Goal: Contribute content: Contribute content

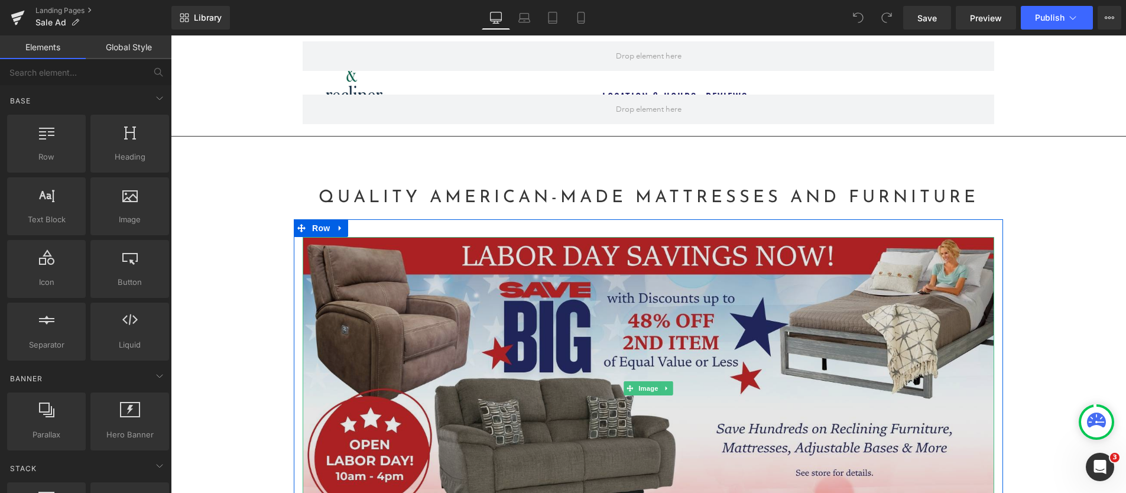
scroll to position [12, 0]
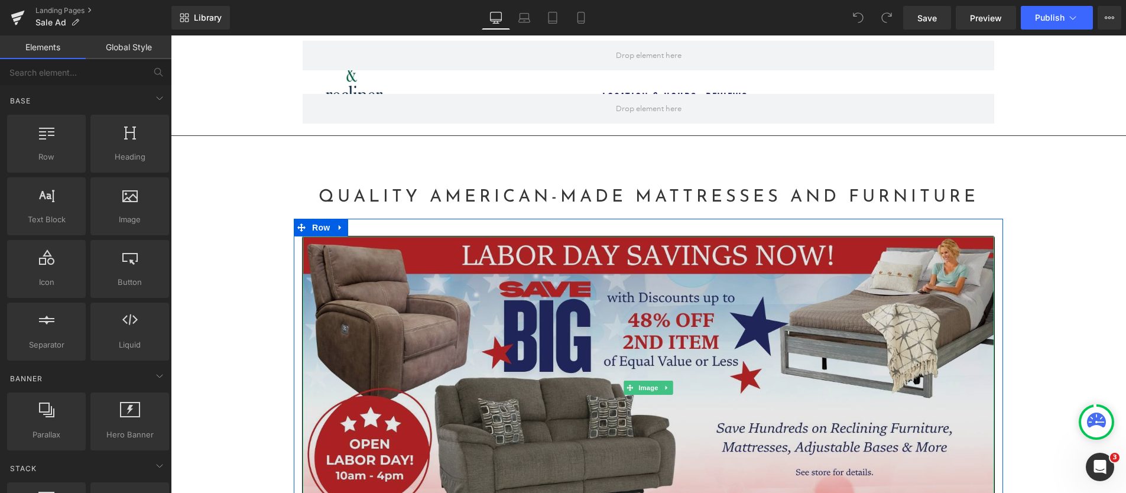
click at [571, 326] on img at bounding box center [648, 387] width 691 height 303
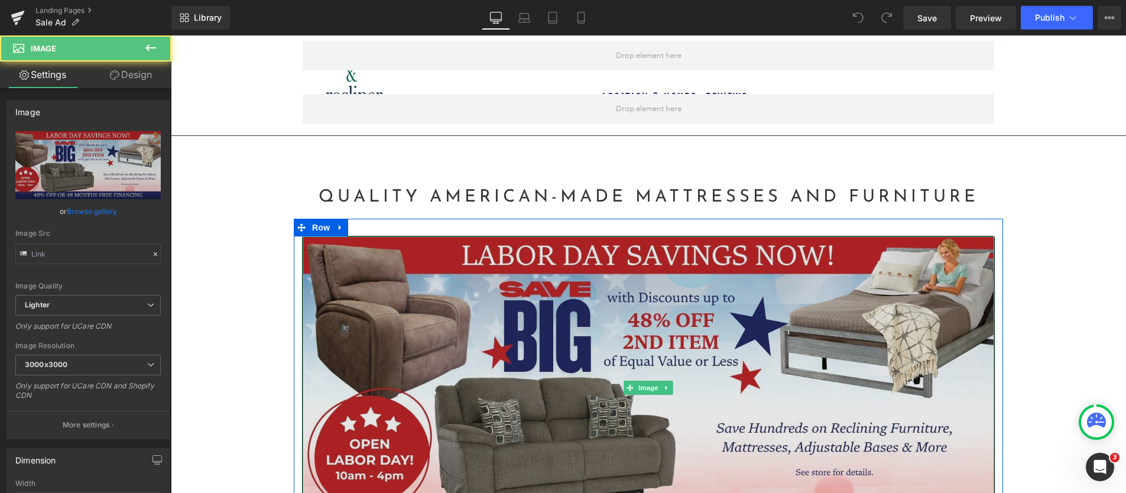
type input "https://ucarecdn.com/cc7256d9-5120-40ba-b096-742d3e3947bb/-/format/auto/-/previ…"
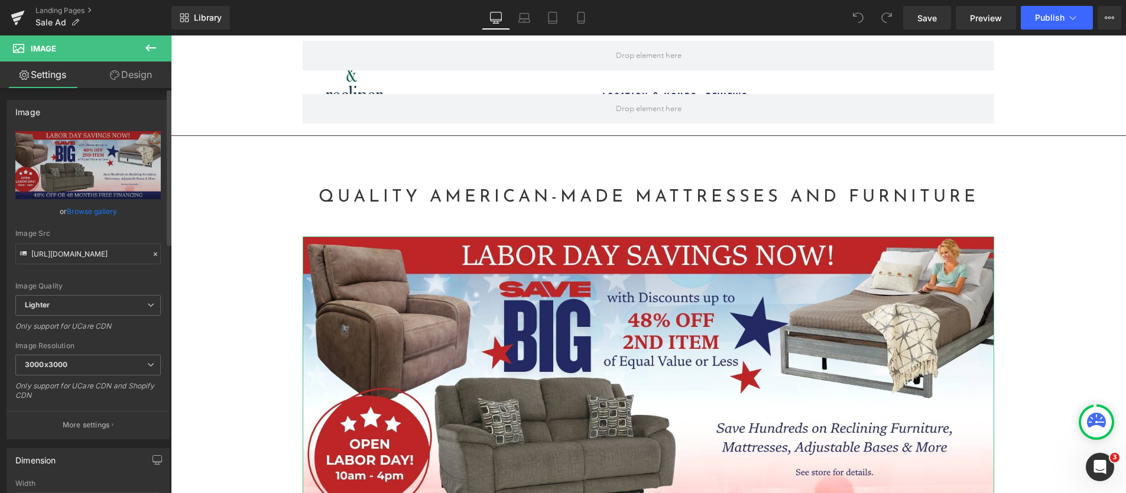
click at [79, 207] on link "Browse gallery" at bounding box center [92, 211] width 50 height 21
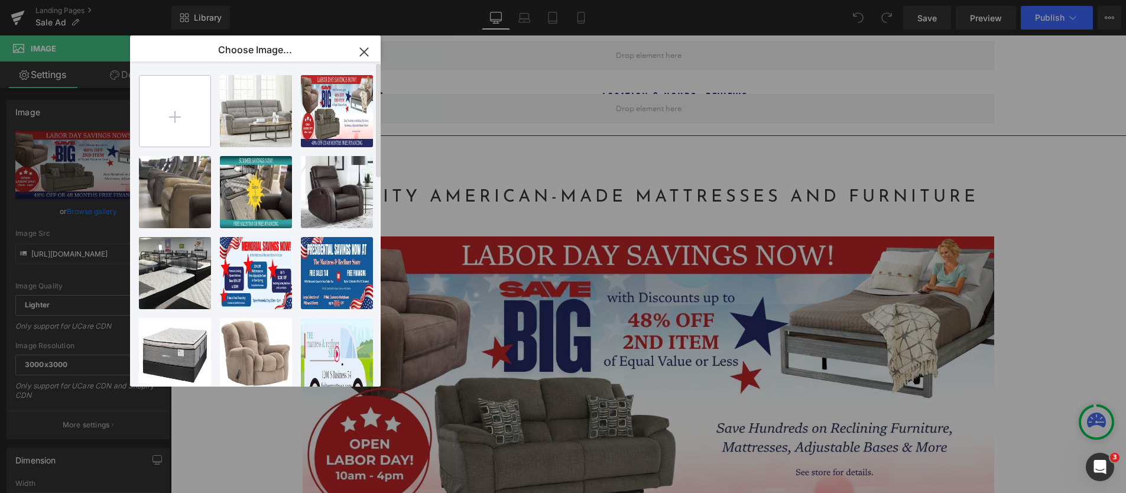
click at [174, 116] on input "file" at bounding box center [174, 111] width 71 height 71
type input "C:\fakepath\Mattress and Recliner Store Fall Clearance 1600x750.jpg"
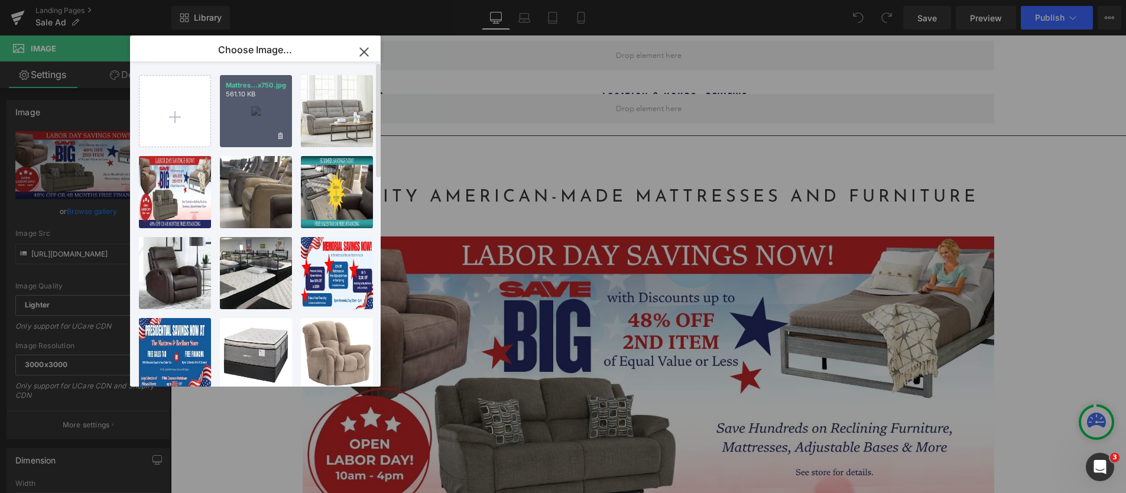
click at [248, 125] on div "Mattres...x750.jpg 561.10 KB" at bounding box center [256, 111] width 72 height 72
type input "https://ucarecdn.com/b4f54ae8-7d3b-4f28-9545-62662fe14d79/-/format/auto/-/previ…"
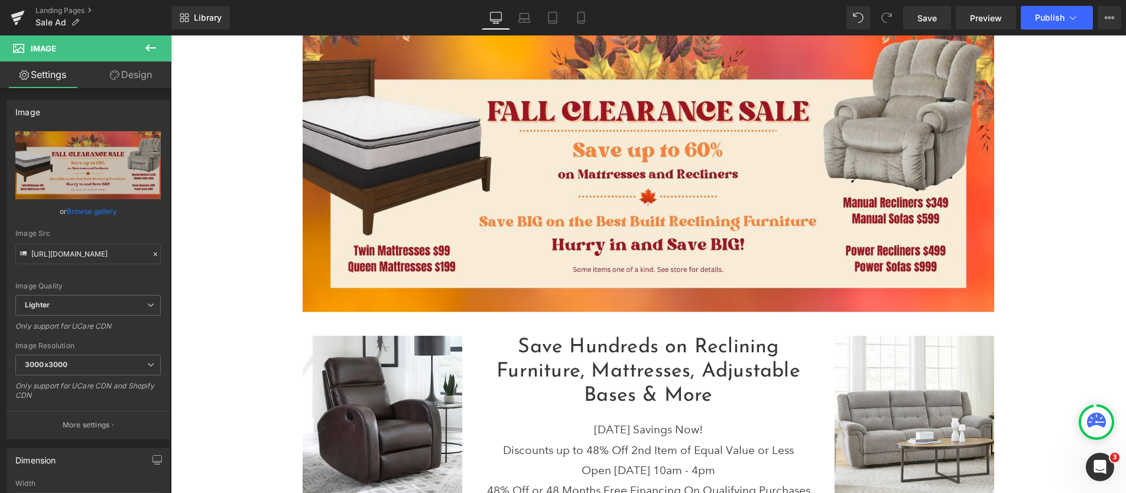
scroll to position [278, 0]
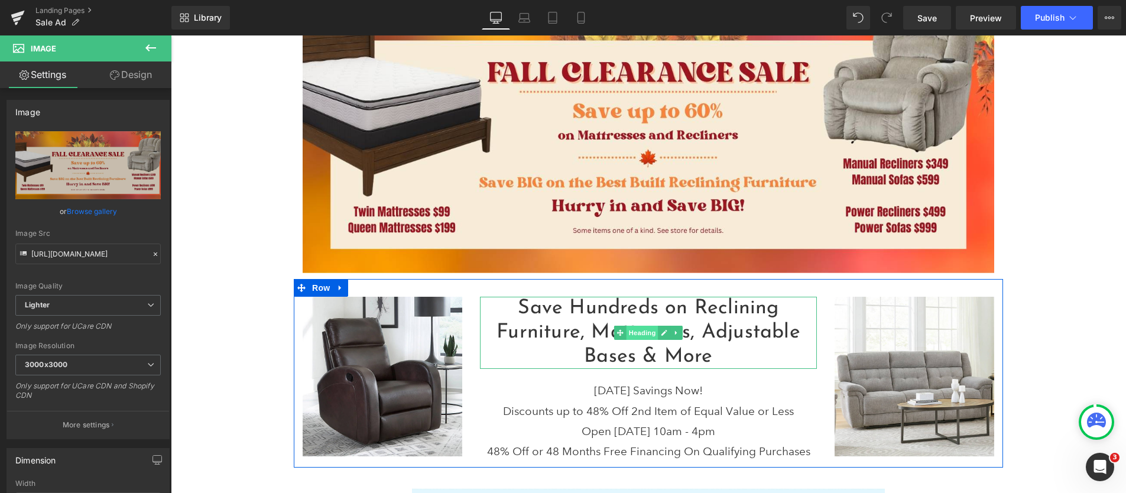
click at [642, 335] on span "Heading" at bounding box center [642, 333] width 32 height 14
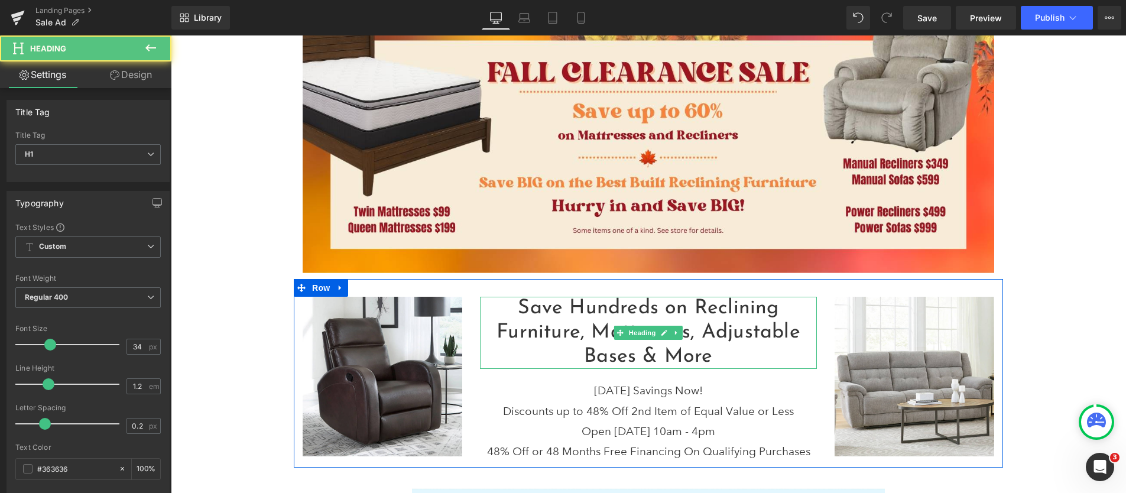
click at [715, 354] on h1 "Save Hundreds on Reclining Furniture, Mattresses, Adjustable Bases & More" at bounding box center [648, 333] width 337 height 72
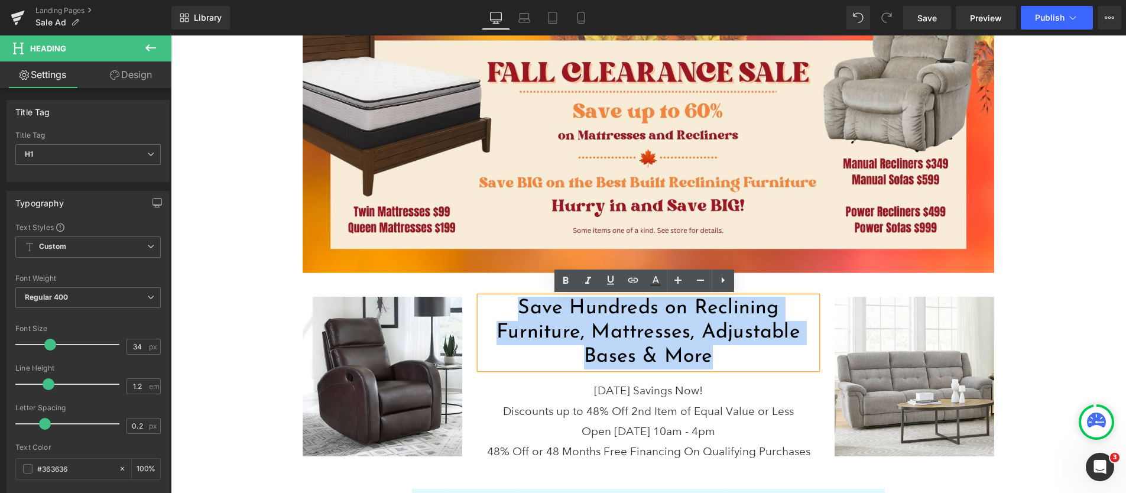
drag, startPoint x: 715, startPoint y: 356, endPoint x: 509, endPoint y: 302, distance: 212.0
click at [509, 302] on h1 "Save Hundreds on Reclining Furniture, Mattresses, Adjustable Bases & More" at bounding box center [648, 333] width 337 height 72
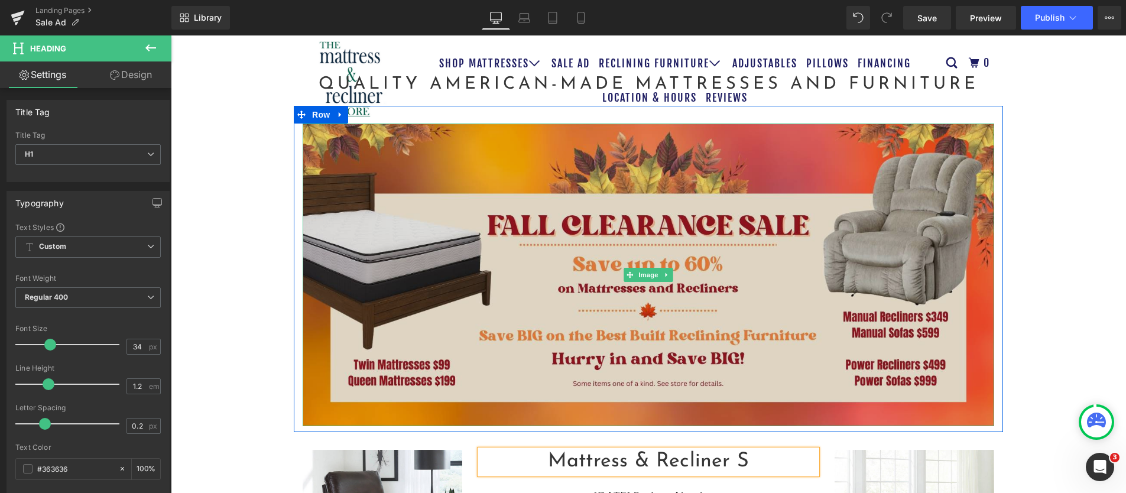
scroll to position [178, 0]
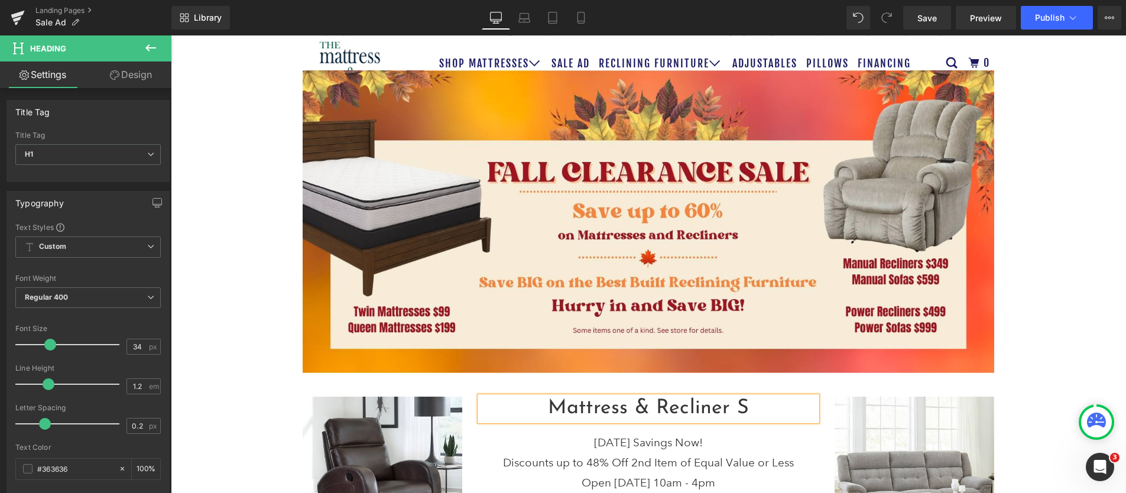
click at [544, 404] on h1 "Mattress & Recliner S" at bounding box center [648, 409] width 337 height 24
click at [774, 400] on h1 "The Mattress & Recliner S" at bounding box center [648, 409] width 337 height 24
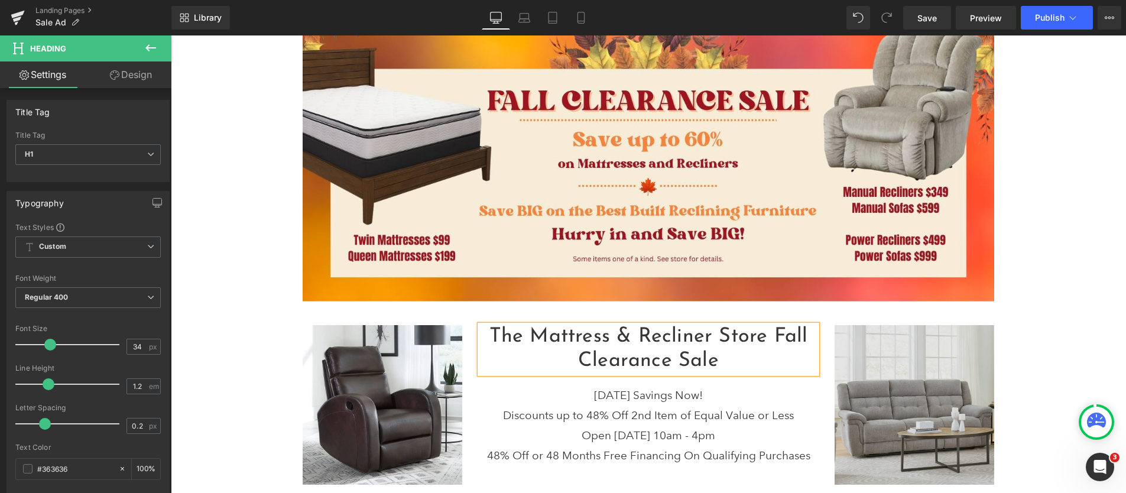
scroll to position [251, 0]
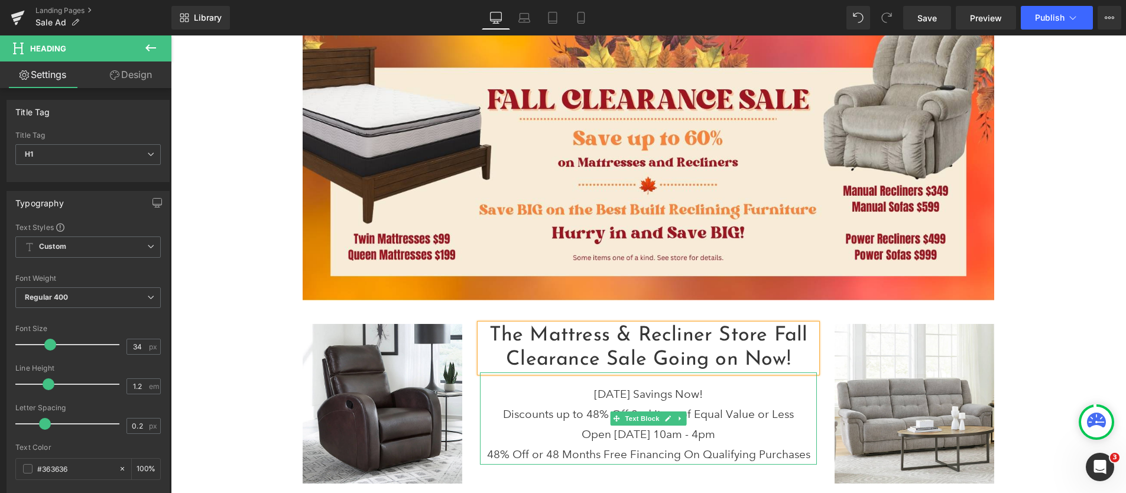
click at [621, 391] on p "Labor Day Savings Now!" at bounding box center [648, 394] width 337 height 20
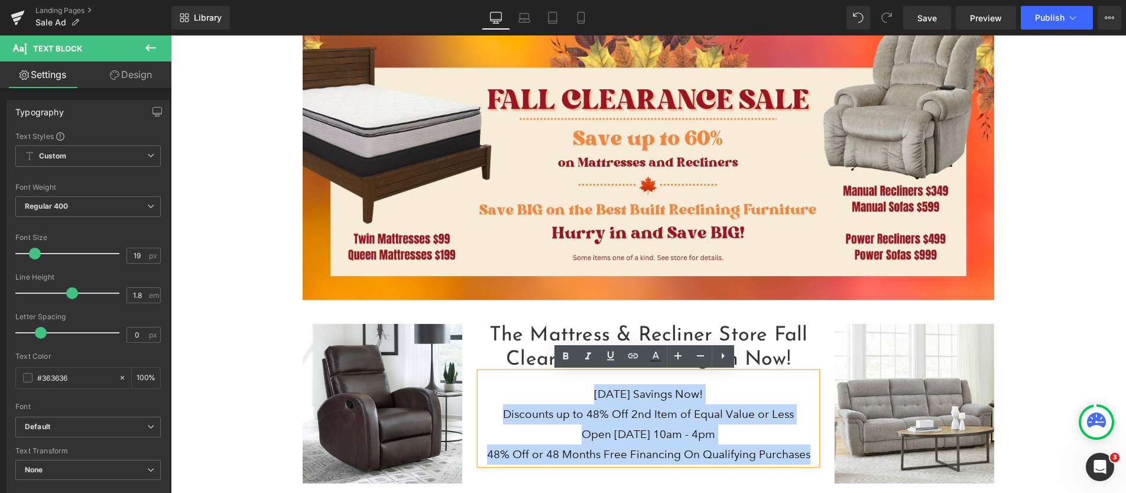
drag, startPoint x: 571, startPoint y: 392, endPoint x: 813, endPoint y: 463, distance: 251.3
click at [813, 463] on div "Labor Day Savings Now! Discounts up to 48% Off 2nd Item of Equal Value or Less …" at bounding box center [648, 418] width 337 height 93
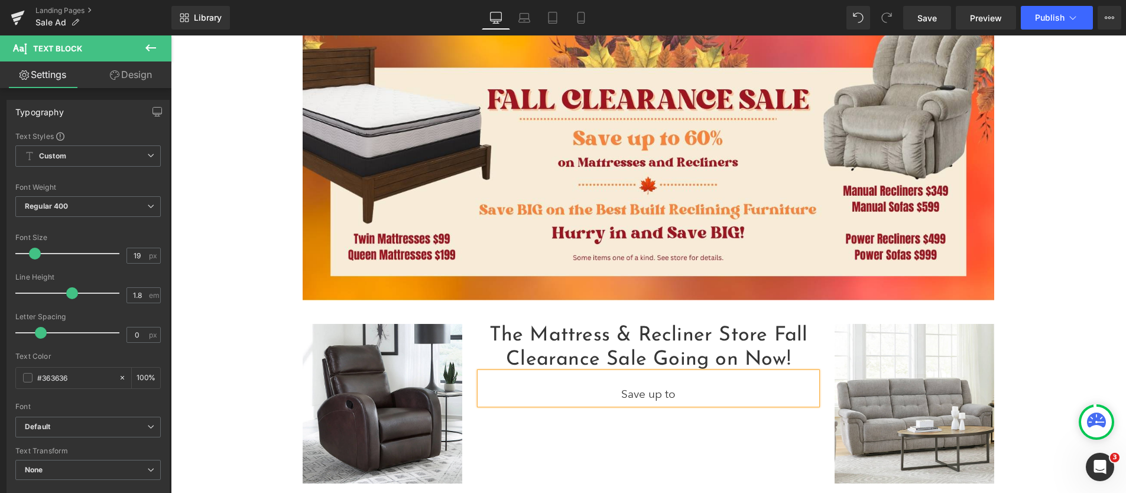
click at [689, 446] on div "Image The Mattress & Recliner Store Fall Clearance Sale Going on Now! Heading S…" at bounding box center [648, 397] width 709 height 183
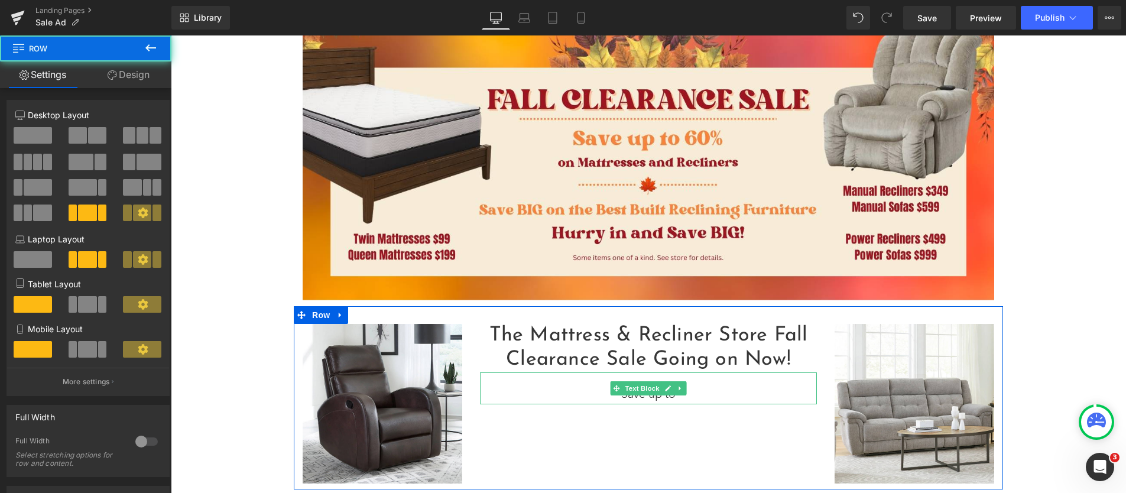
click at [655, 400] on p "Save up to" at bounding box center [648, 394] width 337 height 20
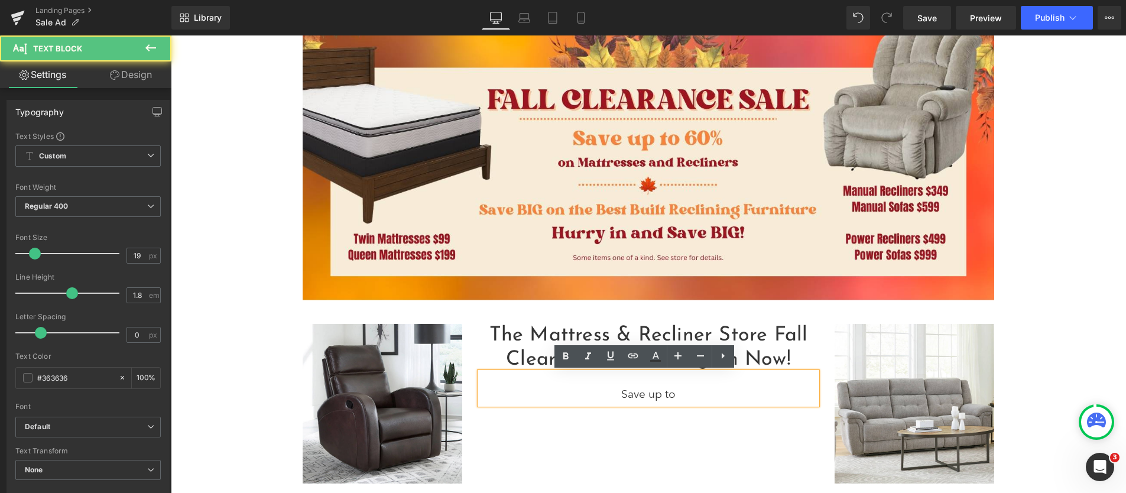
click at [642, 397] on p "Save up to" at bounding box center [648, 394] width 337 height 20
click at [656, 426] on div "Image The Mattress & Recliner Store Fall Clearance Sale Going on Now! Heading S…" at bounding box center [648, 397] width 709 height 183
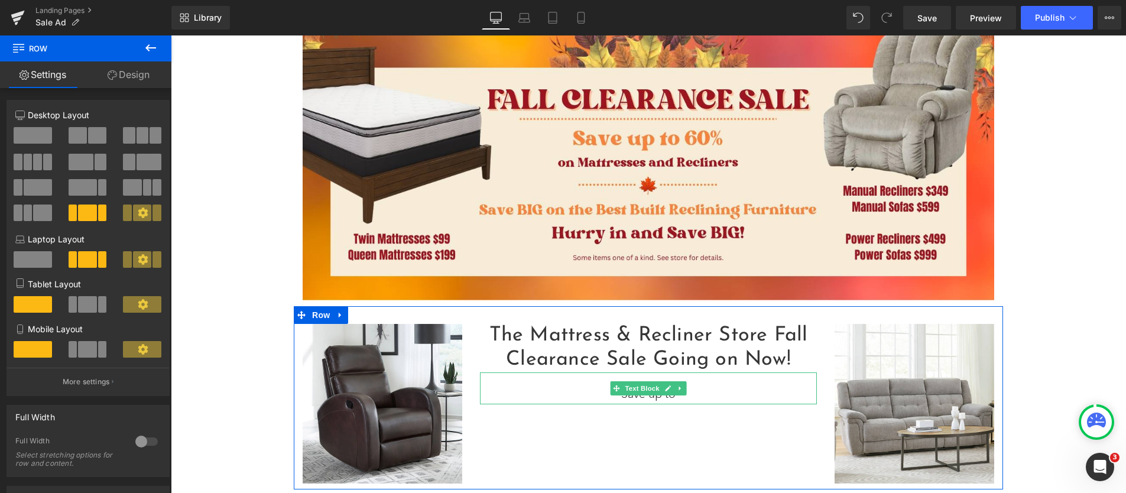
click at [571, 397] on p "Save up to" at bounding box center [648, 394] width 337 height 20
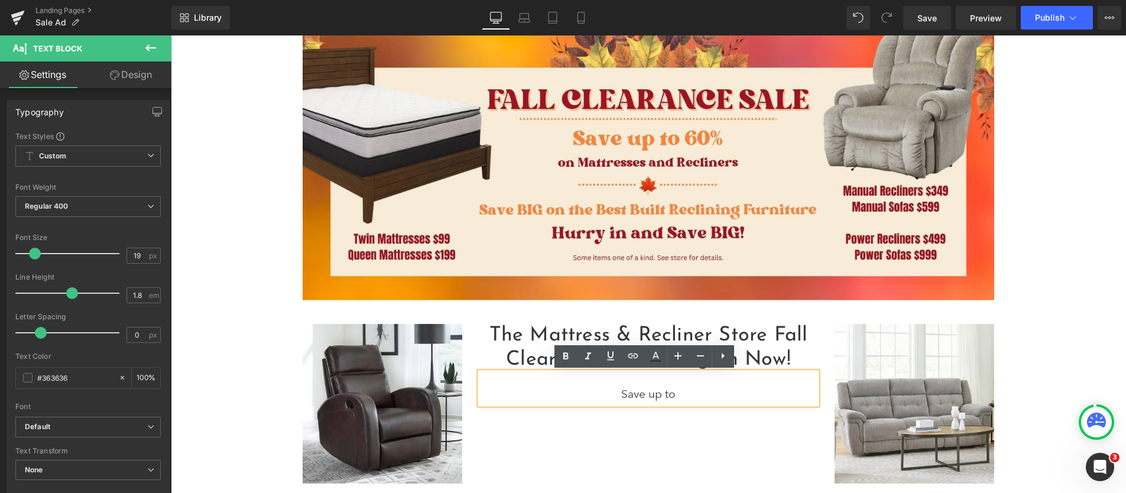
click at [636, 392] on p "Save up to" at bounding box center [648, 394] width 337 height 20
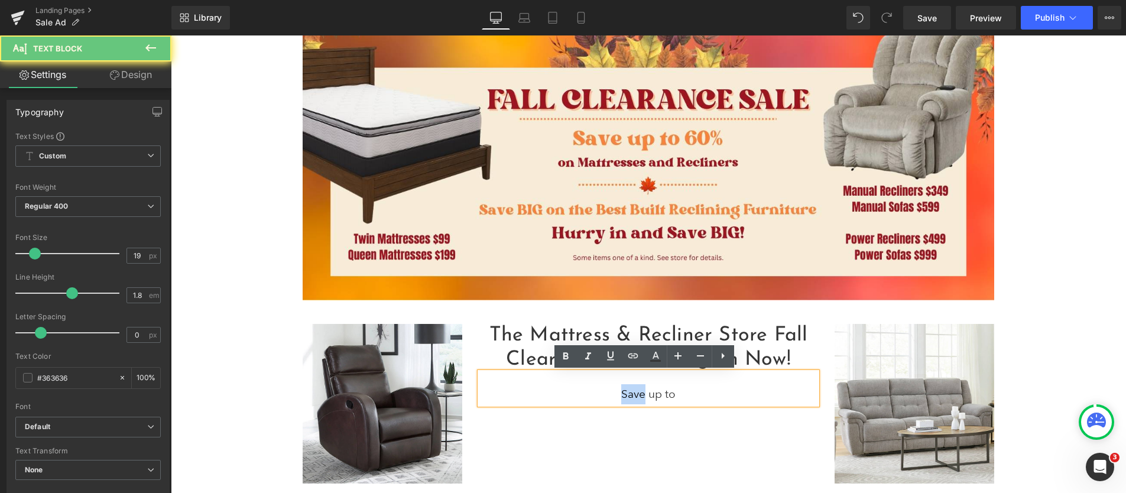
click at [636, 392] on p "Save up to" at bounding box center [648, 394] width 337 height 20
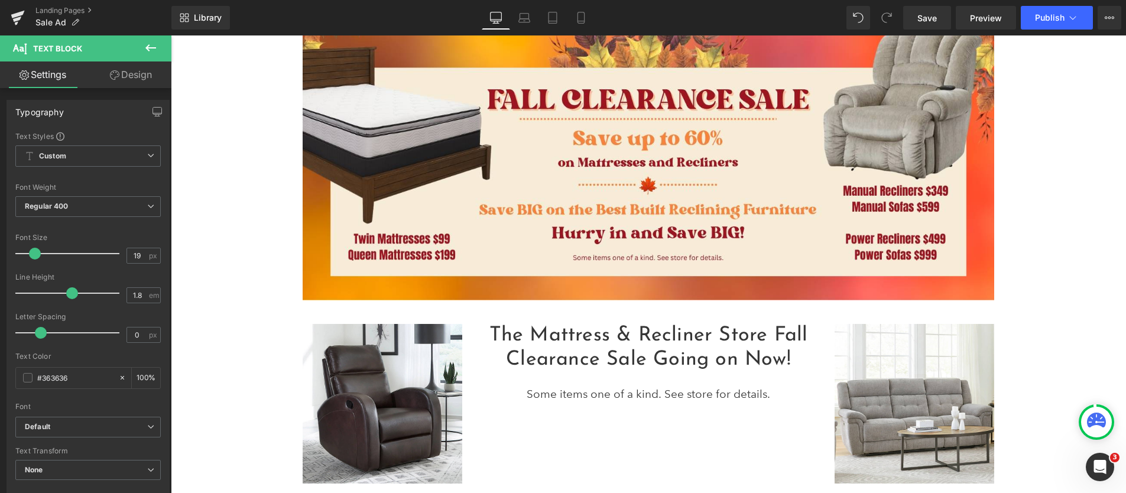
click at [147, 49] on icon at bounding box center [151, 48] width 14 height 14
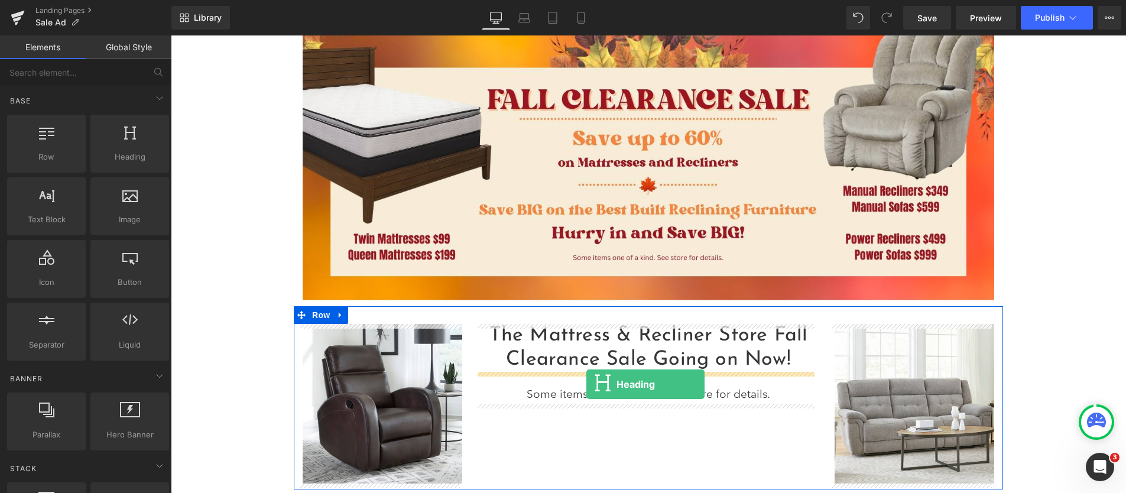
drag, startPoint x: 298, startPoint y: 186, endPoint x: 586, endPoint y: 385, distance: 350.5
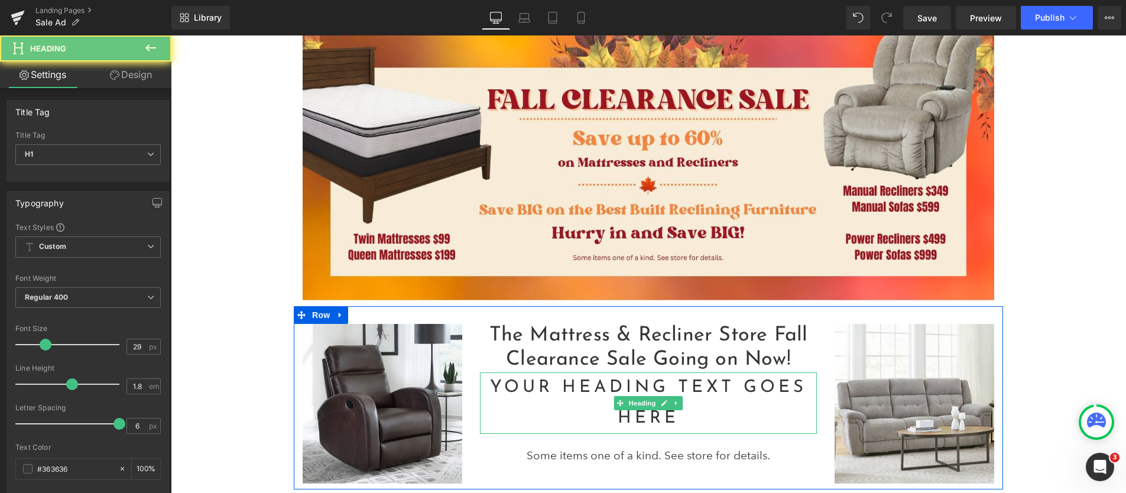
click at [640, 413] on h1 "Your heading text goes here" at bounding box center [648, 402] width 337 height 61
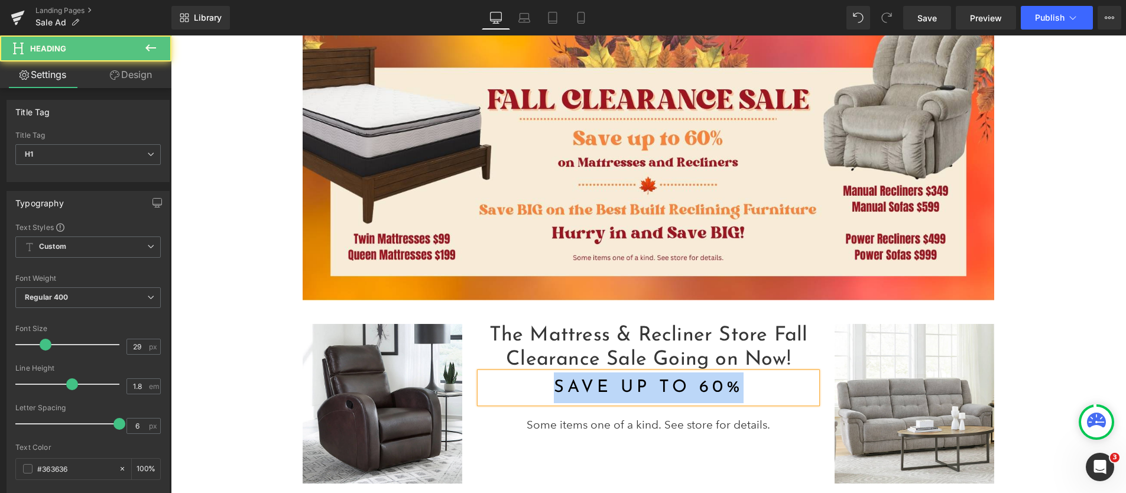
drag, startPoint x: 655, startPoint y: 382, endPoint x: 495, endPoint y: 374, distance: 161.0
click at [495, 374] on h1 "SAVE UP TO 60%" at bounding box center [648, 387] width 337 height 31
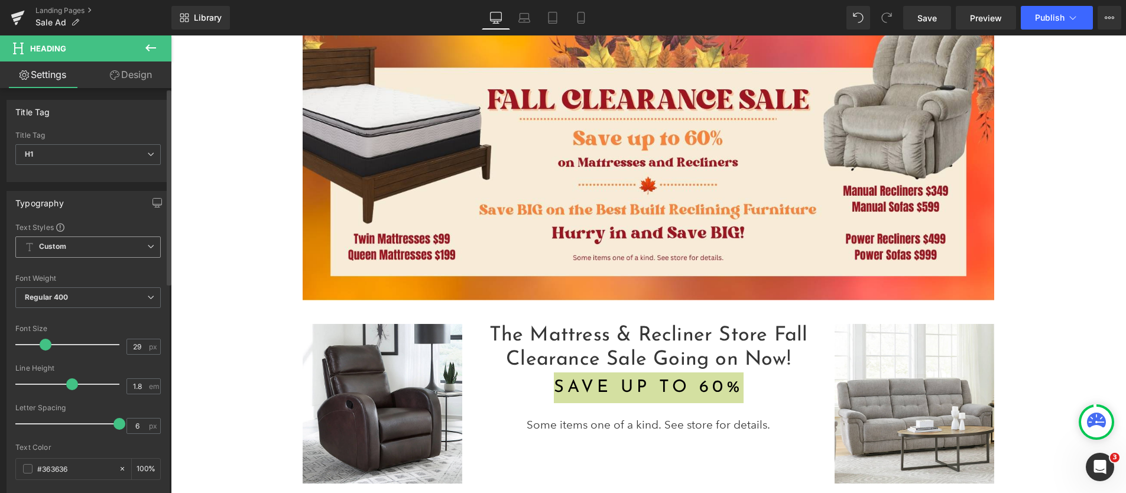
click at [115, 243] on span "Custom Setup Global Style" at bounding box center [87, 246] width 145 height 21
click at [147, 154] on icon at bounding box center [145, 154] width 7 height 7
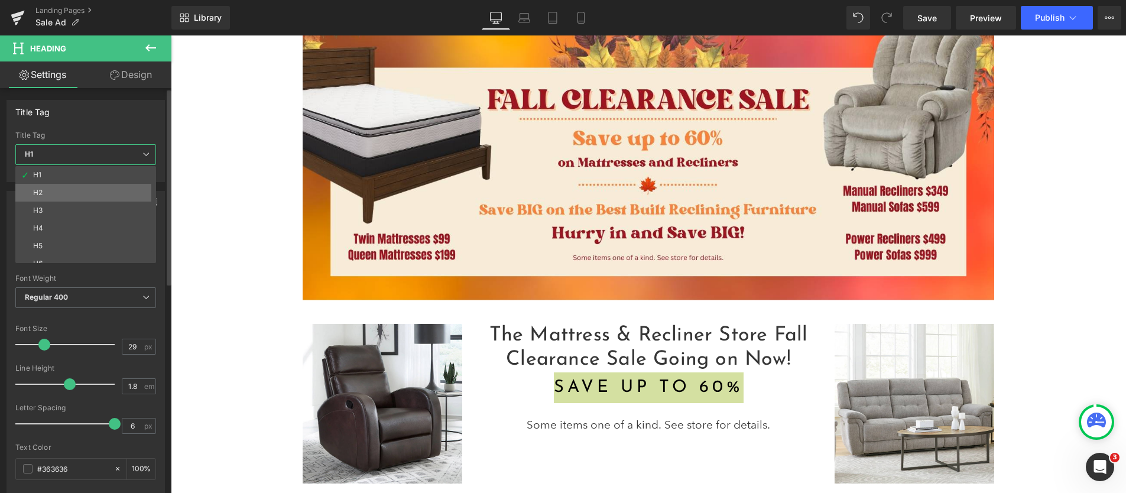
click at [125, 189] on li "H2" at bounding box center [88, 193] width 146 height 18
type input "22"
type input "1.5"
type input "100"
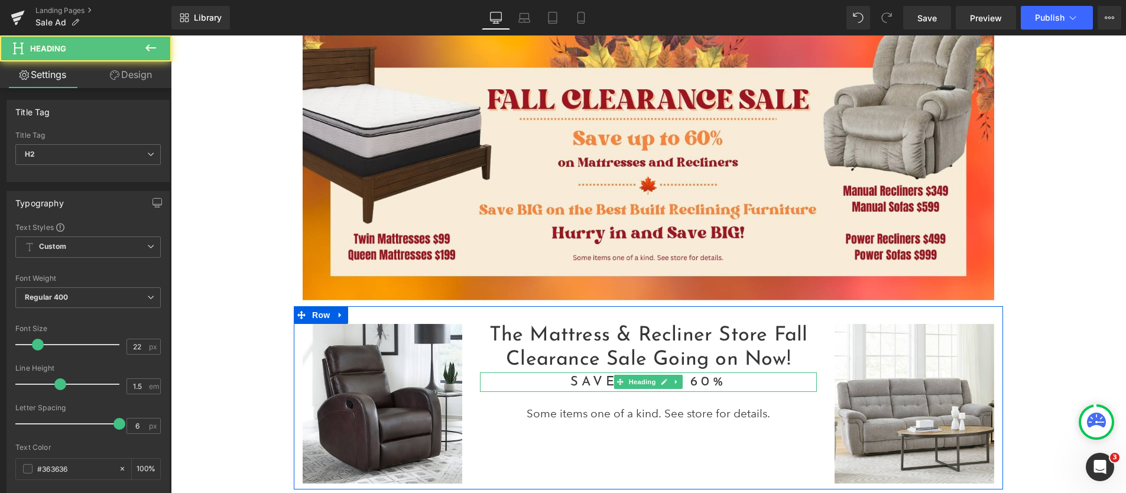
click at [579, 382] on h2 "SAVE UP TO 60%" at bounding box center [648, 382] width 337 height 20
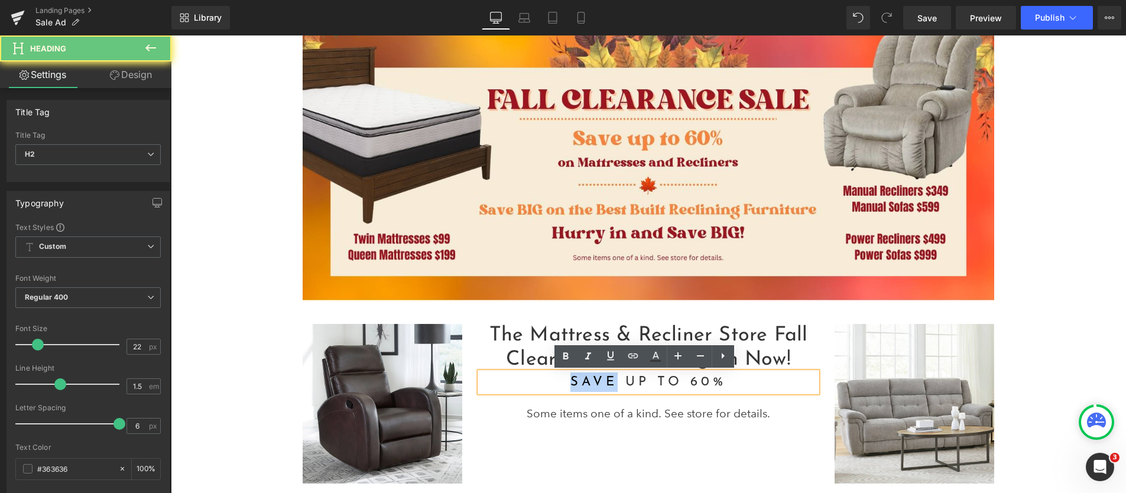
click at [579, 382] on h2 "SAVE UP TO 60%" at bounding box center [648, 382] width 337 height 20
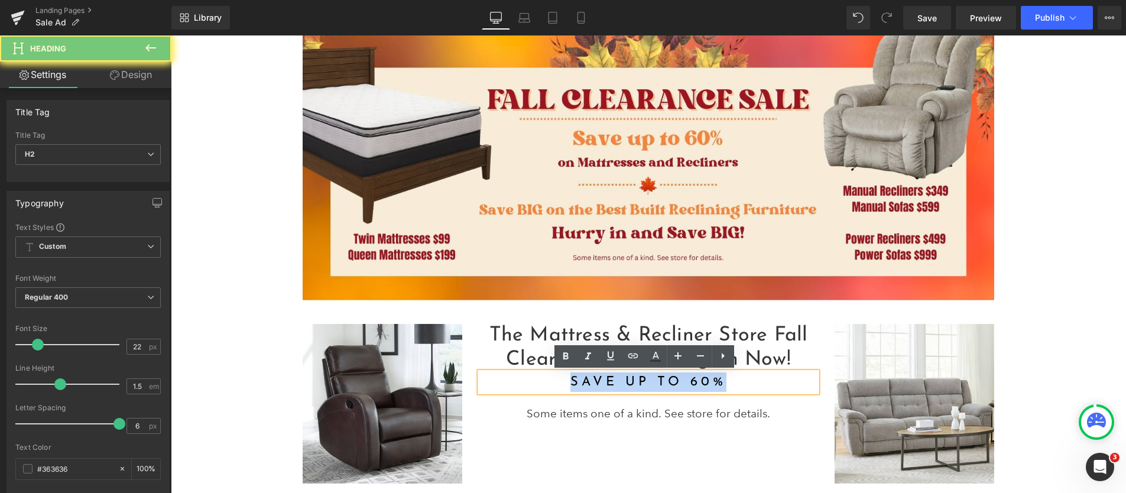
click at [579, 382] on h2 "SAVE UP TO 60%" at bounding box center [648, 382] width 337 height 20
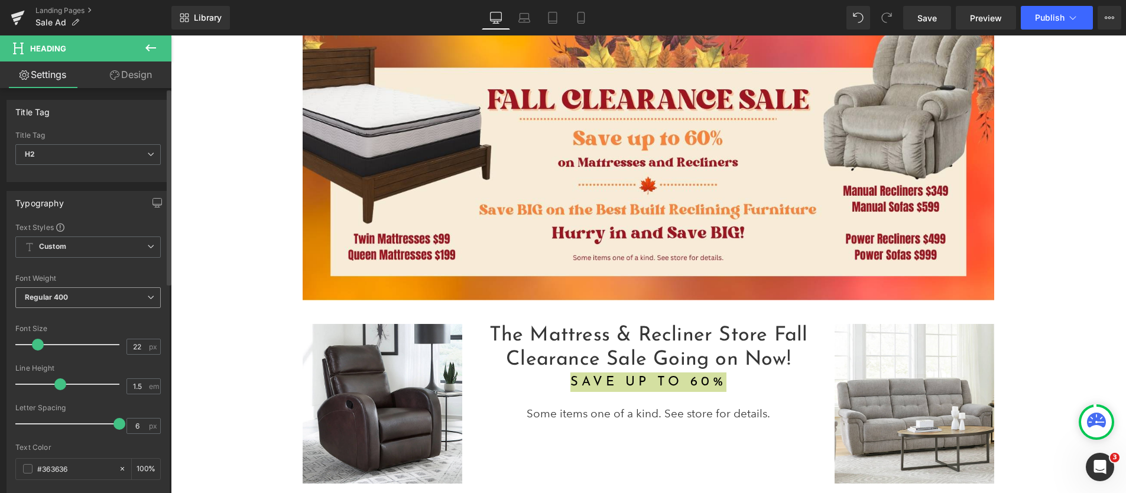
click at [124, 294] on span "Regular 400" at bounding box center [87, 297] width 145 height 21
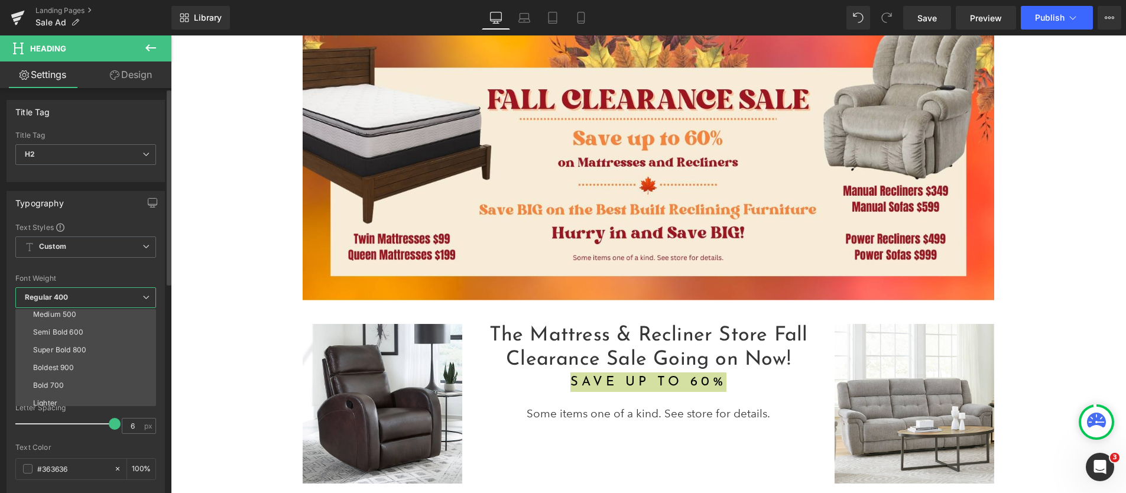
scroll to position [98, 0]
click at [50, 394] on div "Bolder" at bounding box center [44, 397] width 22 height 8
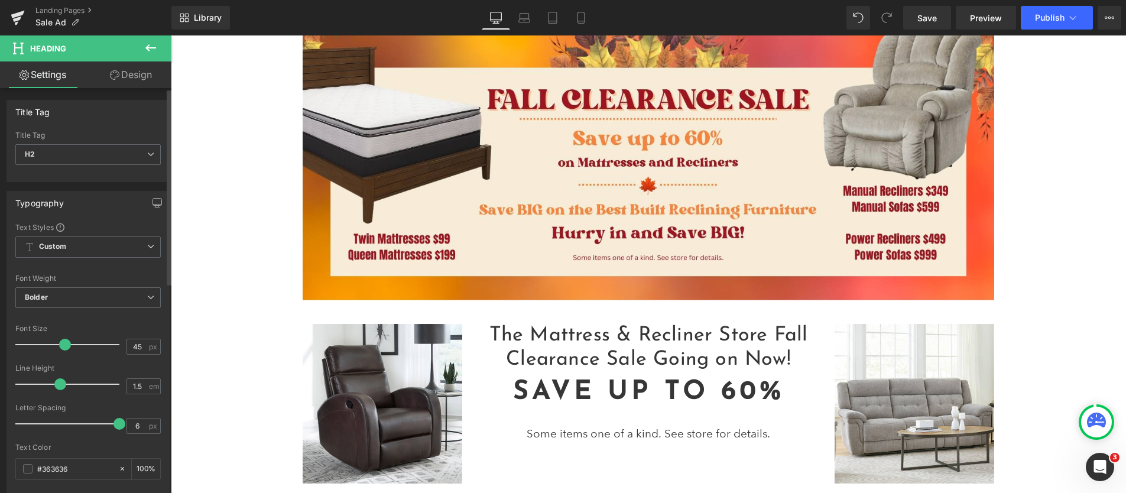
type input "48"
drag, startPoint x: 37, startPoint y: 339, endPoint x: 63, endPoint y: 345, distance: 26.5
click at [63, 345] on span at bounding box center [65, 345] width 12 height 12
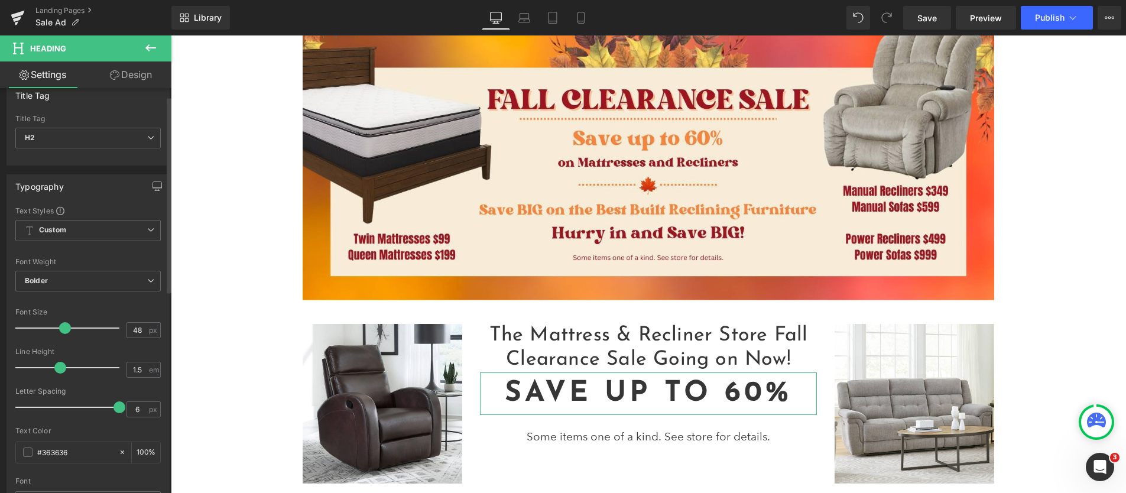
scroll to position [19, 0]
click at [137, 406] on input "6" at bounding box center [137, 407] width 21 height 15
drag, startPoint x: 137, startPoint y: 406, endPoint x: 128, endPoint y: 406, distance: 8.9
click at [128, 406] on input "6" at bounding box center [137, 407] width 21 height 15
type input "0"
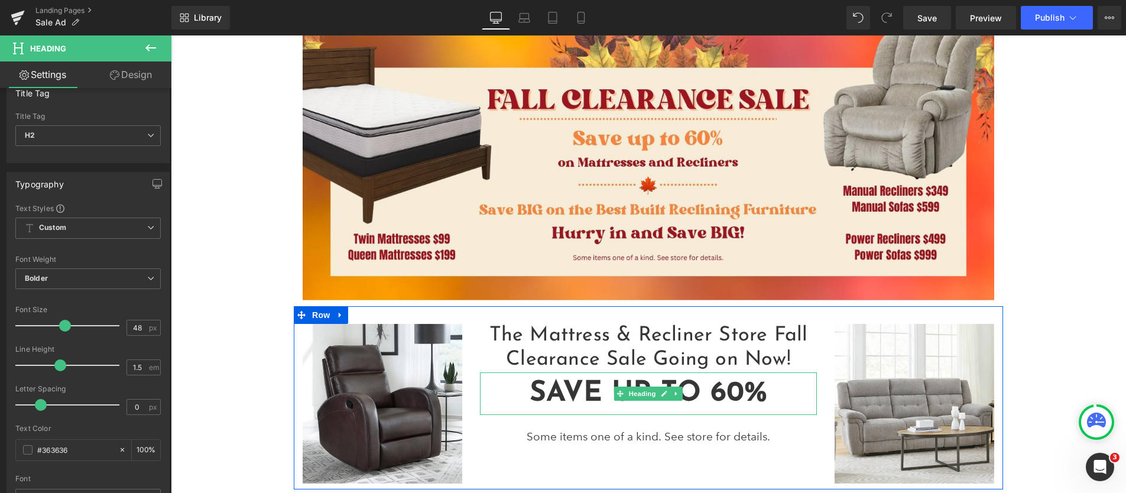
click at [576, 392] on h2 "SAVE UP TO 60%" at bounding box center [648, 393] width 337 height 43
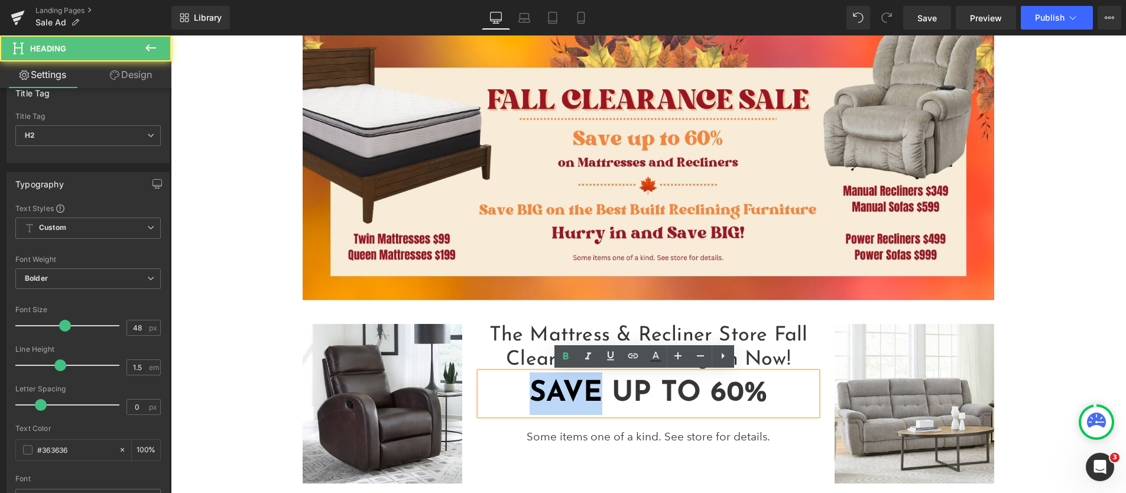
click at [576, 392] on h2 "SAVE UP TO 60%" at bounding box center [648, 393] width 337 height 43
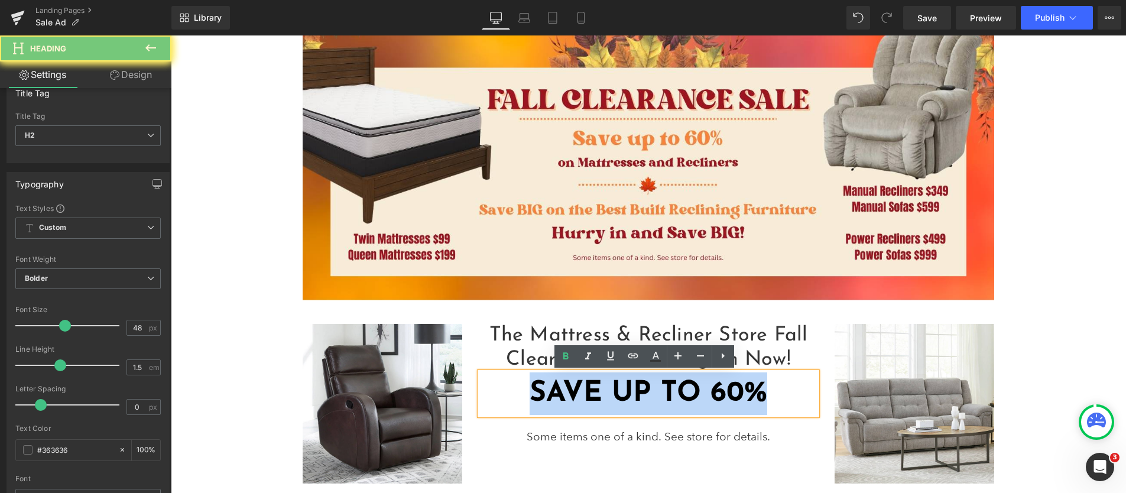
click at [576, 392] on h2 "SAVE UP TO 60%" at bounding box center [648, 393] width 337 height 43
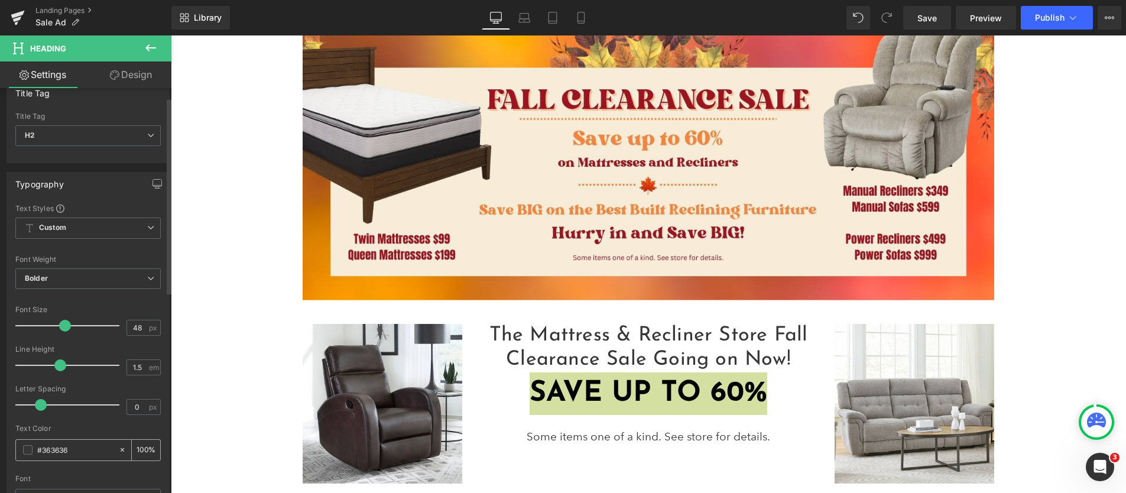
click at [27, 449] on span at bounding box center [27, 449] width 9 height 9
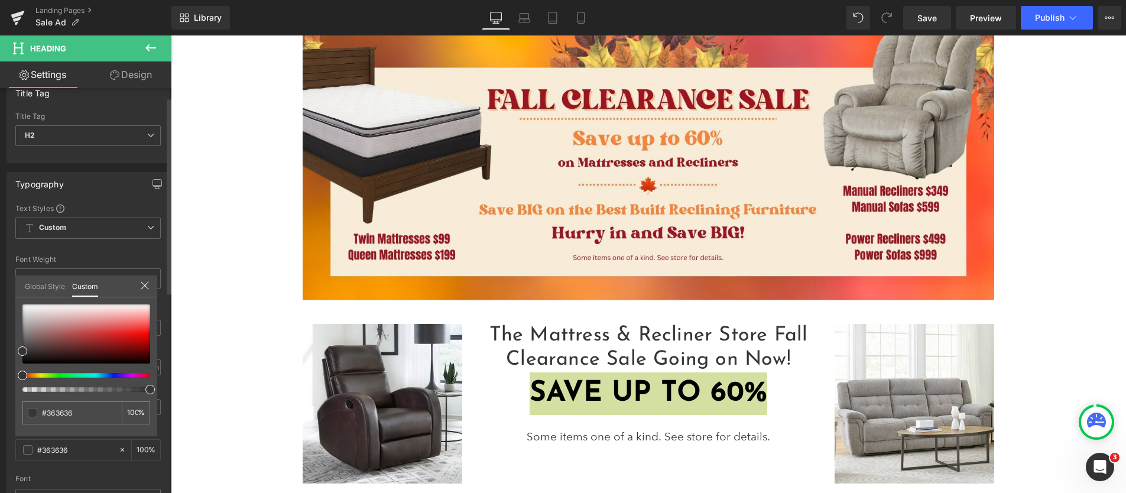
type input "#353535"
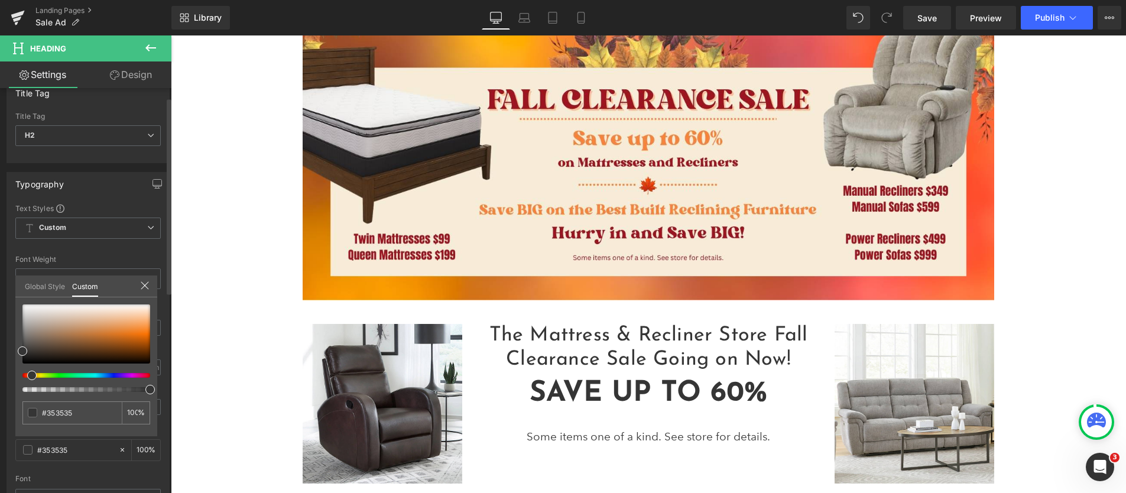
drag, startPoint x: 24, startPoint y: 376, endPoint x: 102, endPoint y: 349, distance: 83.4
click at [30, 376] on span at bounding box center [31, 375] width 9 height 9
click at [139, 339] on div at bounding box center [86, 333] width 128 height 59
type input "#cd6408"
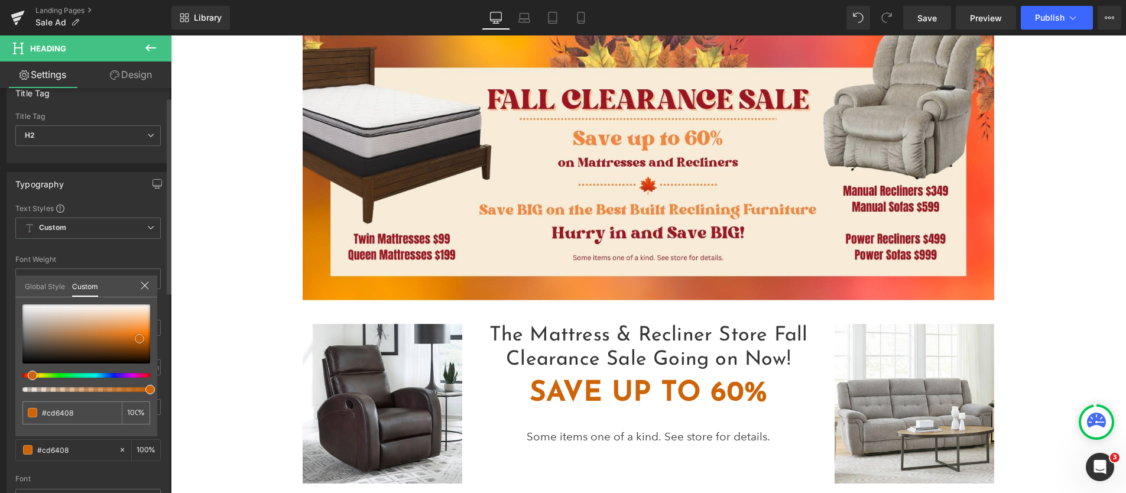
click at [145, 335] on div at bounding box center [86, 333] width 128 height 59
type input "#ef7204"
type input "#ed7811"
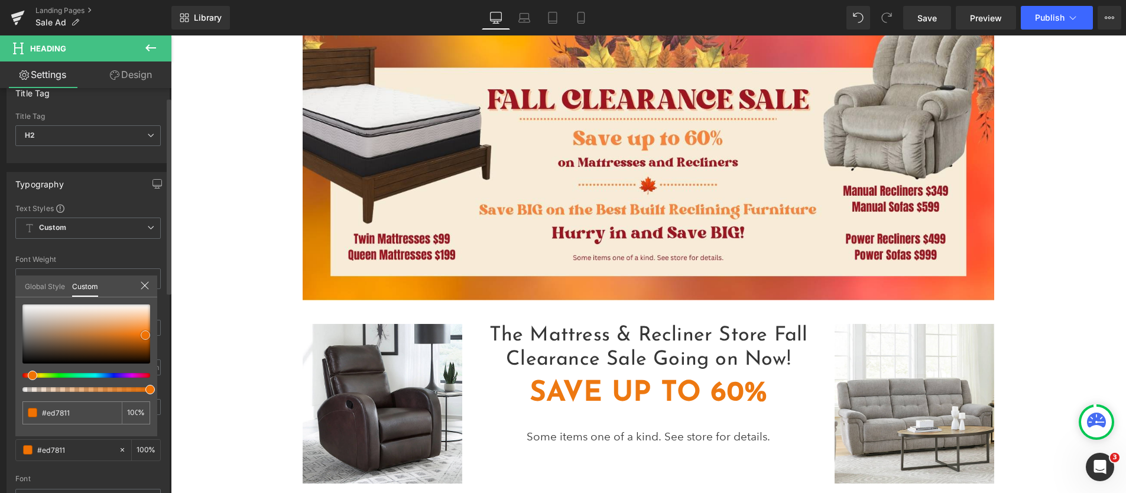
click at [132, 334] on div at bounding box center [86, 333] width 128 height 59
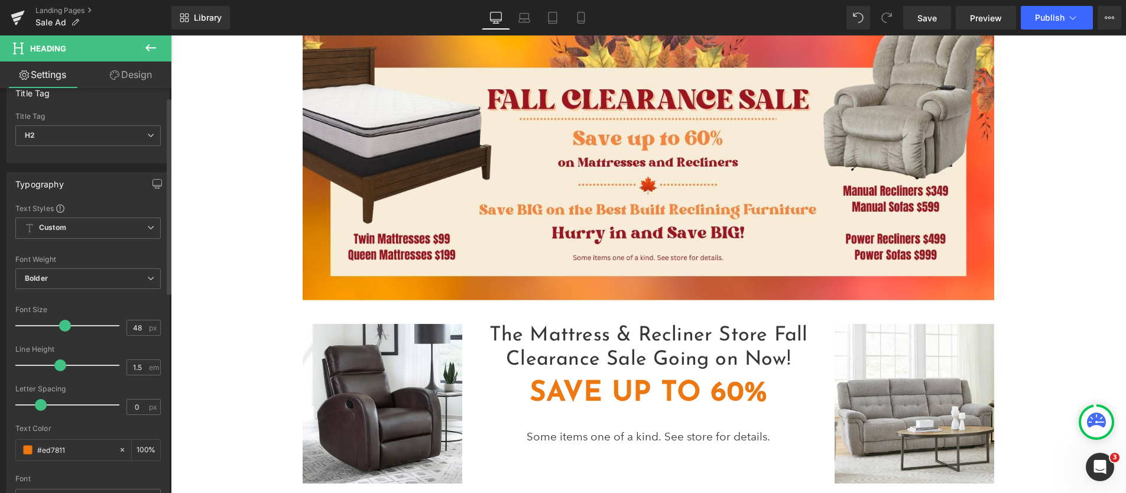
click at [151, 48] on icon at bounding box center [150, 47] width 11 height 7
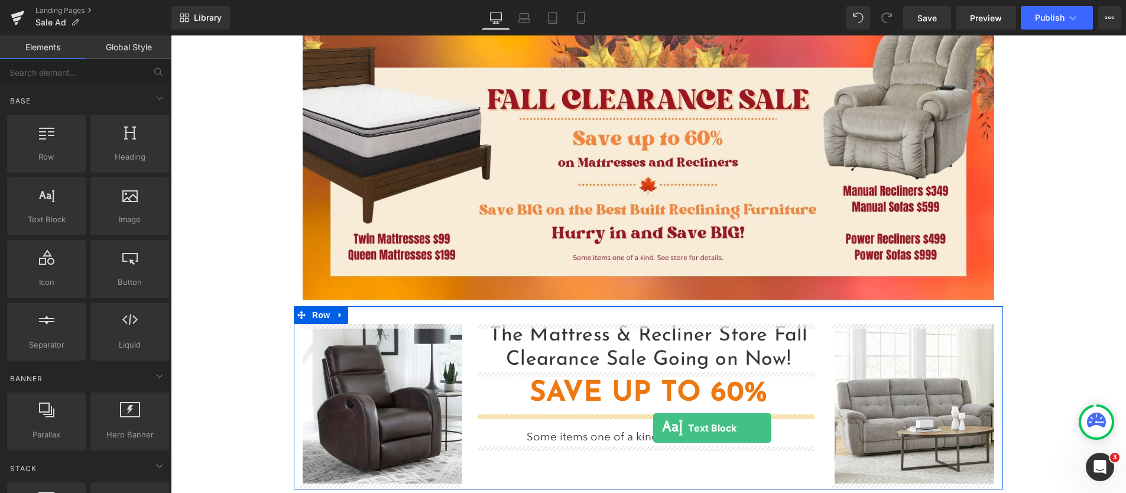
drag, startPoint x: 215, startPoint y: 239, endPoint x: 650, endPoint y: 427, distance: 474.1
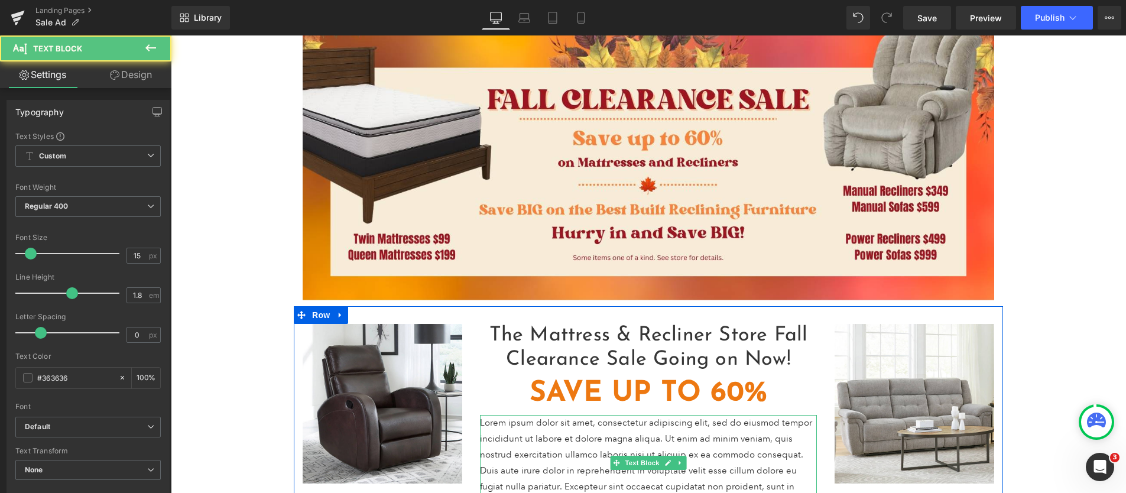
click at [623, 443] on p "Lorem ipsum dolor sit amet, consectetur adipiscing elit, sed do eiusmod tempor …" at bounding box center [648, 463] width 337 height 96
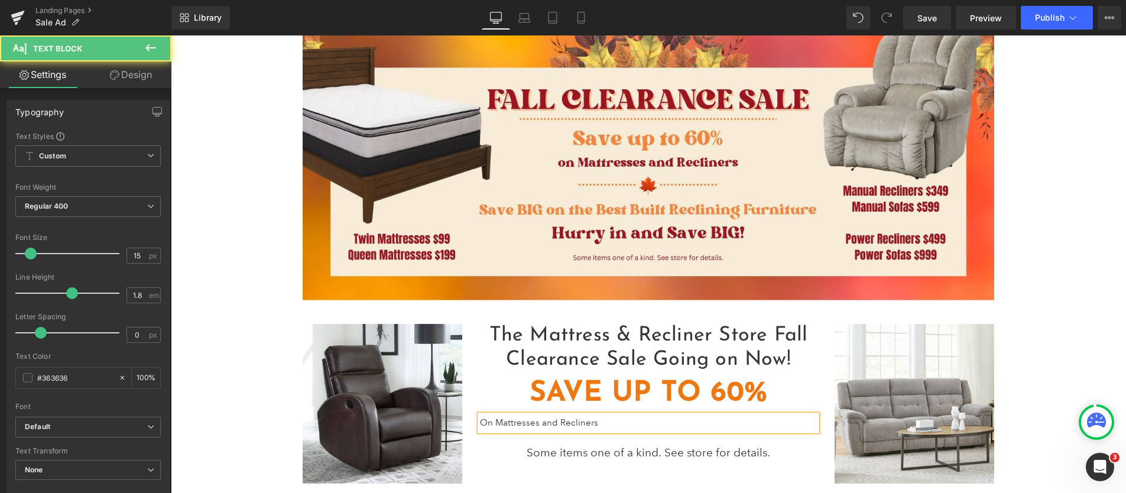
click at [575, 422] on p "On Mattresses and Recliners" at bounding box center [648, 423] width 337 height 16
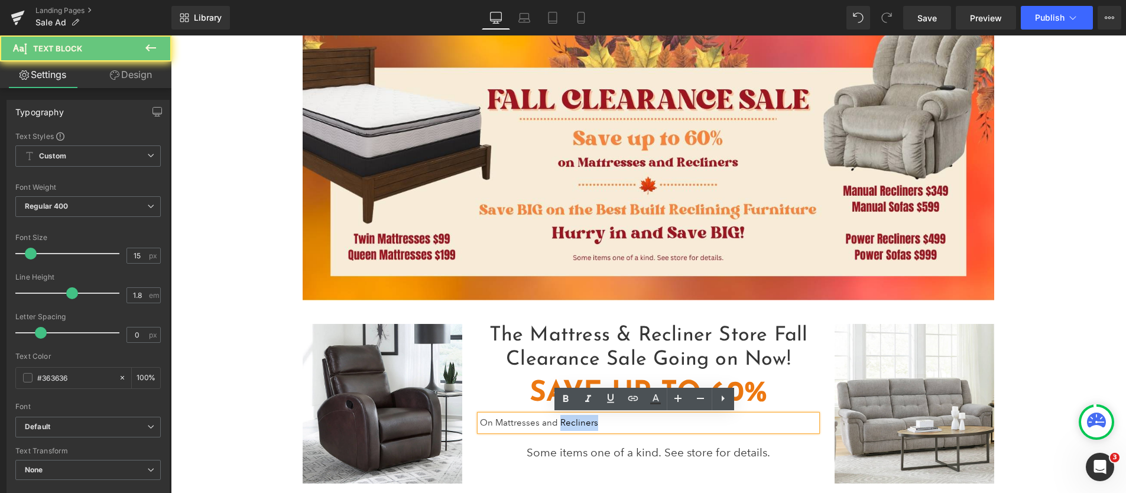
click at [575, 422] on p "On Mattresses and Recliners" at bounding box center [648, 423] width 337 height 16
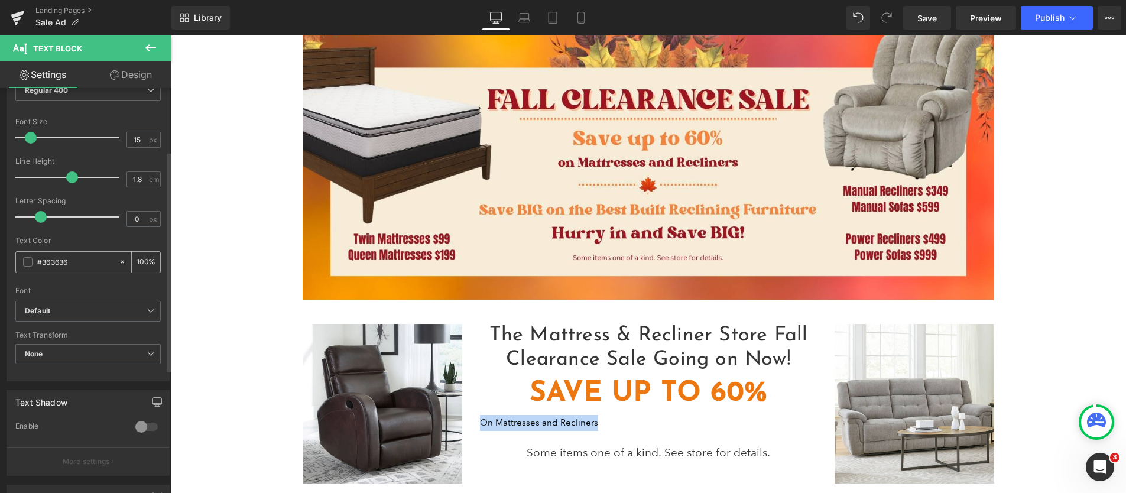
scroll to position [259, 0]
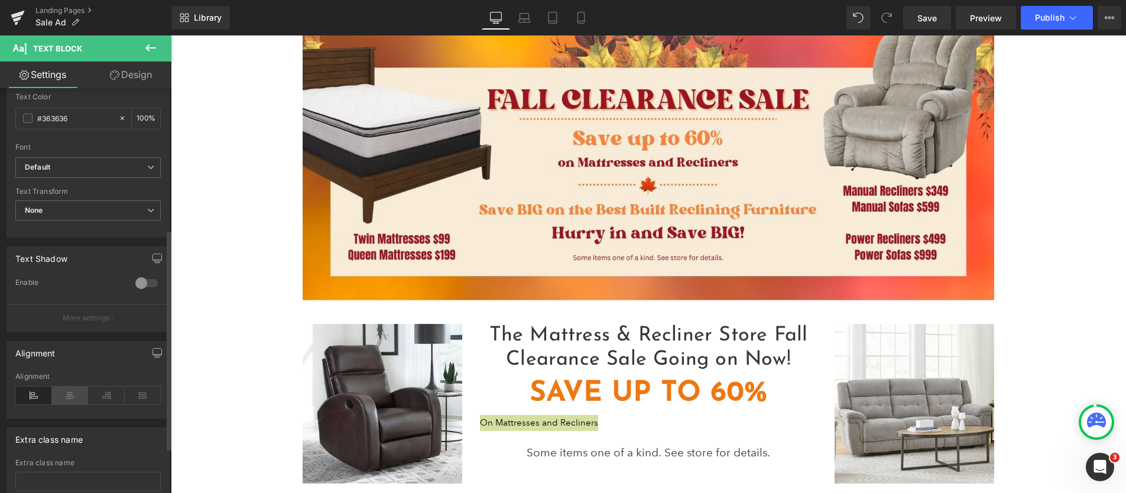
click at [59, 395] on icon at bounding box center [70, 396] width 37 height 18
click at [147, 209] on icon at bounding box center [150, 210] width 7 height 7
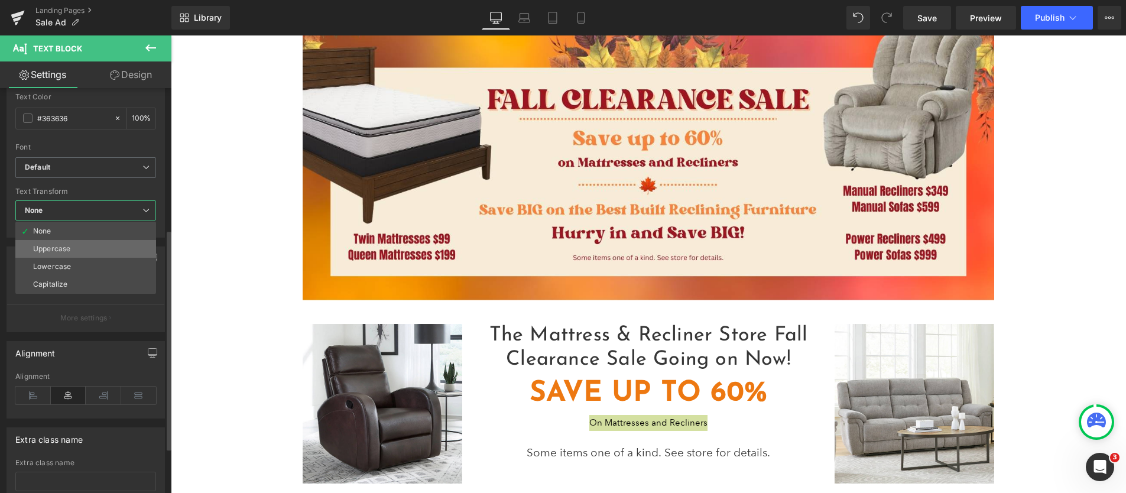
click at [67, 246] on div "Uppercase" at bounding box center [51, 249] width 37 height 8
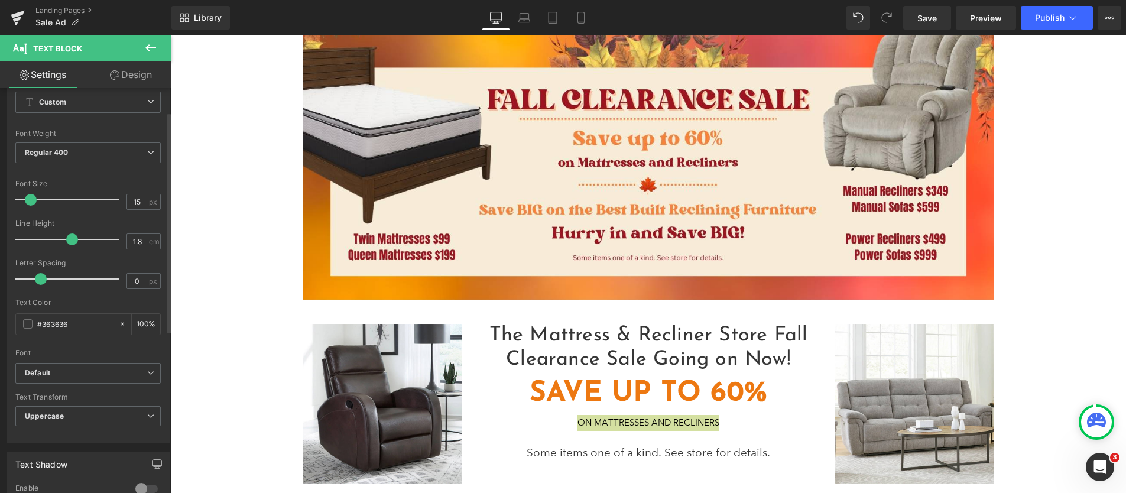
scroll to position [0, 0]
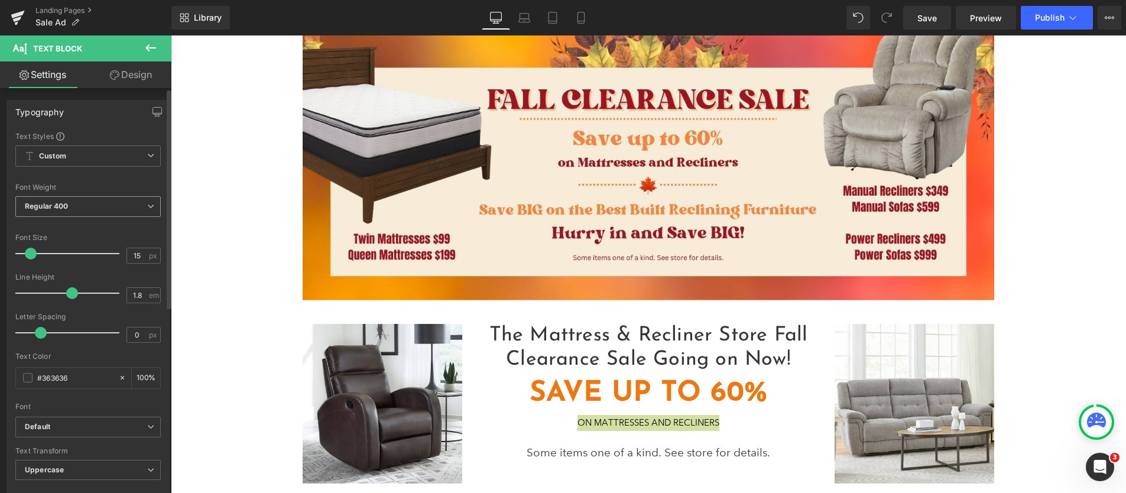
click at [147, 204] on icon at bounding box center [150, 206] width 7 height 7
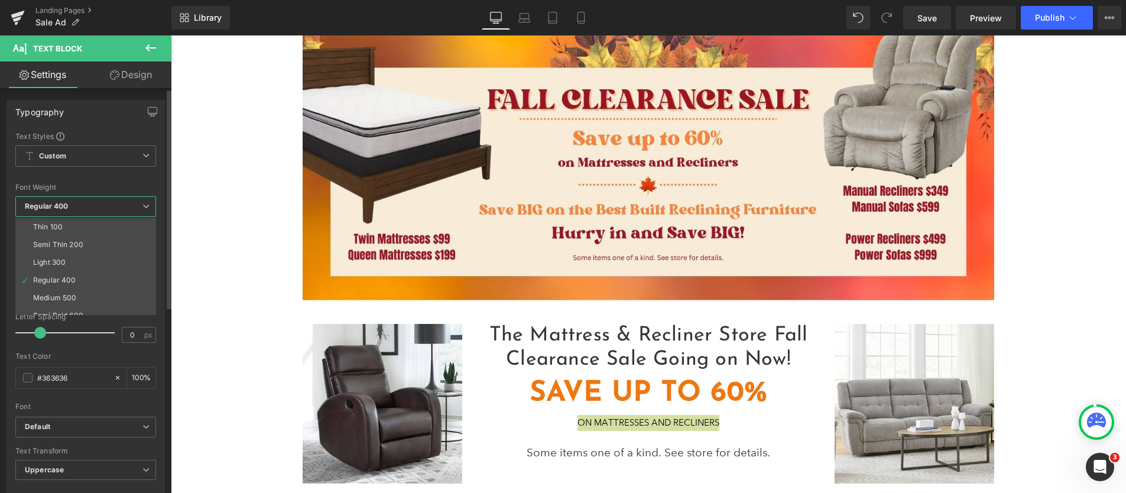
scroll to position [98, 0]
click at [59, 303] on li "Bolder" at bounding box center [88, 306] width 146 height 18
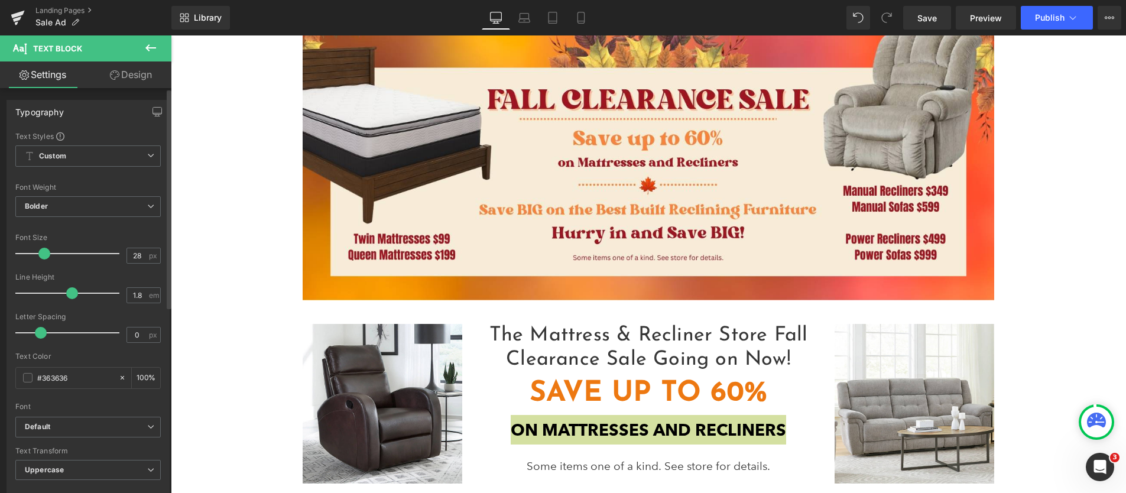
type input "27"
drag, startPoint x: 27, startPoint y: 254, endPoint x: 39, endPoint y: 254, distance: 11.8
click at [39, 254] on span at bounding box center [43, 254] width 12 height 12
click at [27, 376] on span at bounding box center [27, 377] width 9 height 9
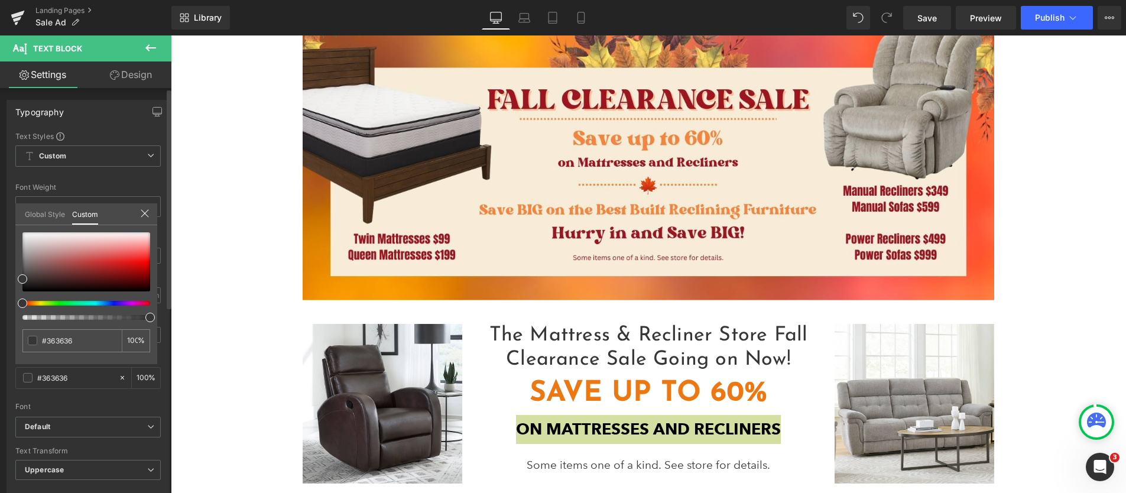
type input "#353535"
click at [26, 303] on span at bounding box center [28, 302] width 9 height 9
click at [143, 279] on div at bounding box center [86, 261] width 128 height 59
type input "#671f03"
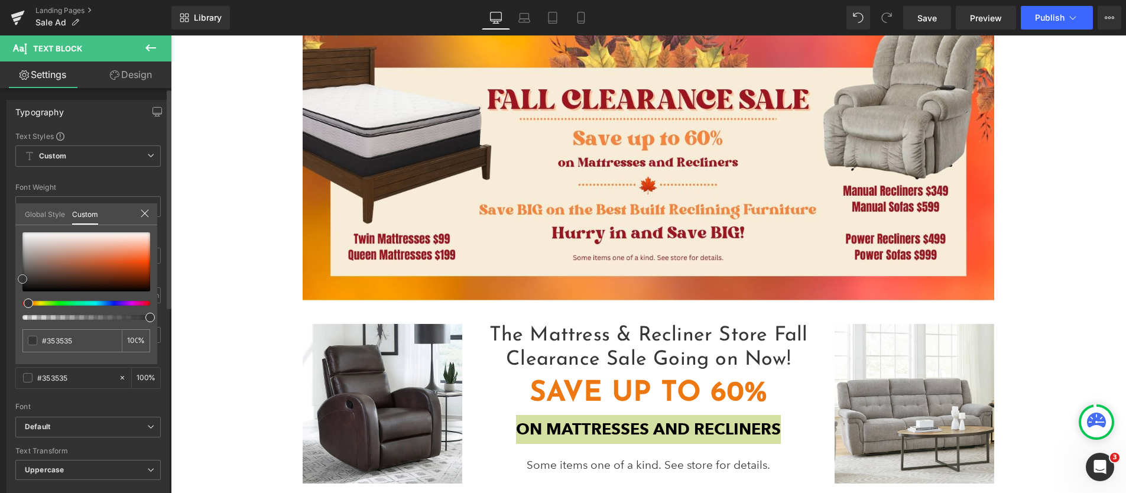
type input "#671f03"
type input "#852c09"
click at [133, 275] on div at bounding box center [86, 261] width 128 height 59
click at [134, 272] on span at bounding box center [132, 274] width 9 height 9
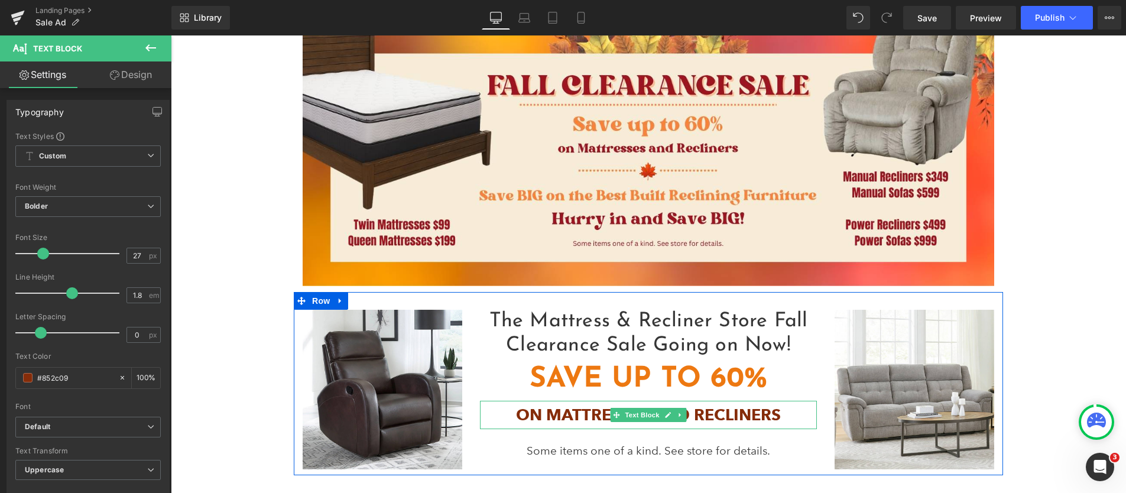
scroll to position [276, 0]
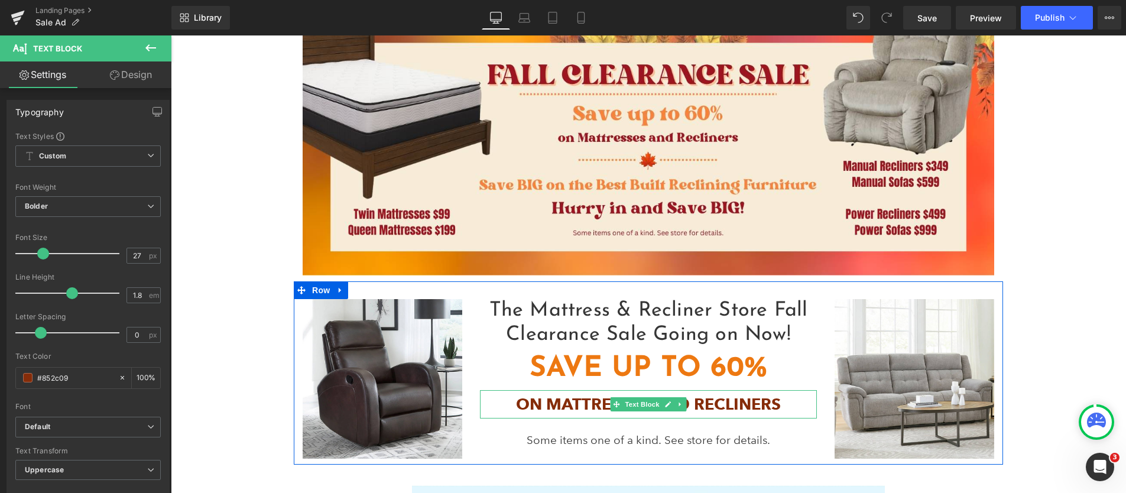
click at [573, 400] on p "On Mattresses and Recliners" at bounding box center [648, 404] width 337 height 29
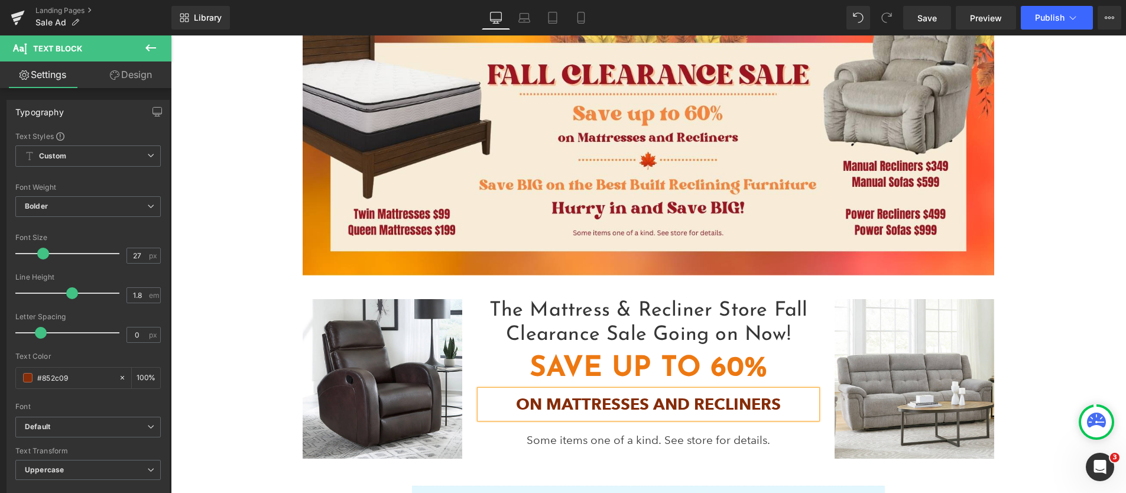
click at [139, 70] on link "Design" at bounding box center [131, 74] width 86 height 27
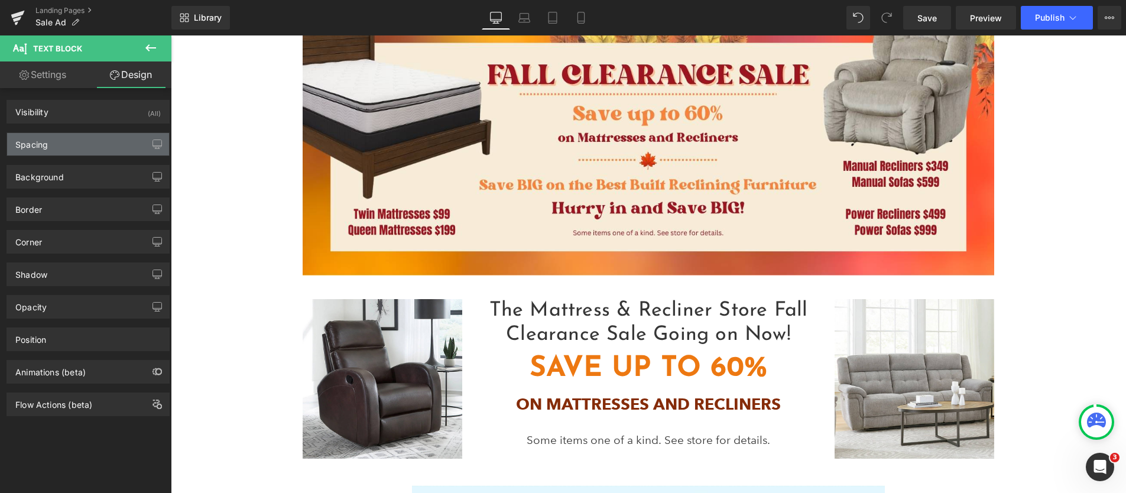
click at [77, 137] on div "Spacing" at bounding box center [88, 144] width 162 height 22
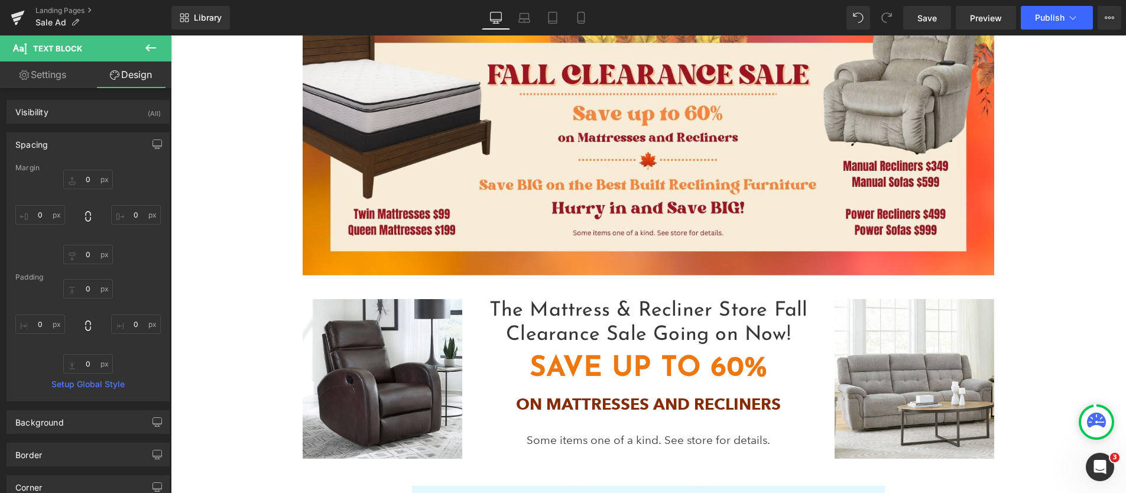
type input "0"
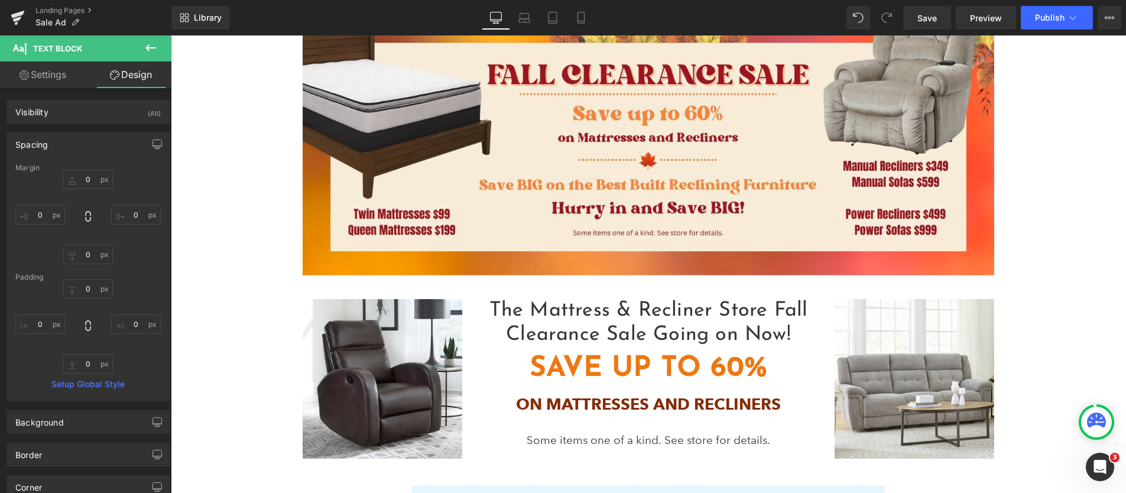
type input "0"
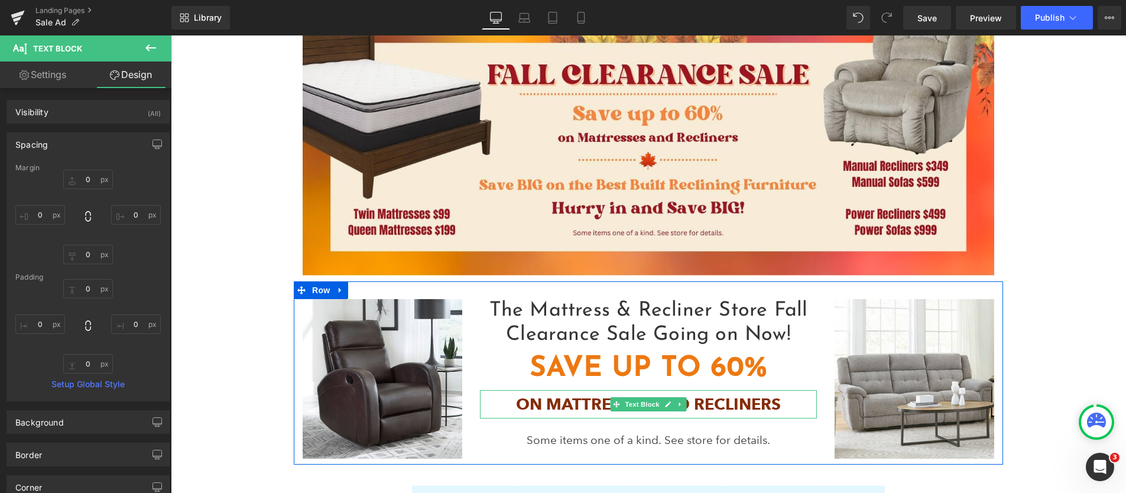
click at [562, 395] on p "On Mattresses and Recliners" at bounding box center [648, 404] width 337 height 29
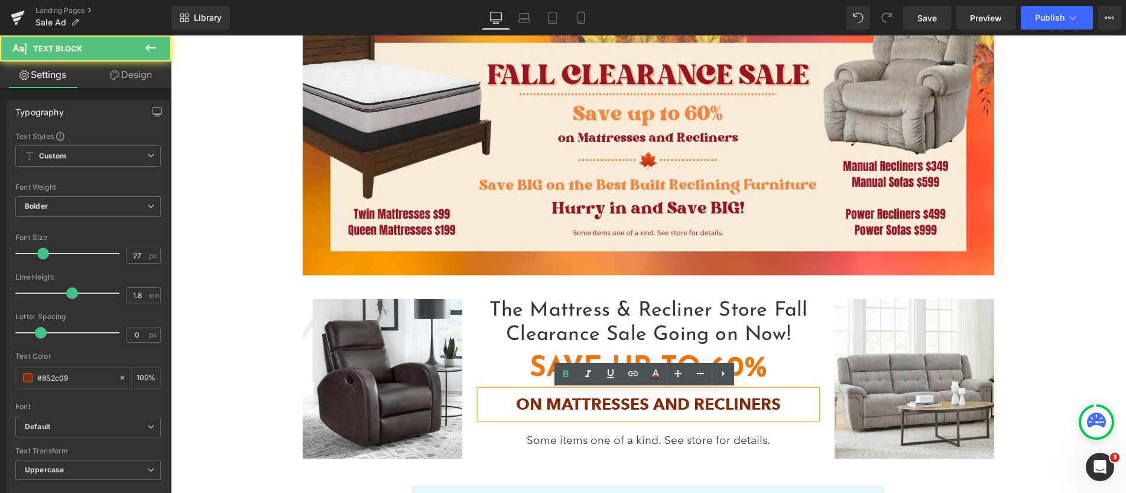
click at [556, 379] on h2 "SAVE UP TO 60%" at bounding box center [648, 369] width 337 height 43
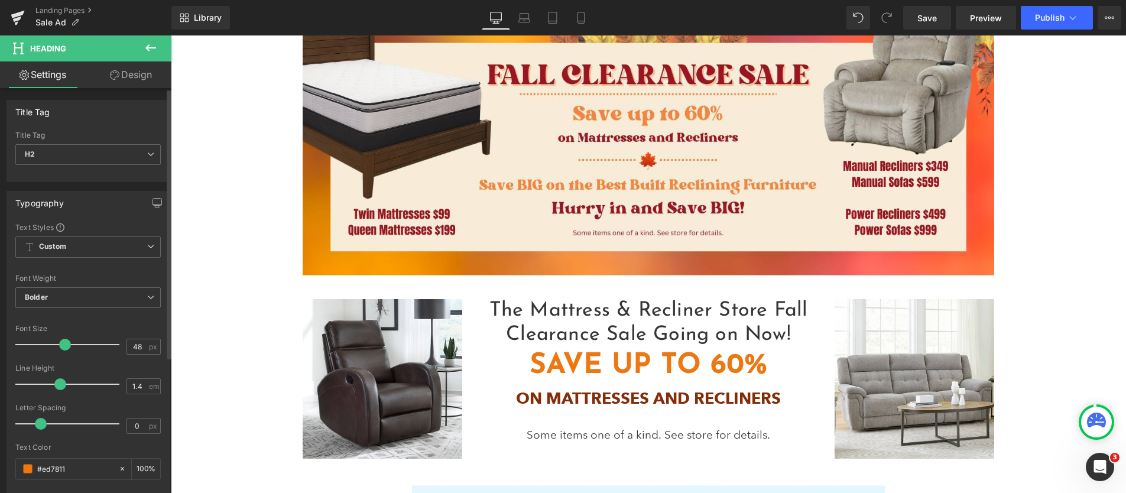
type input "1.5"
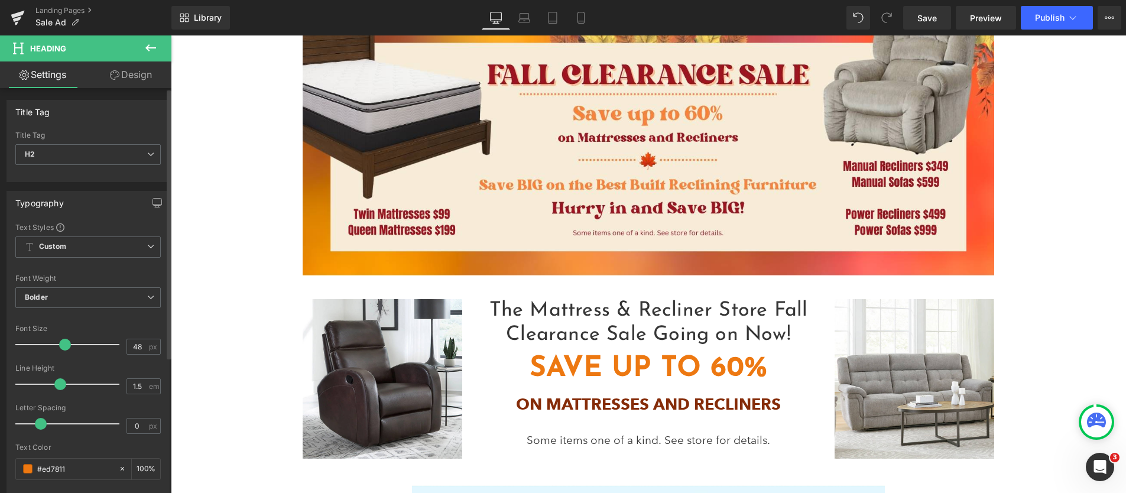
drag, startPoint x: 58, startPoint y: 386, endPoint x: 134, endPoint y: 397, distance: 76.5
click at [59, 385] on span at bounding box center [60, 384] width 12 height 12
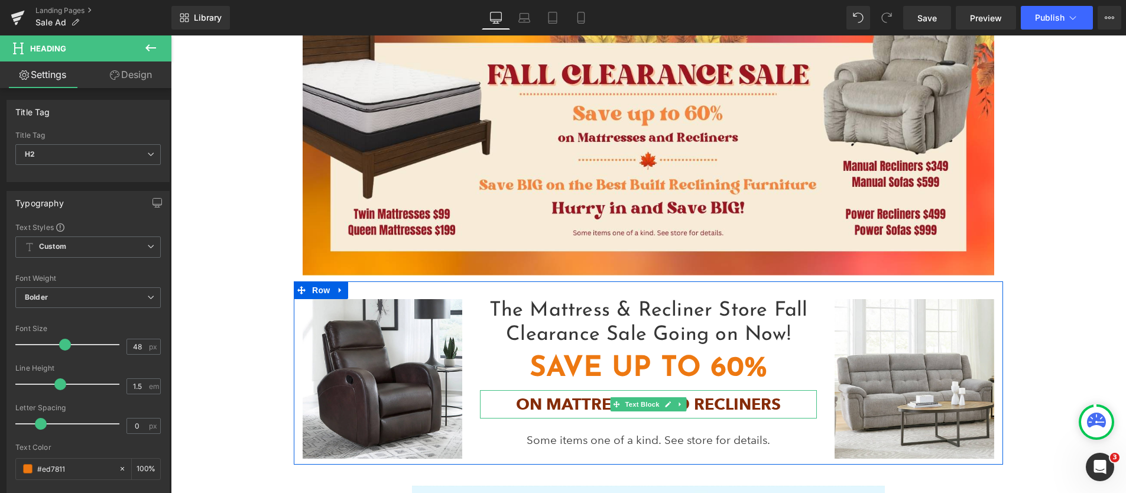
click at [540, 405] on p "On Mattresses and Recliners" at bounding box center [648, 404] width 337 height 29
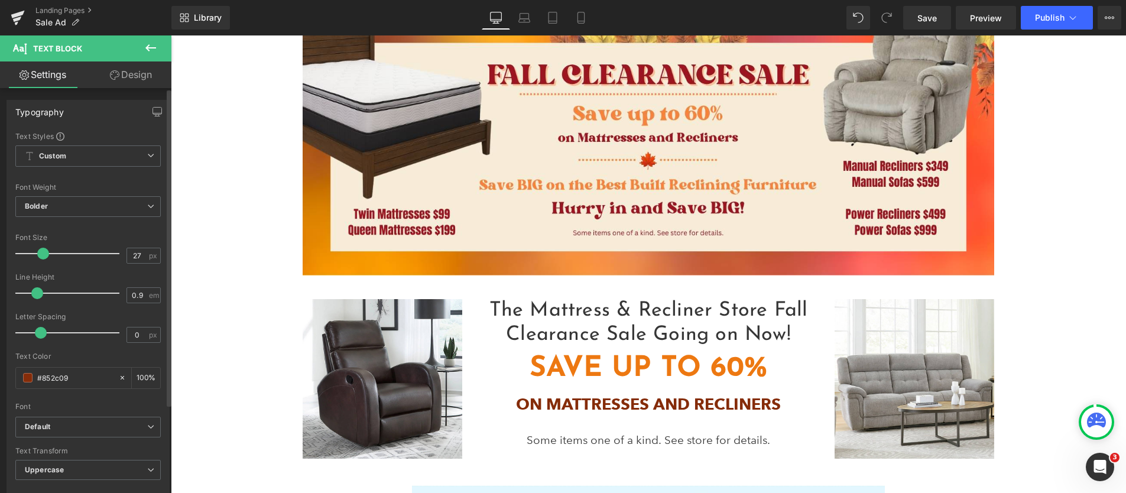
drag, startPoint x: 70, startPoint y: 292, endPoint x: 35, endPoint y: 292, distance: 34.9
click at [36, 292] on span at bounding box center [37, 293] width 12 height 12
type input "0.7"
drag, startPoint x: 35, startPoint y: 293, endPoint x: 29, endPoint y: 293, distance: 6.5
click at [29, 293] on span at bounding box center [29, 293] width 12 height 12
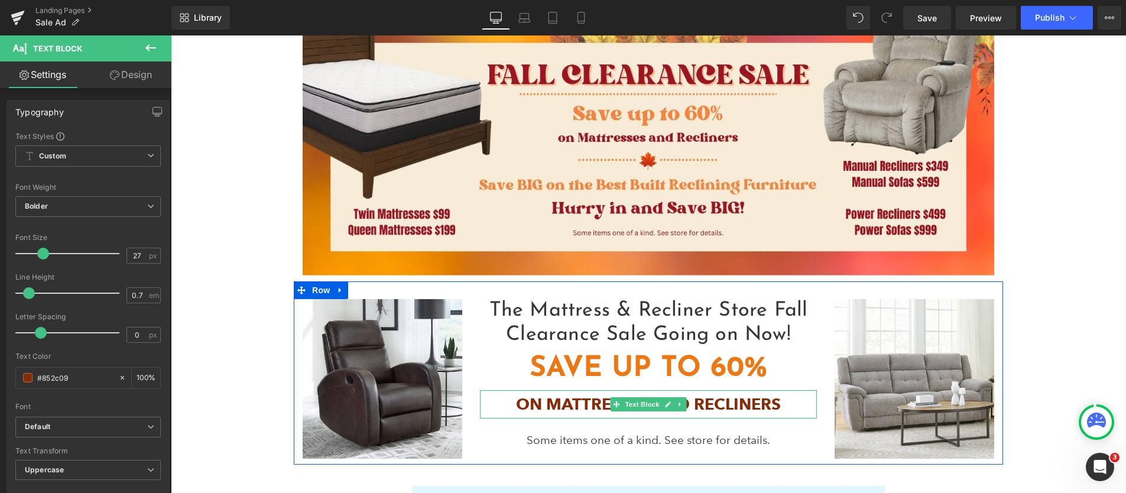
click at [539, 409] on p "On Mattresses and Recliners" at bounding box center [648, 404] width 337 height 29
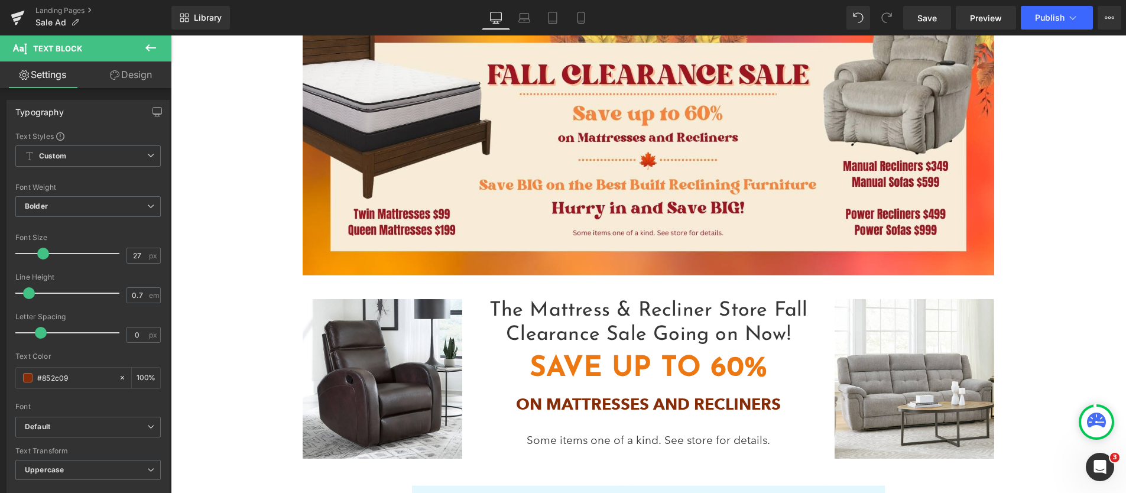
click at [130, 77] on link "Design" at bounding box center [131, 74] width 86 height 27
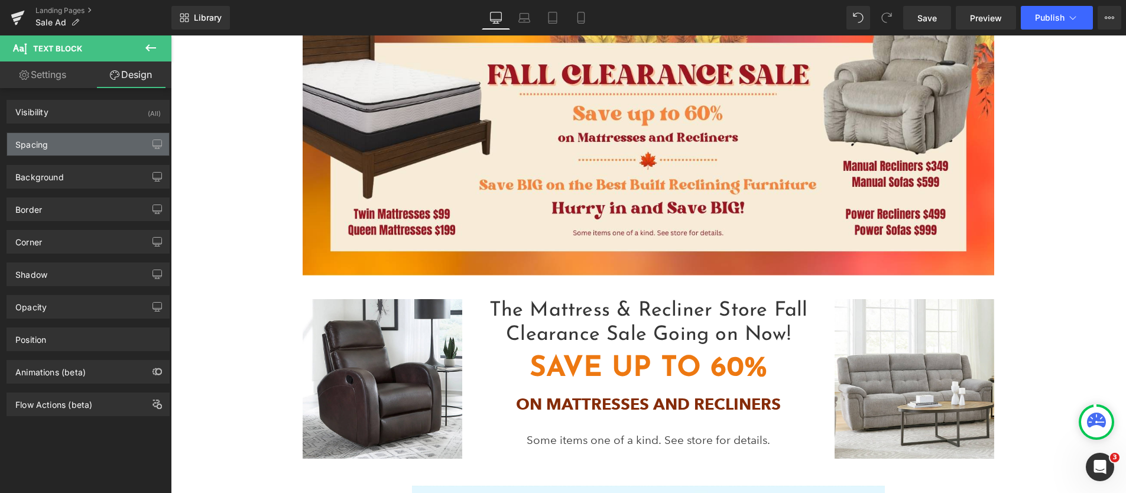
click at [93, 144] on div "Spacing" at bounding box center [88, 144] width 162 height 22
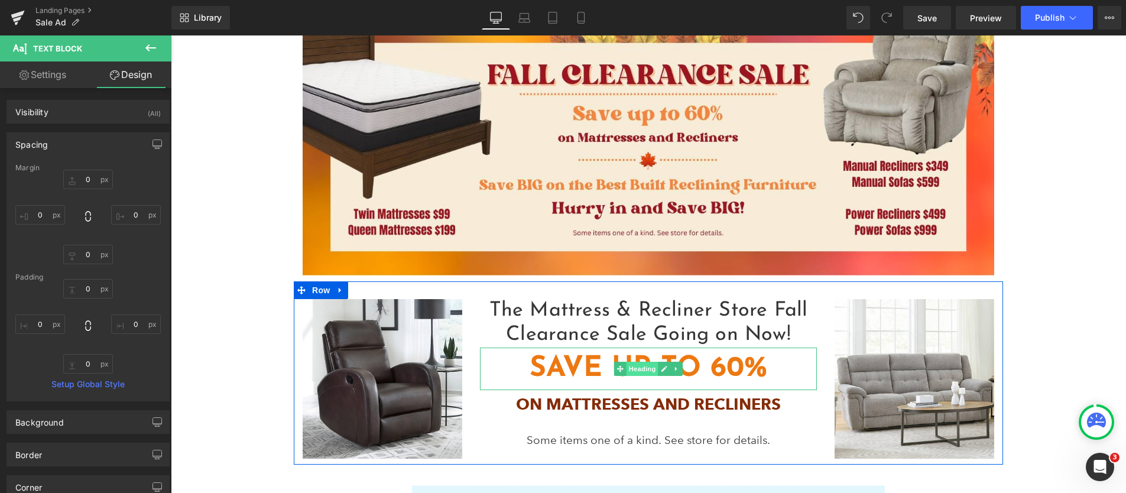
click at [653, 368] on span "Heading" at bounding box center [642, 369] width 32 height 14
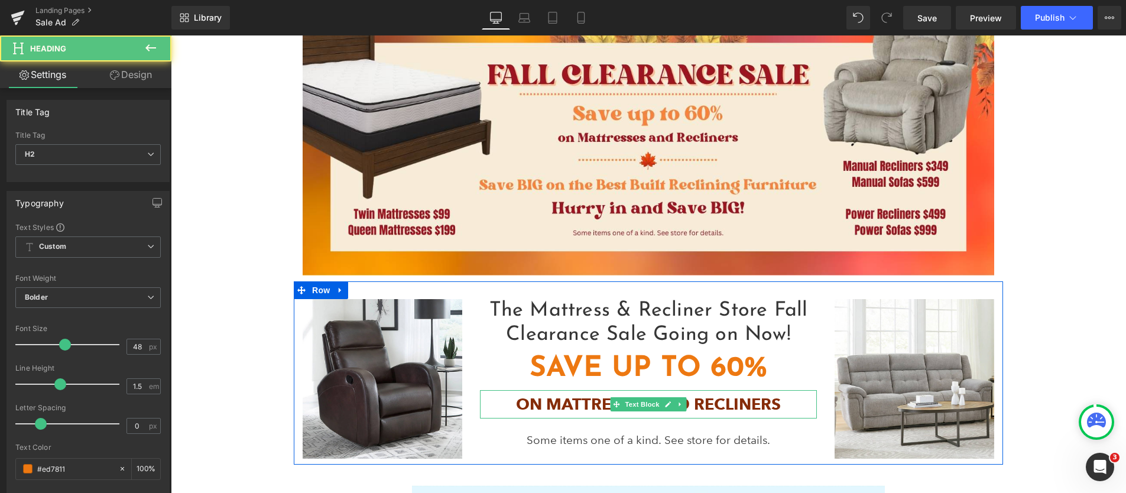
click at [790, 395] on p "On Mattresses and Recliners" at bounding box center [648, 404] width 337 height 29
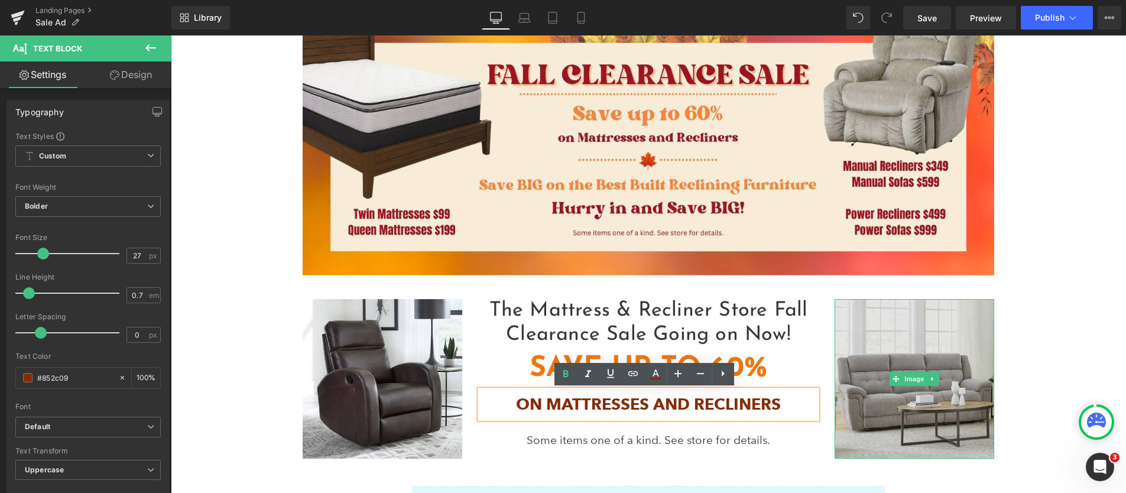
click at [856, 443] on img at bounding box center [914, 379] width 160 height 160
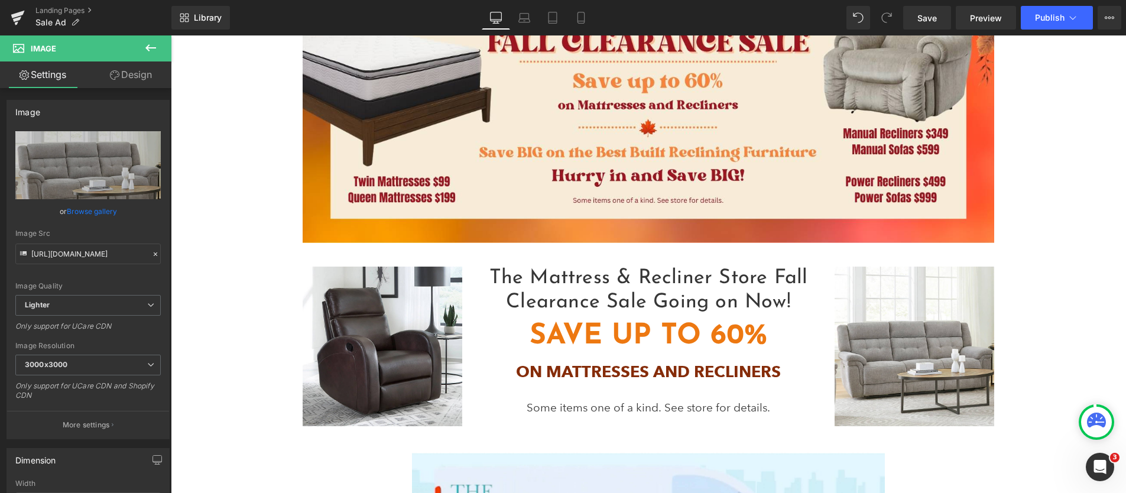
scroll to position [310, 0]
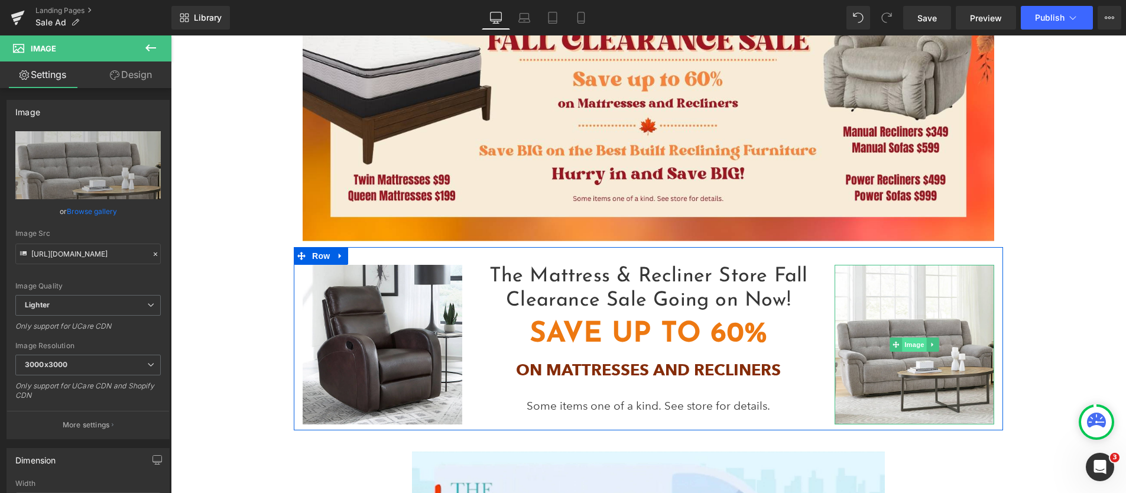
click at [914, 340] on span "Image" at bounding box center [914, 344] width 25 height 14
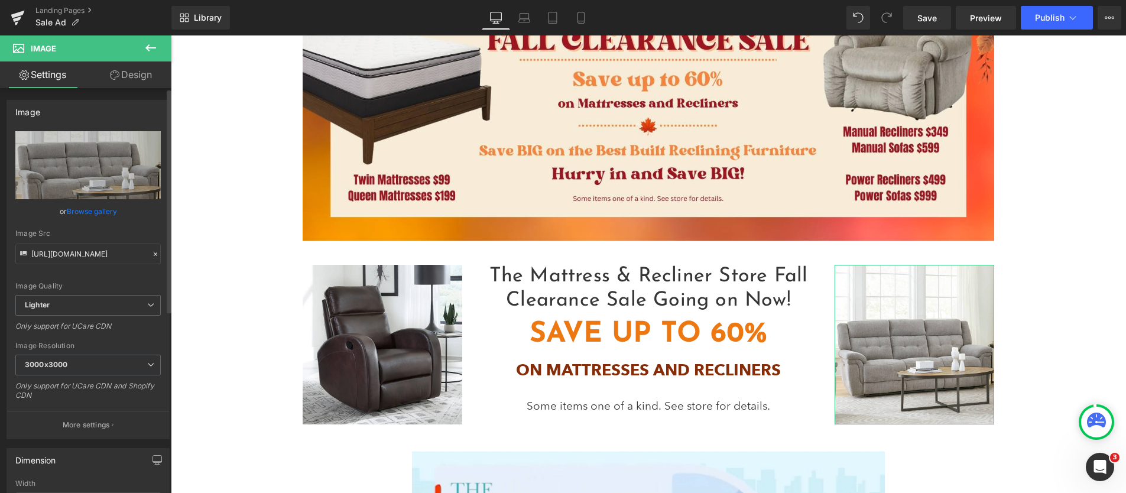
click at [85, 212] on link "Browse gallery" at bounding box center [92, 211] width 50 height 21
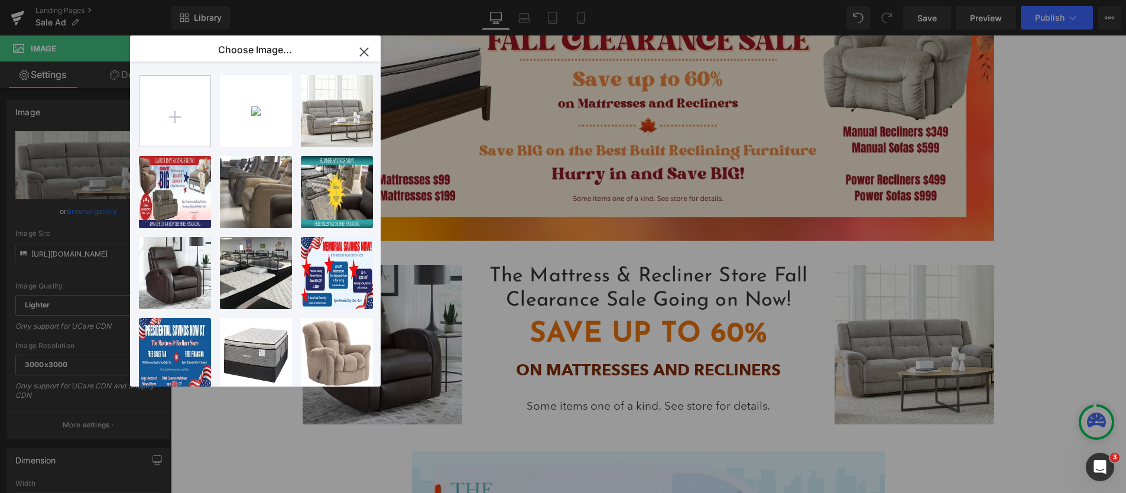
click at [179, 116] on input "file" at bounding box center [174, 111] width 71 height 71
click at [173, 117] on input "file" at bounding box center [174, 111] width 71 height 71
type input "C:\fakepath\Southerland Foam Euro Top Mattress.jpg"
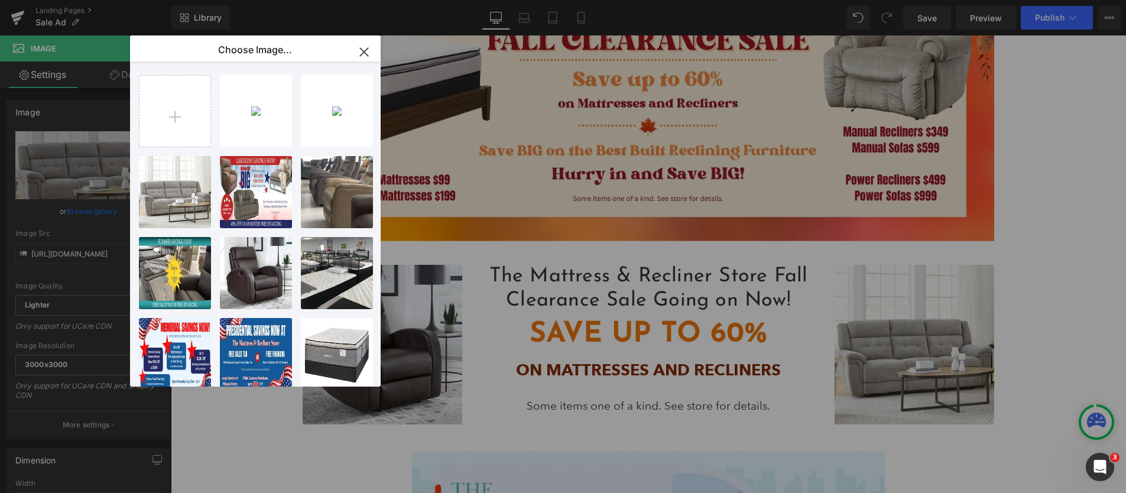
click at [363, 49] on icon "button" at bounding box center [364, 52] width 19 height 19
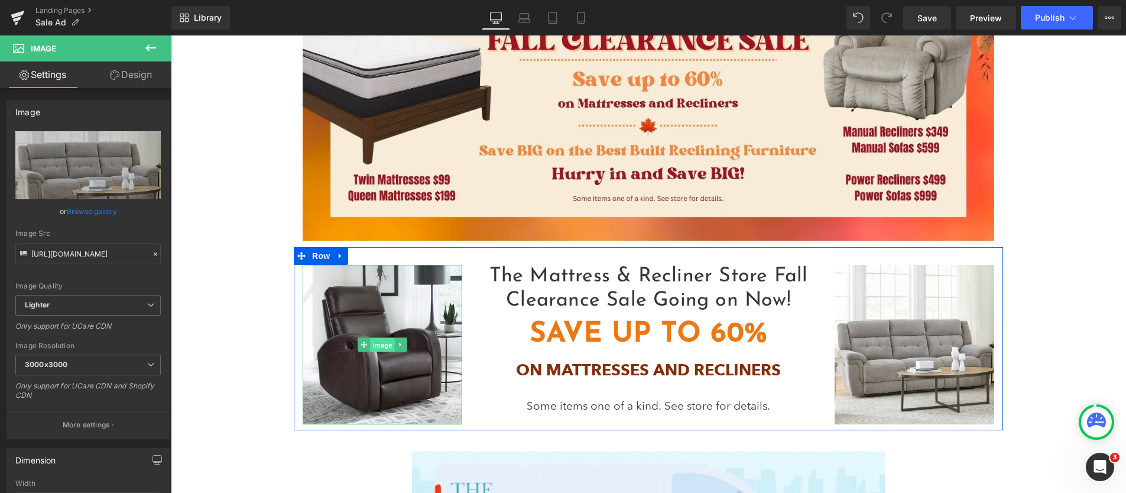
click at [375, 344] on span "Image" at bounding box center [382, 345] width 25 height 14
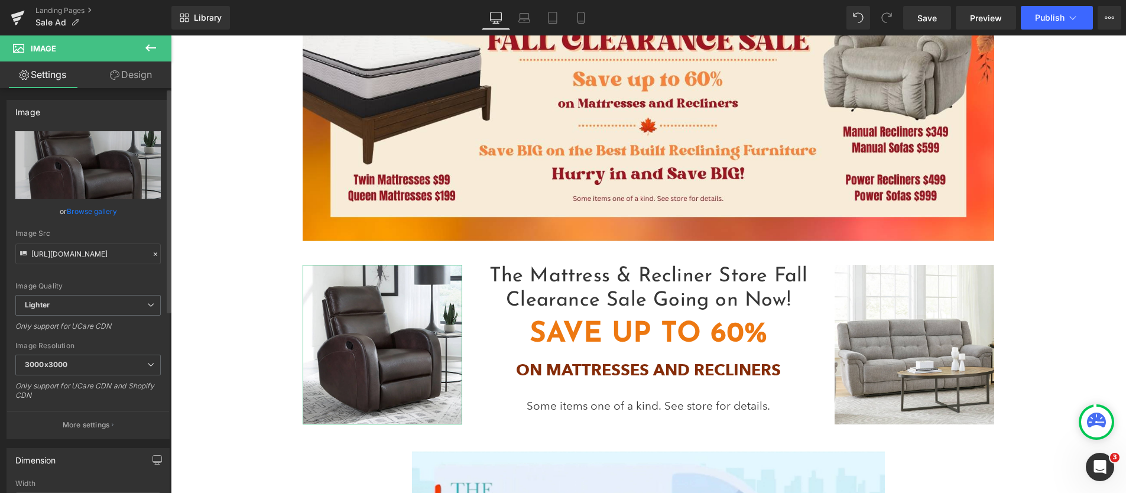
click at [81, 211] on link "Browse gallery" at bounding box center [92, 211] width 50 height 21
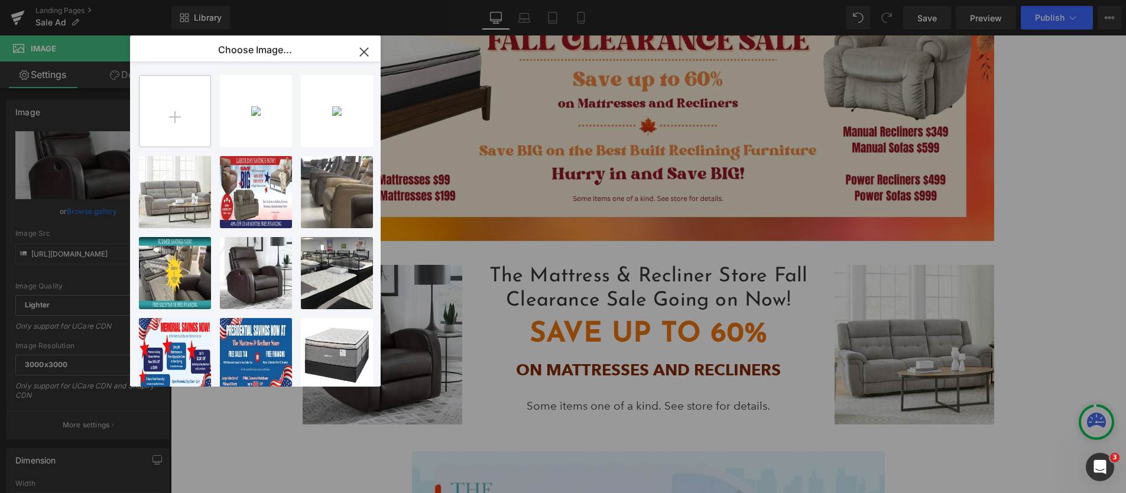
click at [177, 116] on input "file" at bounding box center [174, 111] width 71 height 71
click at [174, 113] on input "file" at bounding box center [174, 111] width 71 height 71
type input "C:\fakepath\Southerland Foam Euro Top Bedroom.jpg"
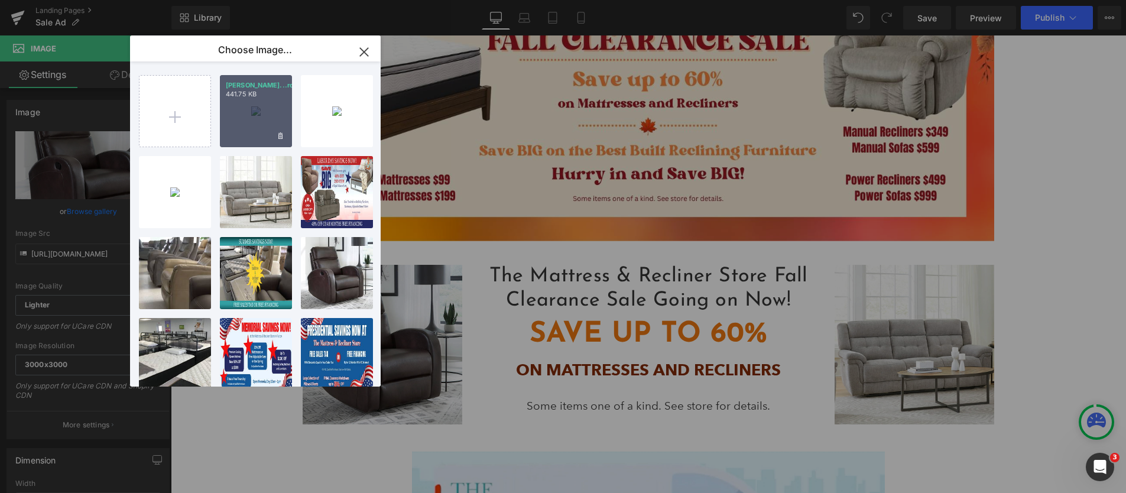
click at [245, 112] on div "Souther...room.jpg 441.75 KB" at bounding box center [256, 111] width 72 height 72
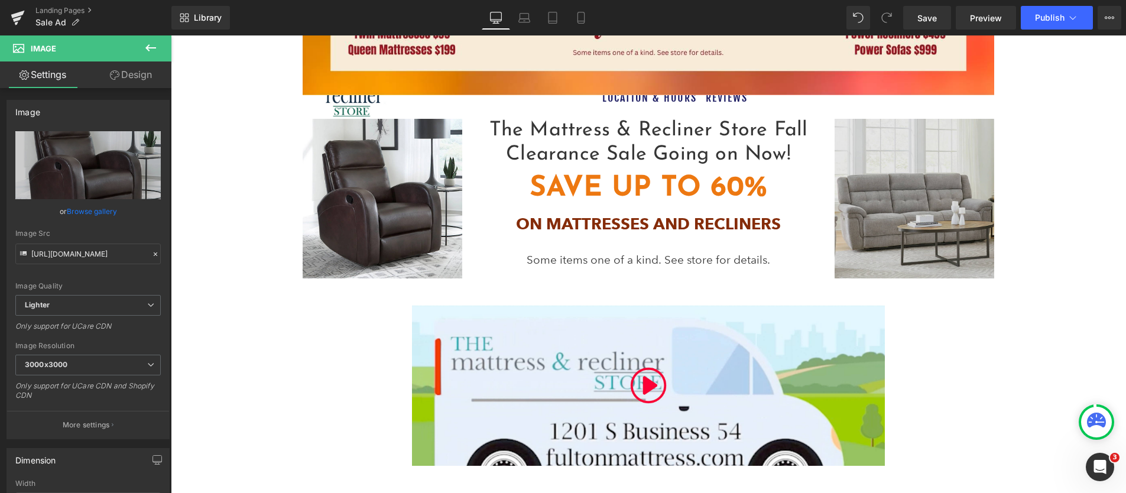
scroll to position [438, 0]
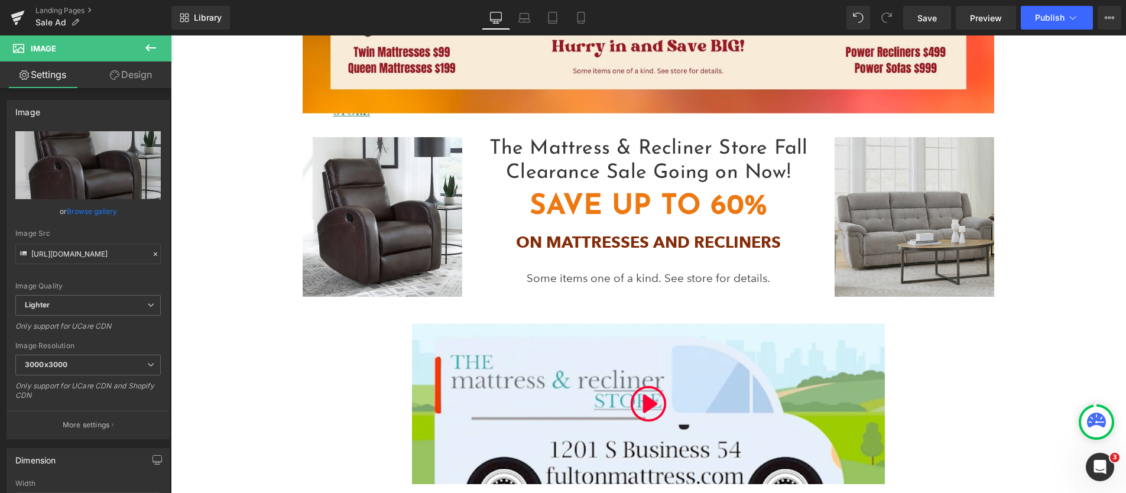
click at [920, 227] on img at bounding box center [914, 217] width 160 height 160
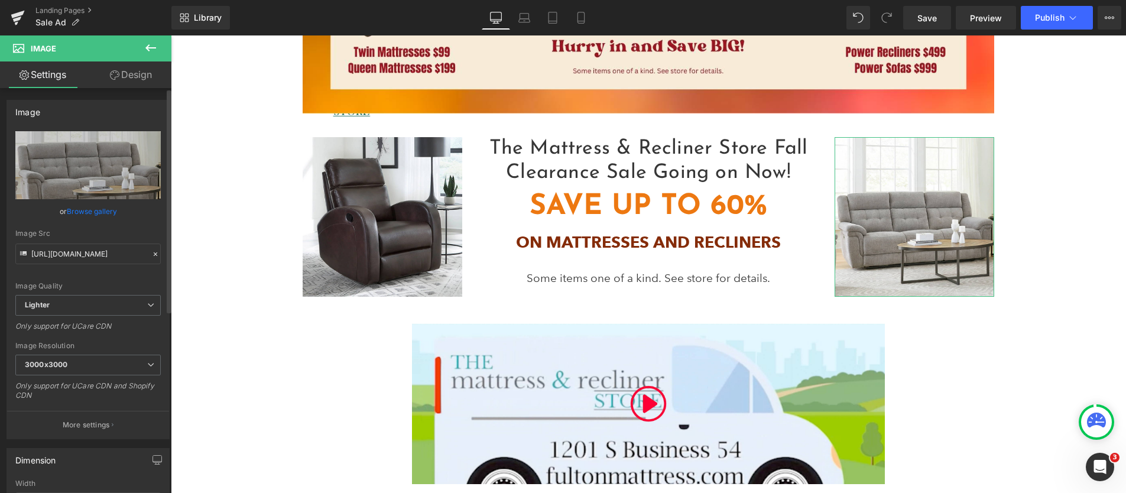
click at [87, 213] on link "Browse gallery" at bounding box center [92, 211] width 50 height 21
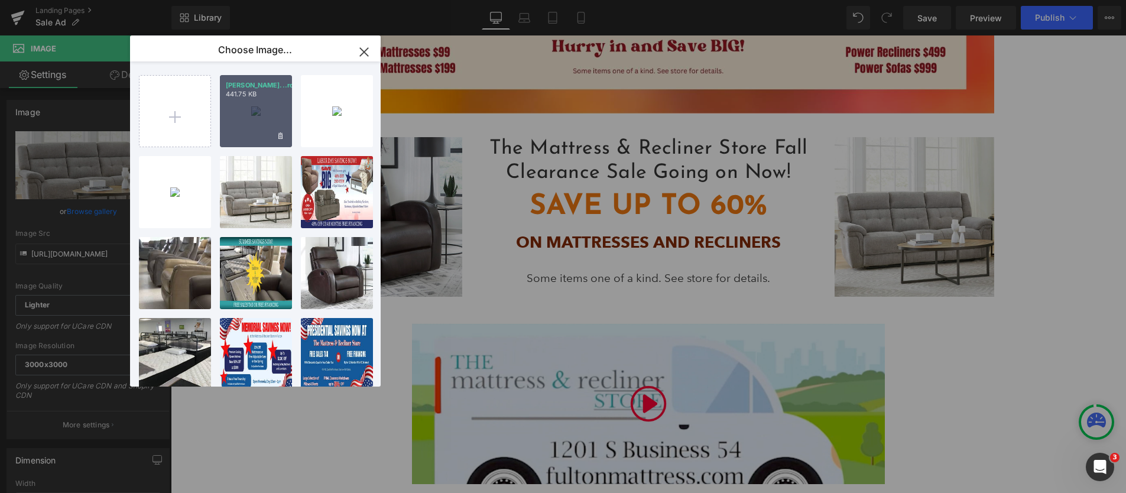
click at [254, 119] on div "Souther...room.jpg 441.75 KB" at bounding box center [256, 111] width 72 height 72
type input "https://ucarecdn.com/b9596b4a-e9a1-499e-8246-958fbd7fa823/-/format/auto/-/previ…"
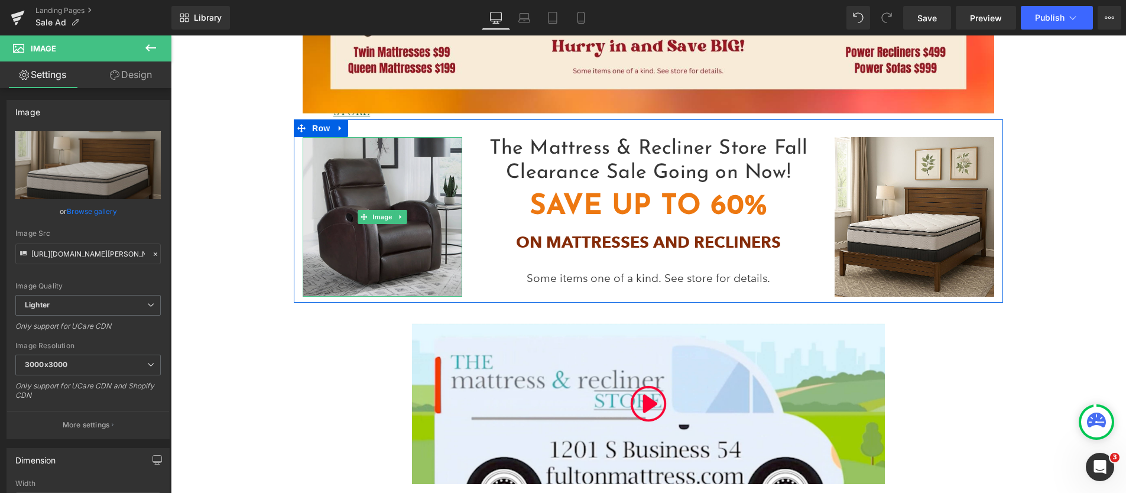
click at [360, 225] on img at bounding box center [383, 217] width 160 height 160
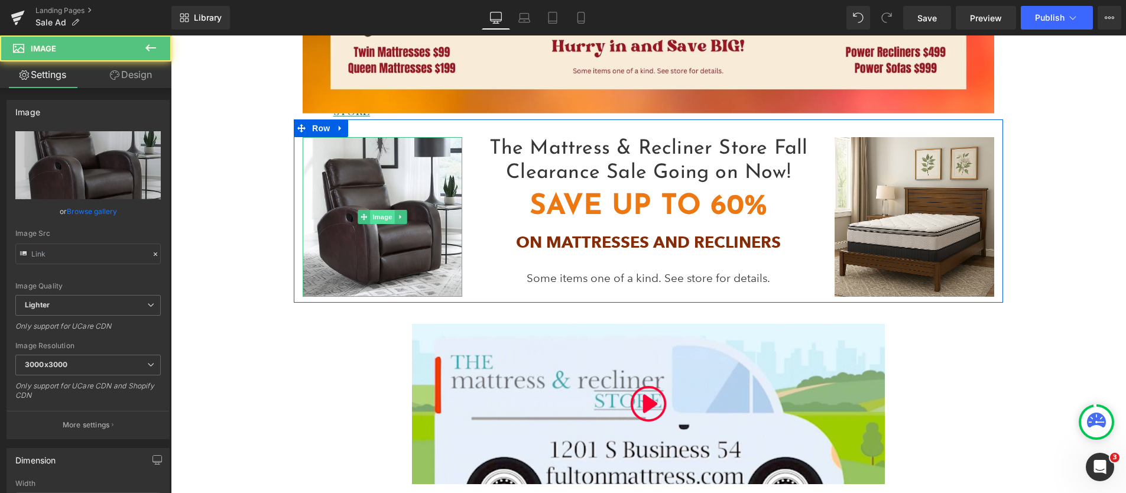
type input "https://ucarecdn.com/ee0595d2-725d-4d9b-9158-f7aabc7e3893/-/format/auto/-/previ…"
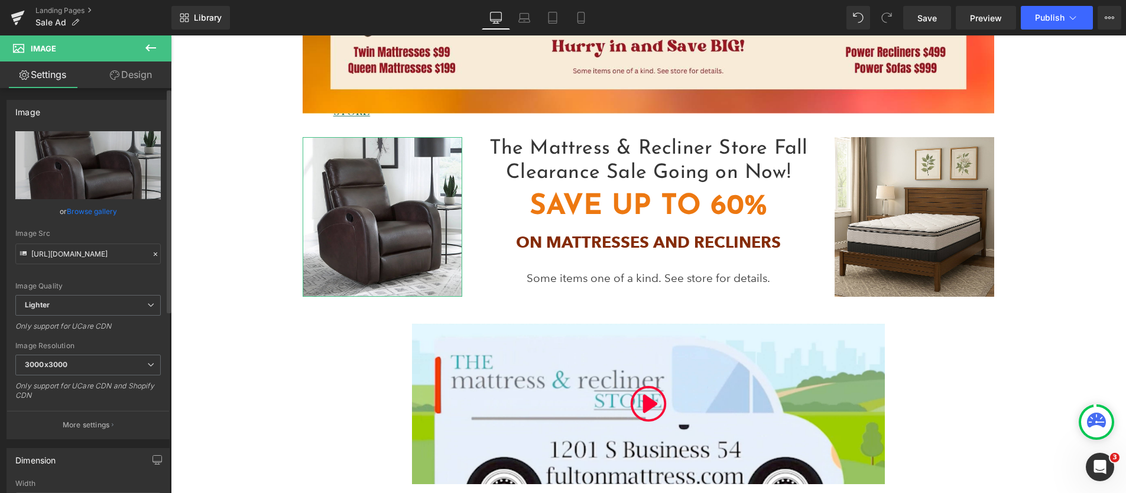
click at [90, 211] on link "Browse gallery" at bounding box center [92, 211] width 50 height 21
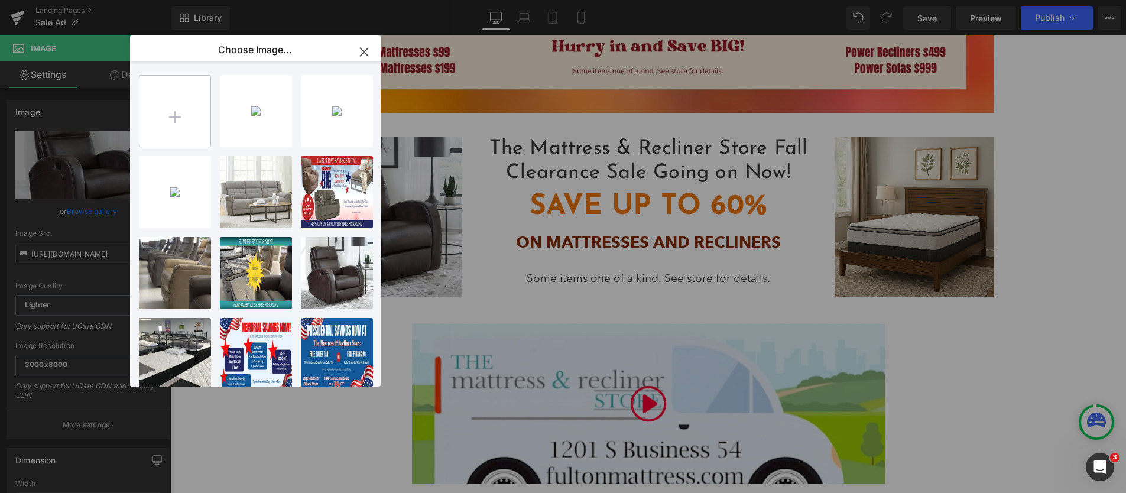
click at [173, 116] on input "file" at bounding box center [174, 111] width 71 height 71
type input "C:\fakepath\Hondo Single Power Big Man Recliner living room.jpg"
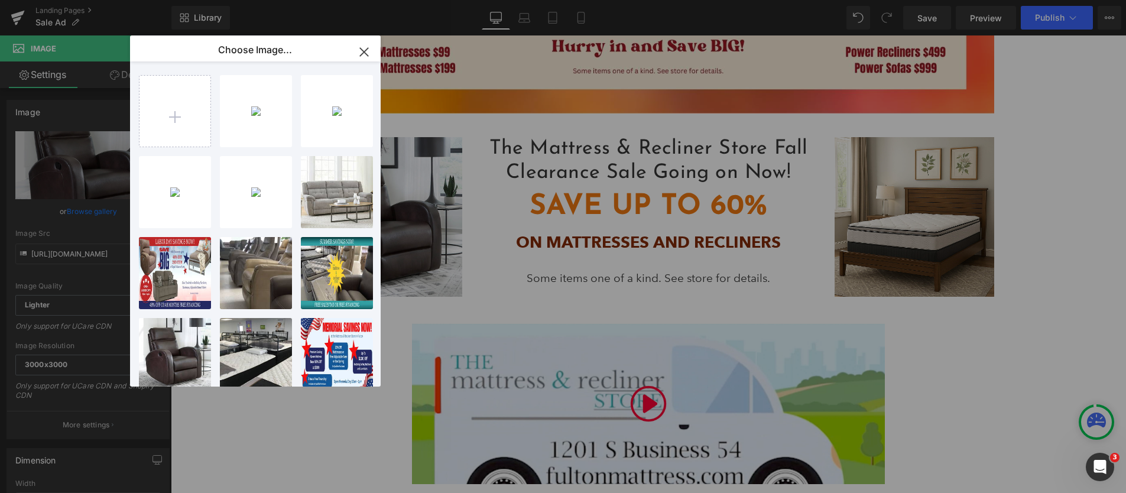
click at [0, 0] on div "Hondo S...room.jpg 412.70 KB" at bounding box center [0, 0] width 0 height 0
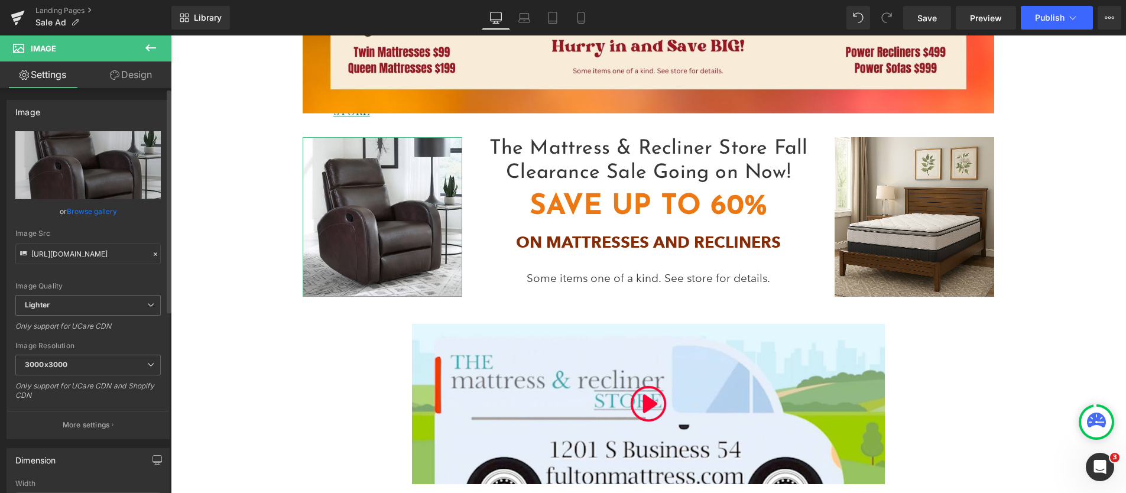
click at [96, 210] on link "Browse gallery" at bounding box center [92, 211] width 50 height 21
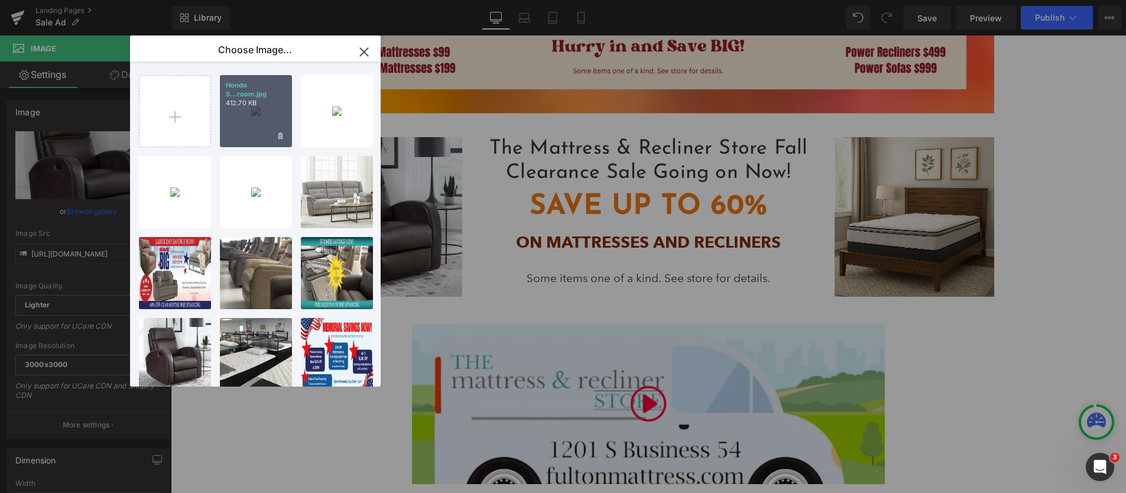
click at [245, 115] on div "Hondo S...room.jpg 412.70 KB" at bounding box center [256, 111] width 72 height 72
type input "https://ucarecdn.com/15c52096-84e9-4261-b442-82b7292c2505/-/format/auto/-/previ…"
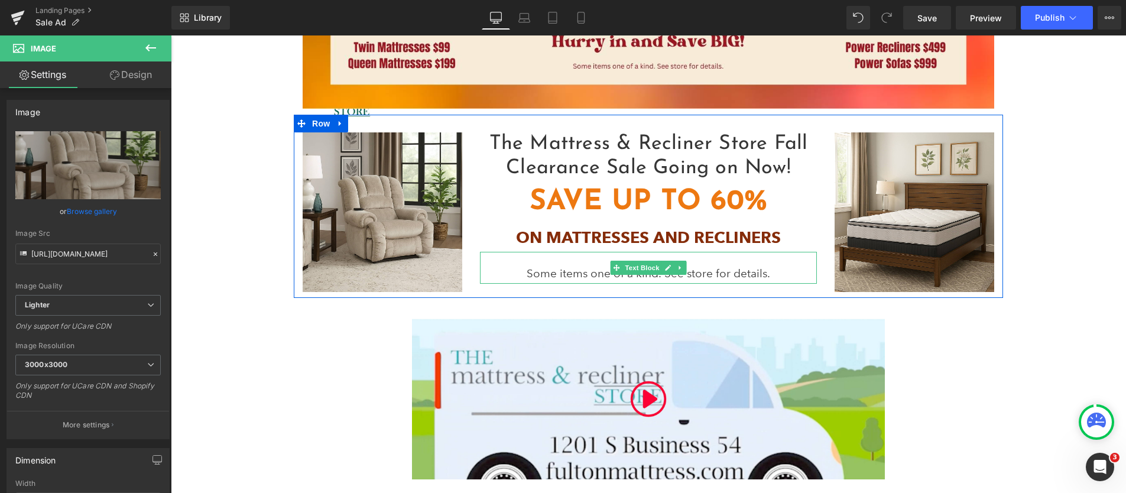
scroll to position [445, 0]
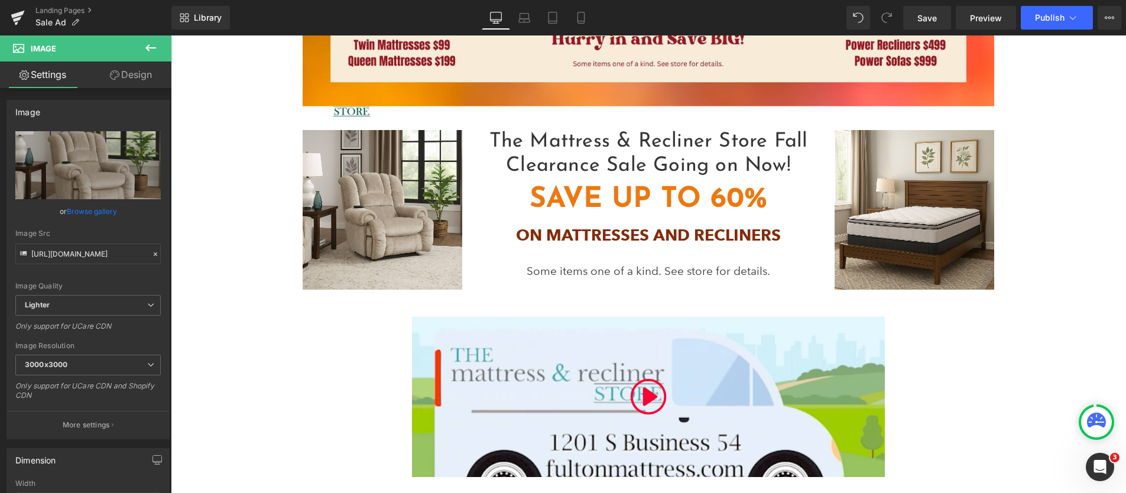
click at [151, 47] on icon at bounding box center [150, 47] width 11 height 7
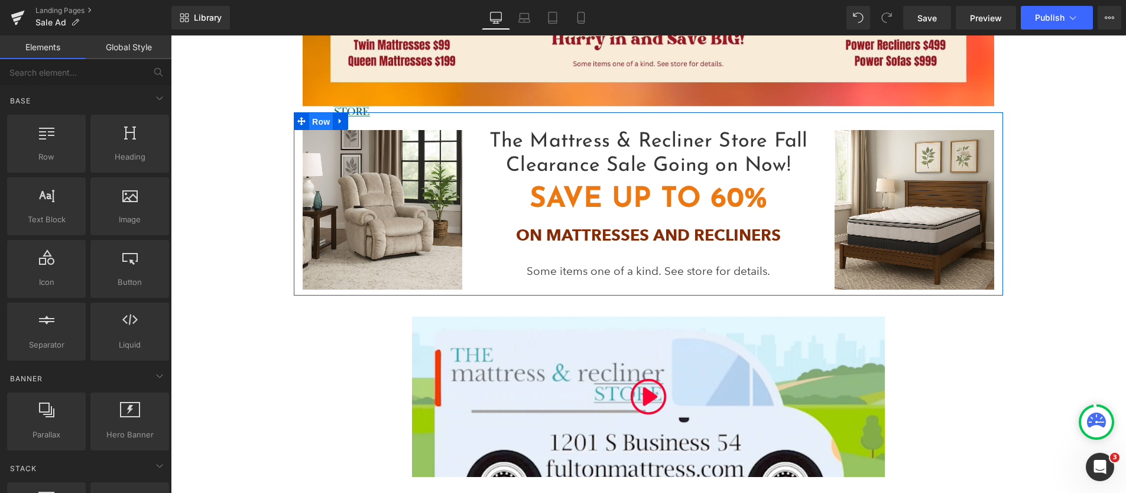
click at [320, 116] on span "Row" at bounding box center [321, 122] width 24 height 18
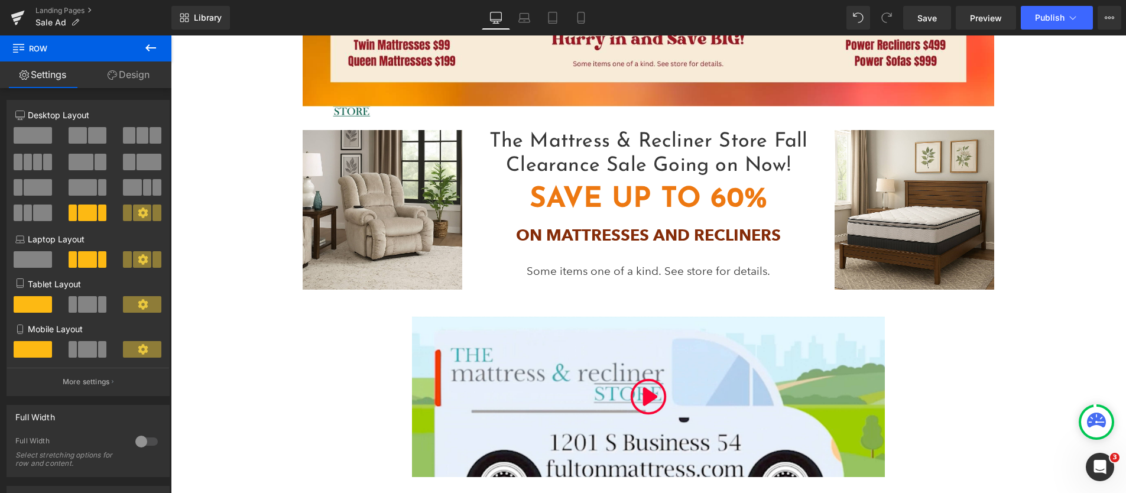
click at [150, 47] on icon at bounding box center [151, 48] width 14 height 14
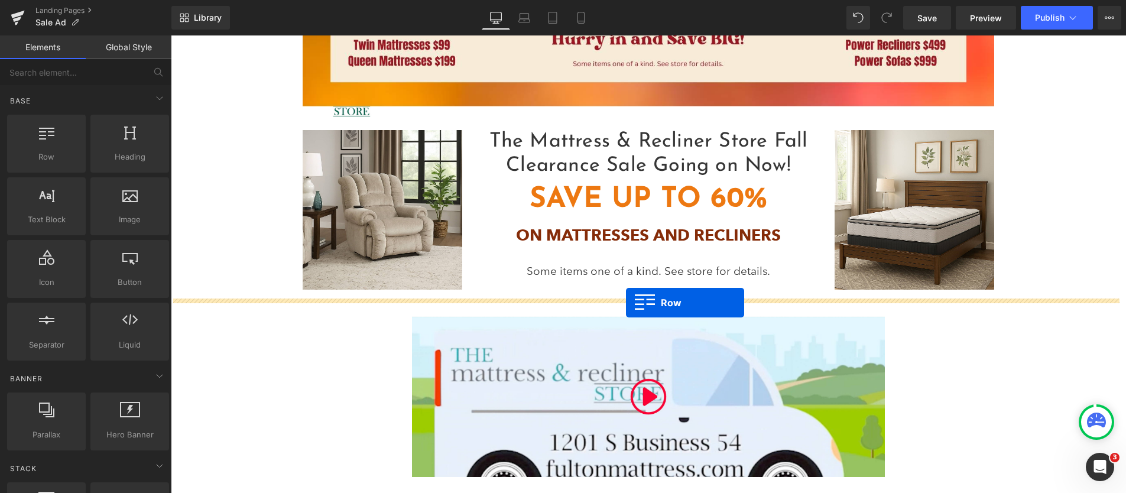
drag, startPoint x: 214, startPoint y: 177, endPoint x: 626, endPoint y: 303, distance: 430.7
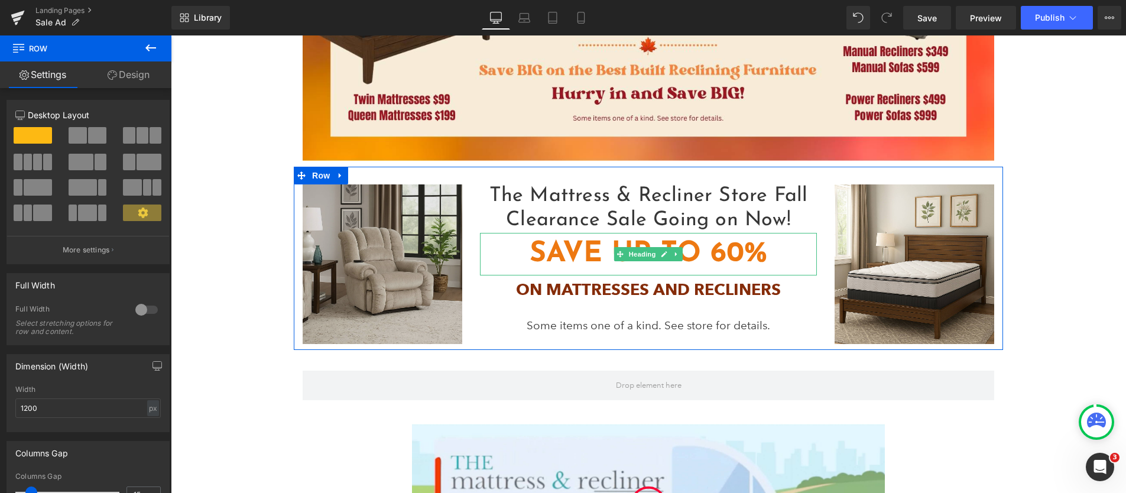
scroll to position [402, 0]
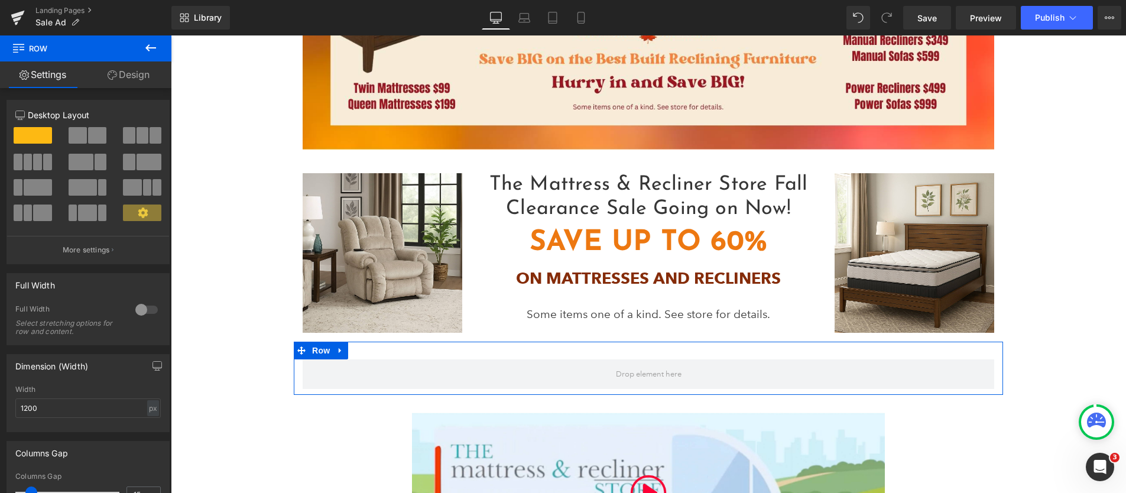
drag, startPoint x: 138, startPoint y: 134, endPoint x: 340, endPoint y: 232, distance: 224.4
click at [138, 134] on span at bounding box center [143, 135] width 12 height 17
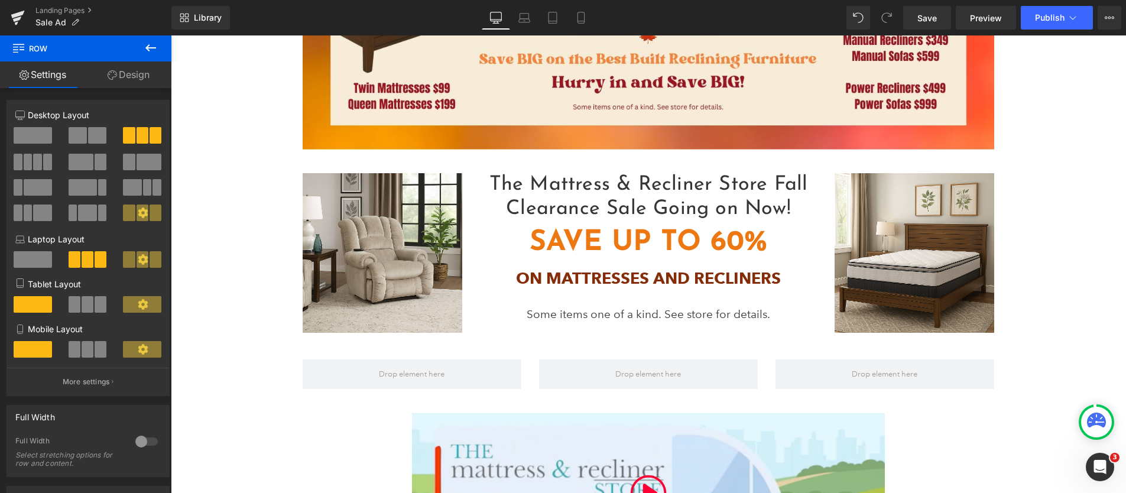
click at [152, 47] on icon at bounding box center [151, 48] width 14 height 14
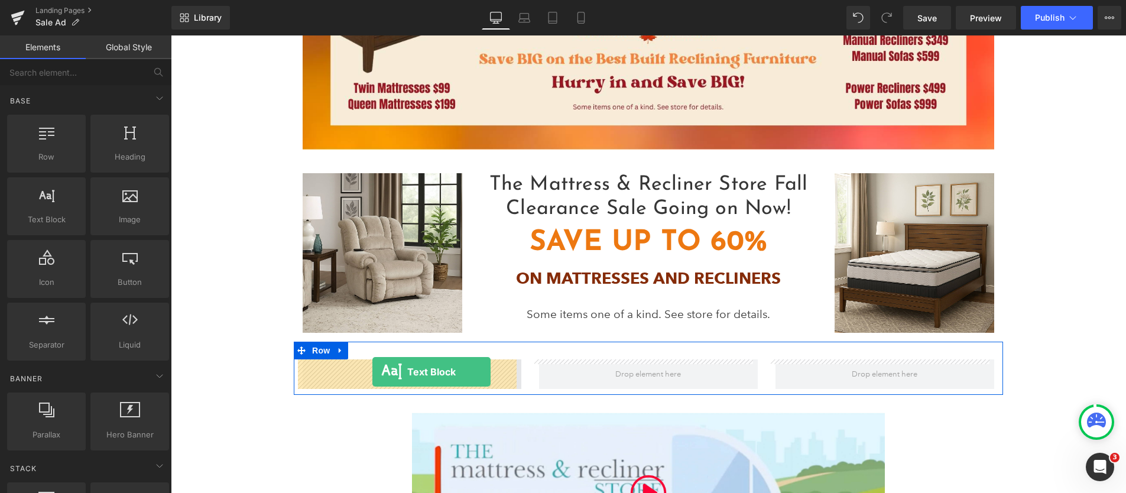
drag, startPoint x: 216, startPoint y: 240, endPoint x: 372, endPoint y: 372, distance: 204.2
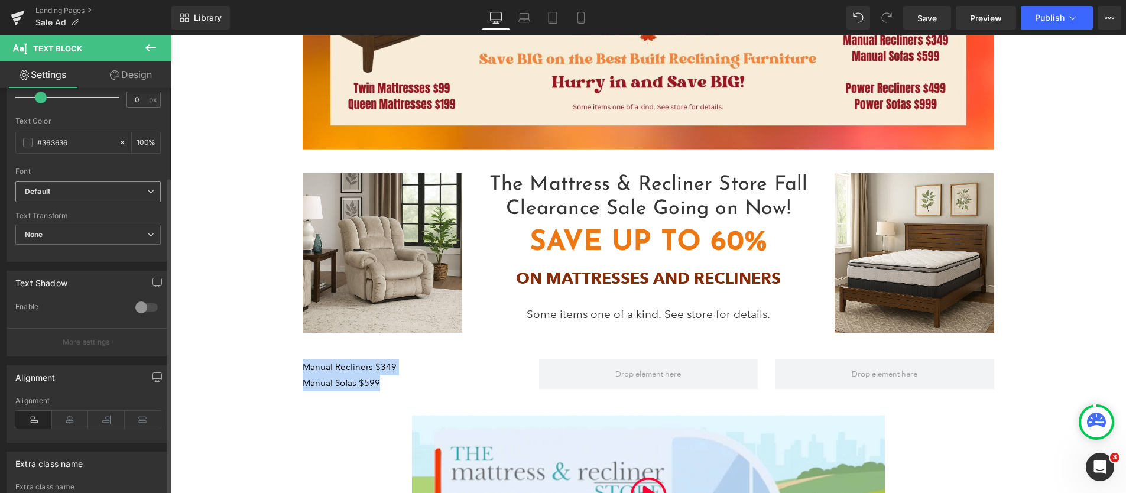
scroll to position [336, 0]
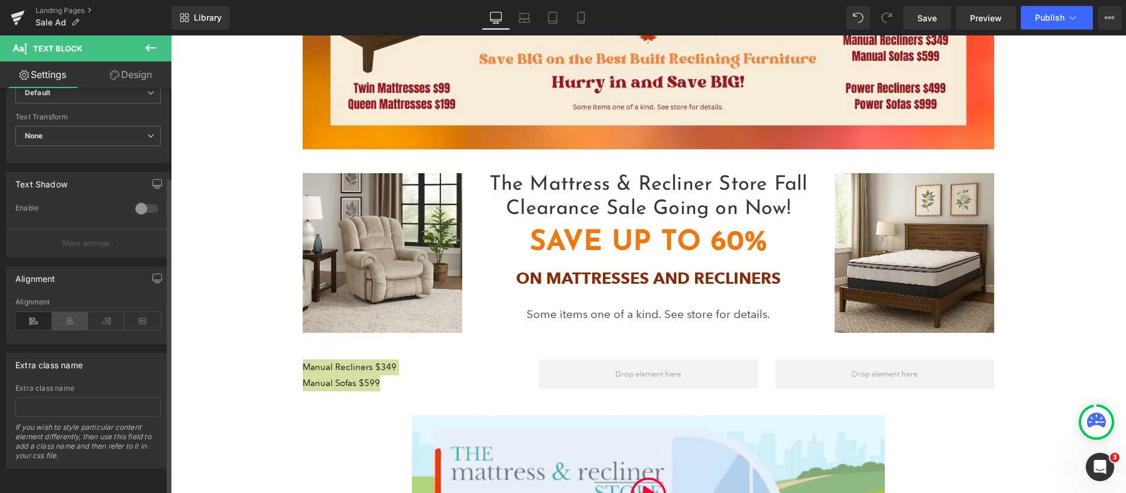
click at [66, 316] on icon at bounding box center [70, 321] width 37 height 18
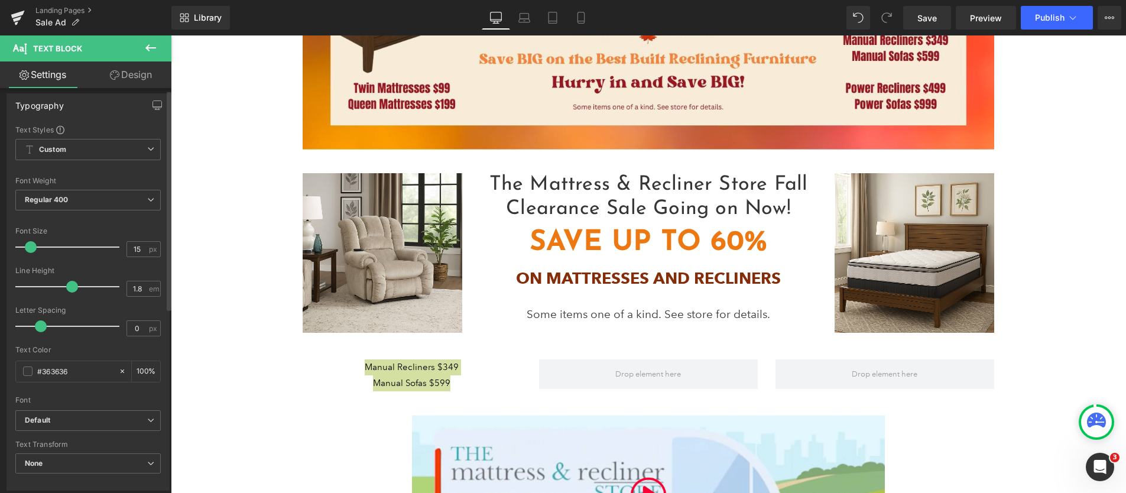
scroll to position [0, 0]
click at [116, 205] on span "Regular 400" at bounding box center [87, 206] width 145 height 21
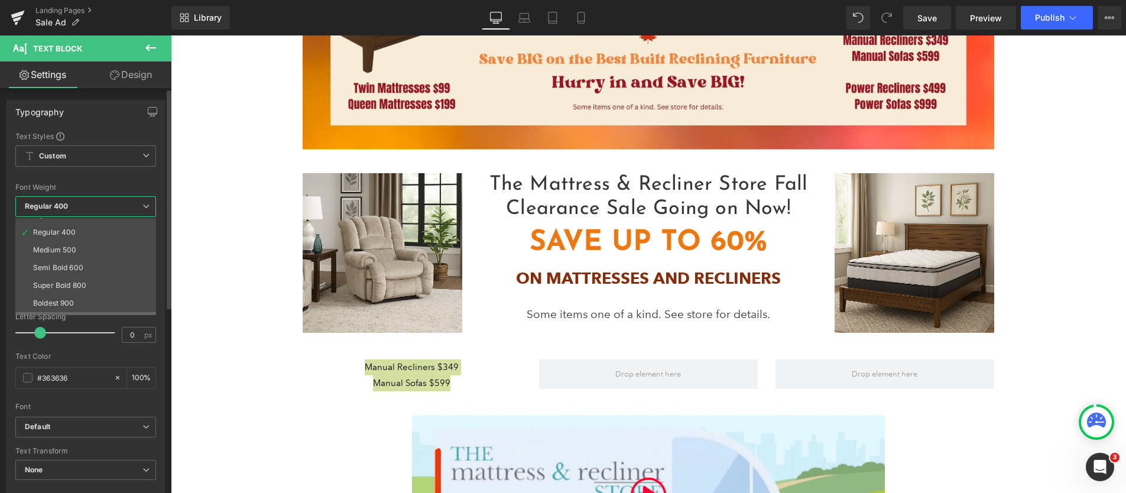
scroll to position [98, 0]
click at [64, 304] on li "Bolder" at bounding box center [88, 306] width 146 height 18
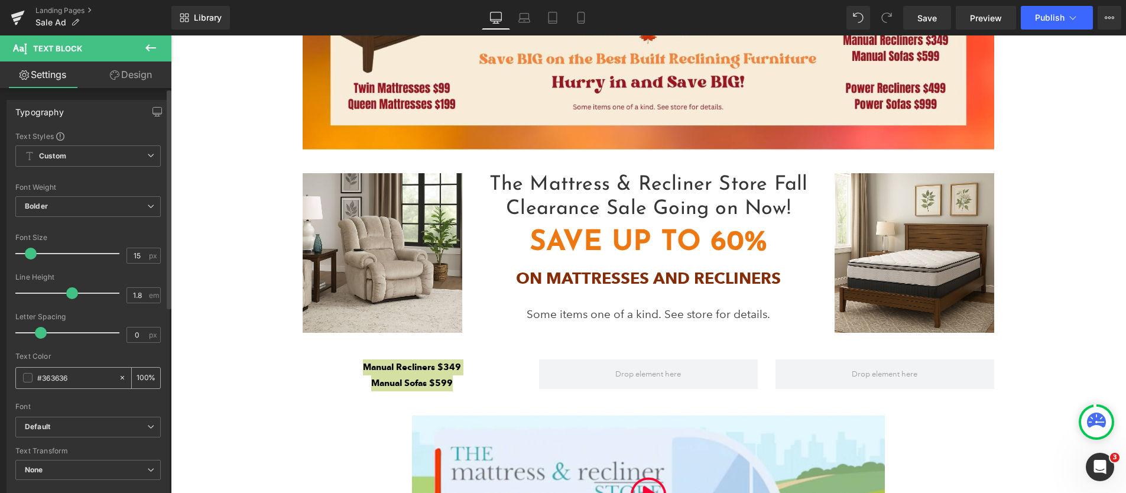
click at [33, 378] on div "#363636" at bounding box center [67, 378] width 102 height 21
click at [30, 376] on span at bounding box center [27, 377] width 9 height 9
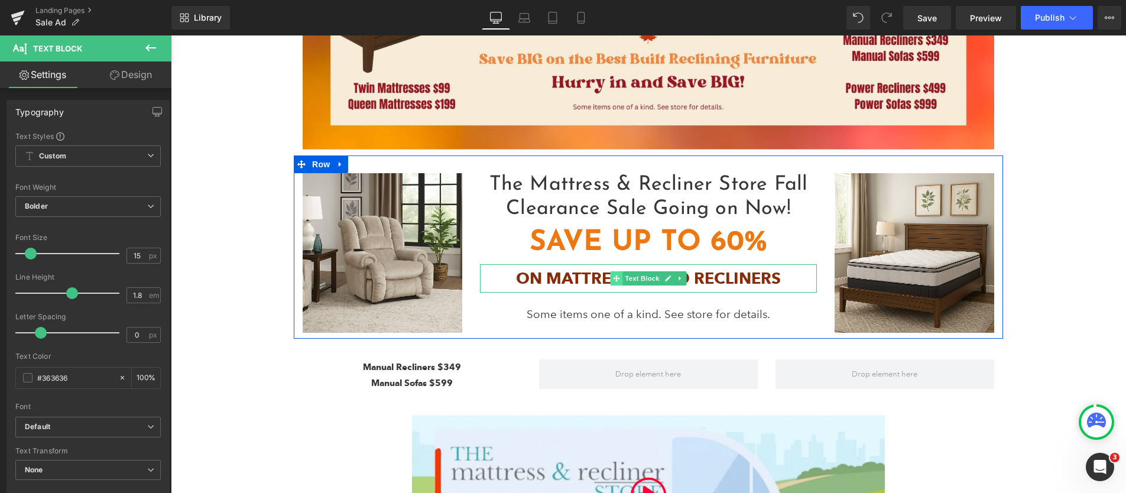
click at [613, 278] on icon at bounding box center [616, 278] width 7 height 7
drag, startPoint x: 609, startPoint y: 278, endPoint x: 540, endPoint y: 275, distance: 69.8
click at [613, 278] on icon at bounding box center [616, 278] width 7 height 7
click at [540, 275] on p "On Mattresses and Recliners" at bounding box center [648, 278] width 337 height 29
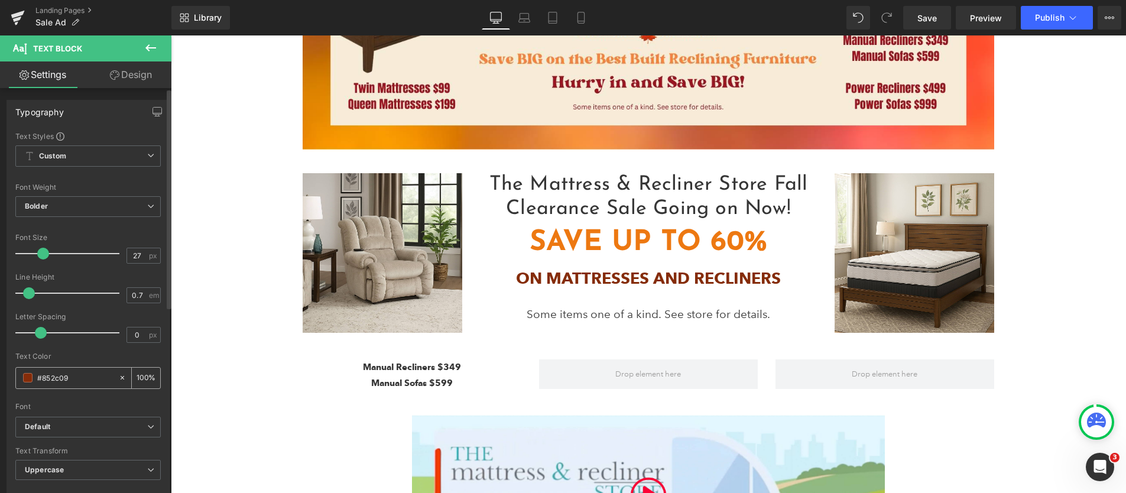
click at [28, 375] on span at bounding box center [27, 377] width 9 height 9
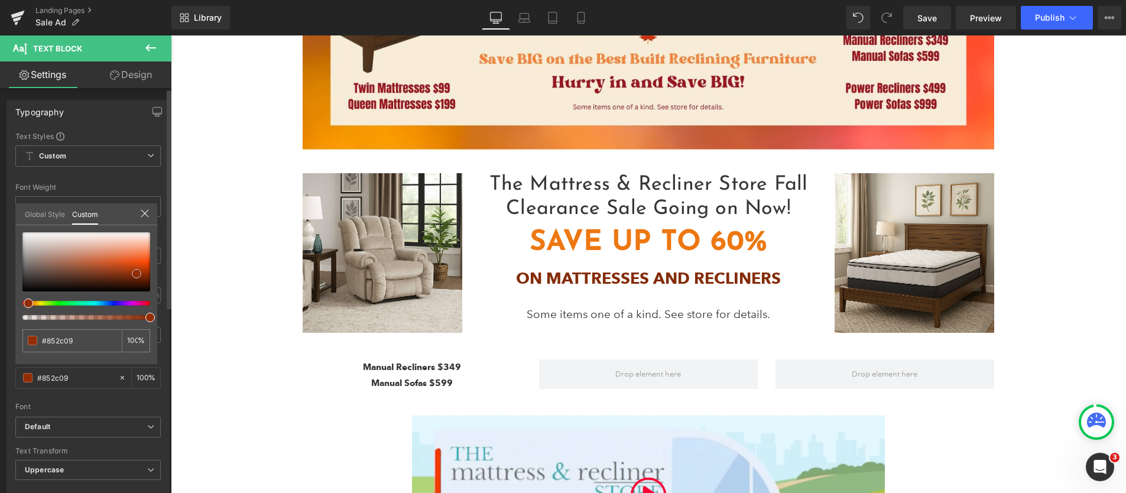
type input "#912e07"
type input "#972f06"
type input "#992e04"
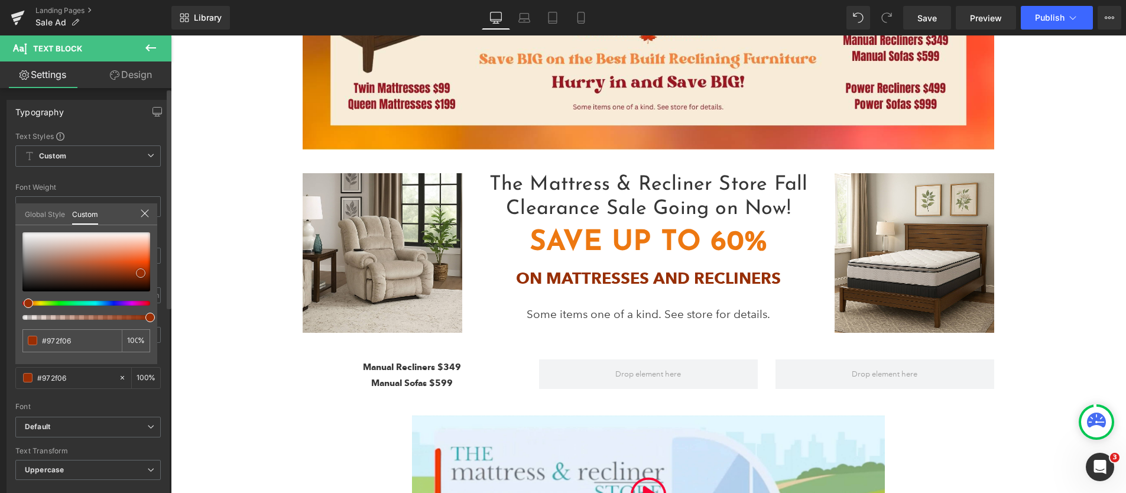
type input "#992e04"
type input "#972f06"
type input "#712304"
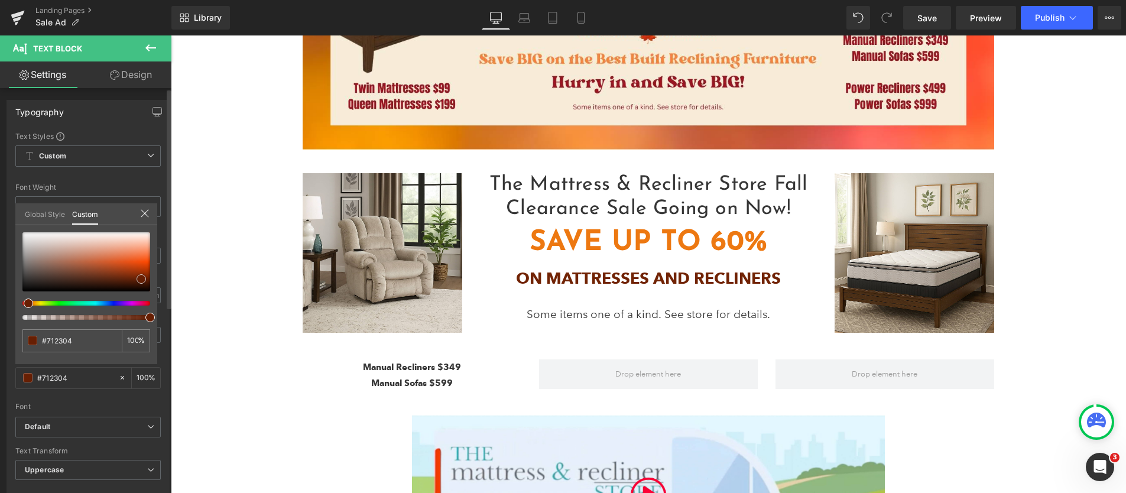
type input "#671f03"
type input "#712203"
type input "#6c2103"
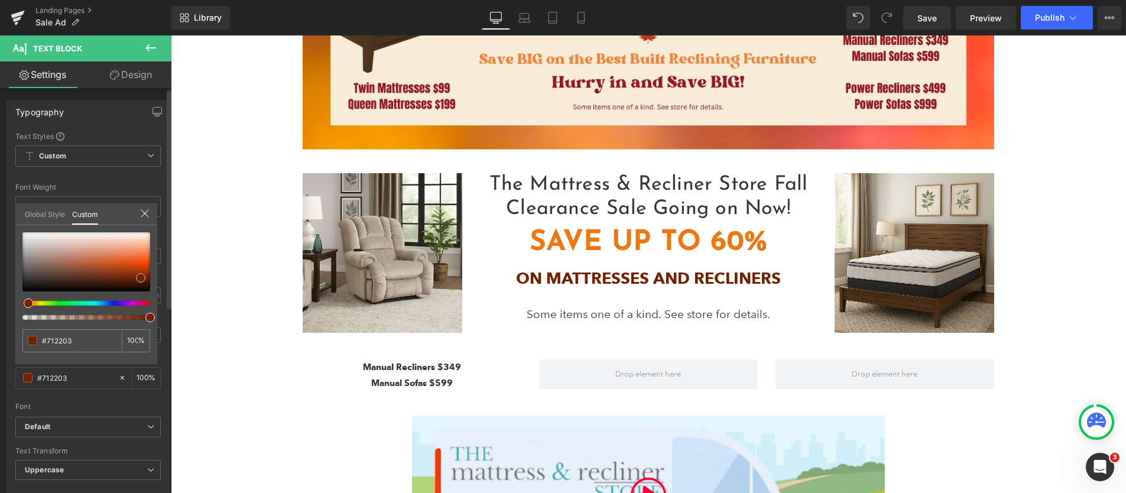
type input "#6c2103"
type input "#681f02"
type input "#621e03"
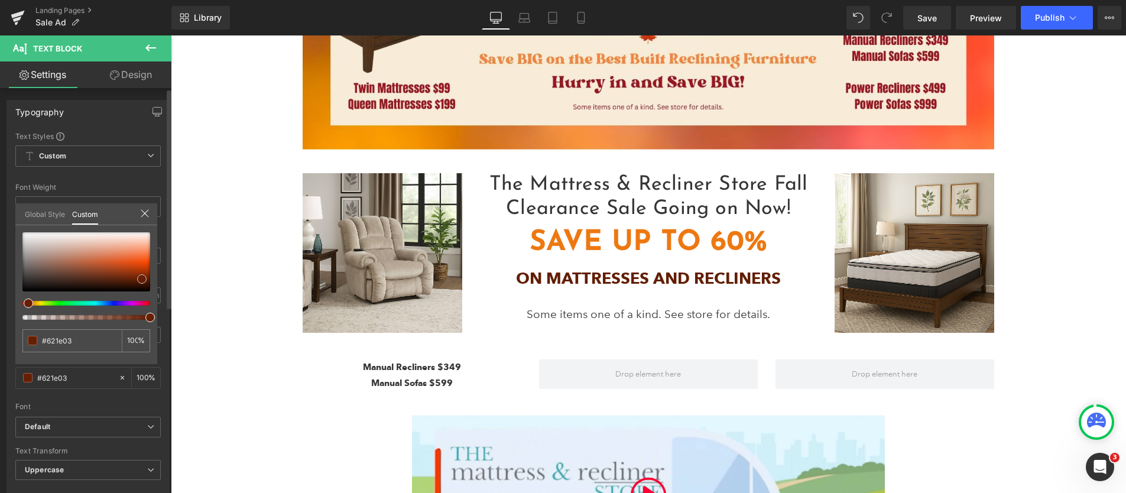
type input "#671f03"
type input "#6c2103"
type input "#6d2102"
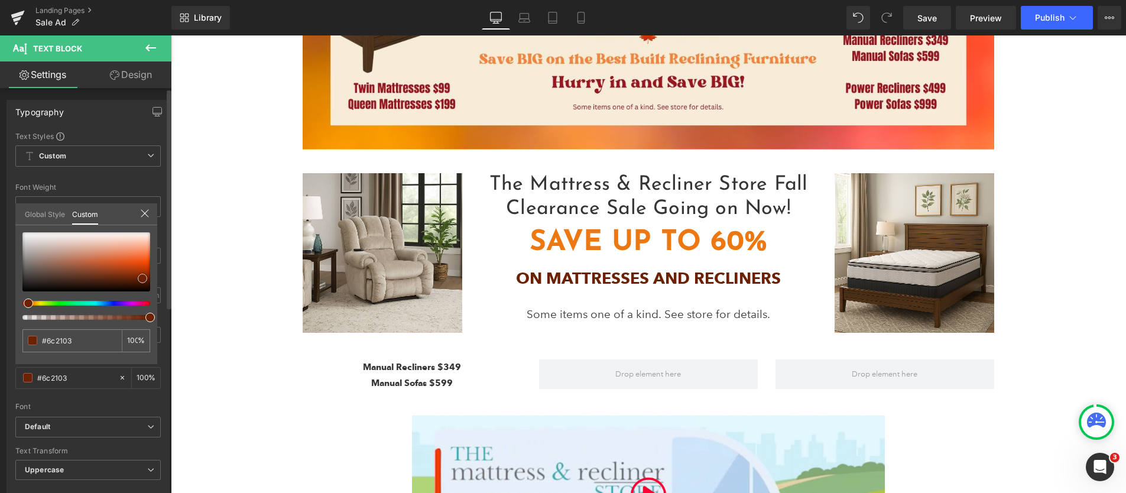
type input "#6d2102"
type input "#681f02"
type input "#631d02"
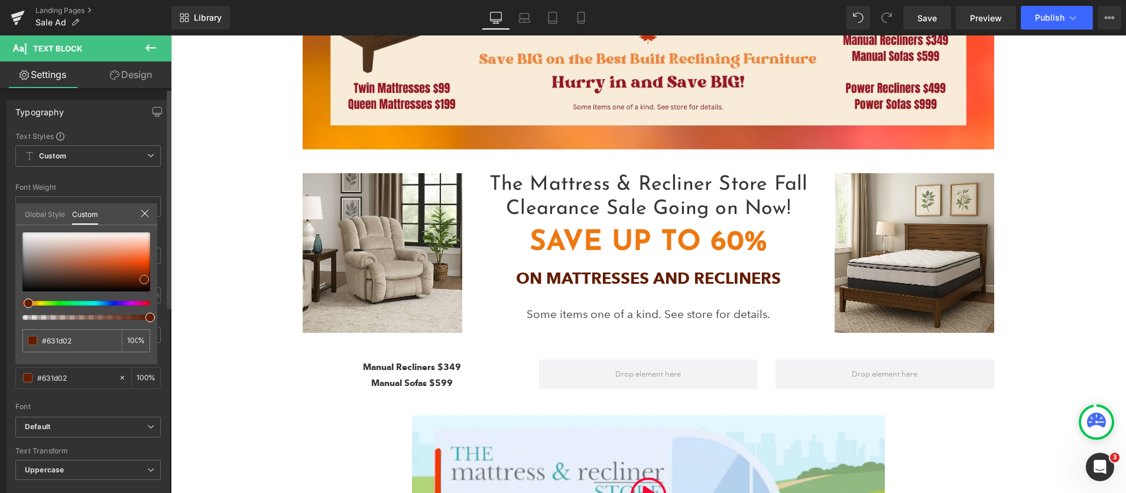
drag, startPoint x: 134, startPoint y: 274, endPoint x: 145, endPoint y: 278, distance: 11.6
click at [145, 278] on span at bounding box center [143, 279] width 9 height 9
type input "#681f02"
type input "#812602"
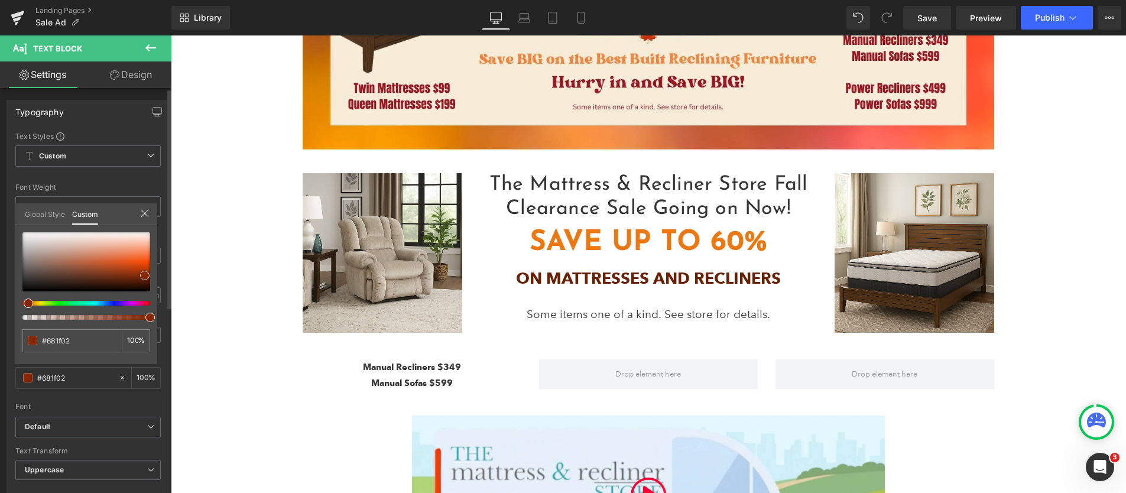
type input "#812602"
type input "#8c2902"
type input "#641d01"
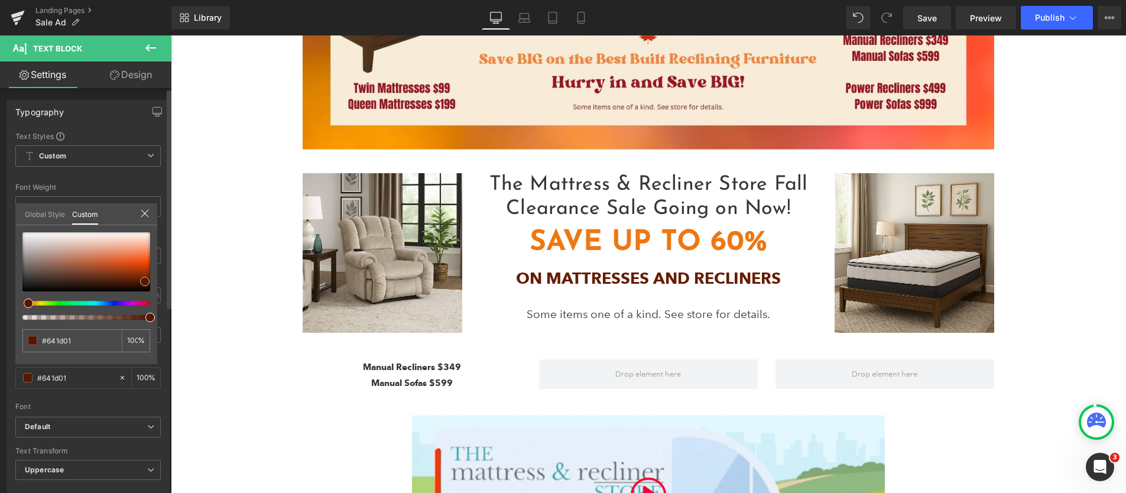
type input "#551800"
type input "#501700"
type input "#5f1b00"
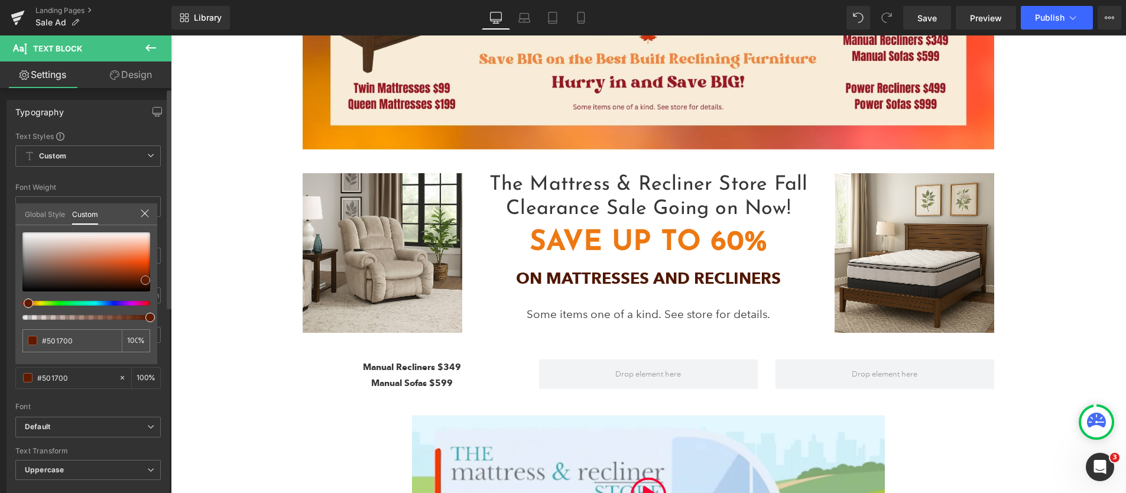
type input "#5f1b00"
type input "#551800"
click at [146, 281] on span at bounding box center [145, 281] width 9 height 9
type input "#501700"
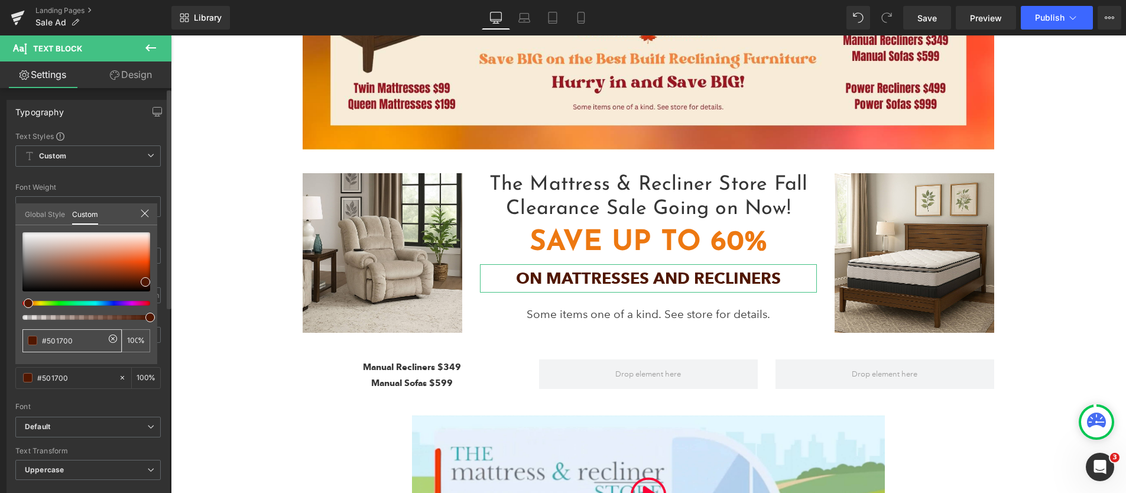
click at [54, 342] on input "#501700" at bounding box center [73, 341] width 63 height 12
click at [55, 342] on input "#501700" at bounding box center [73, 341] width 63 height 12
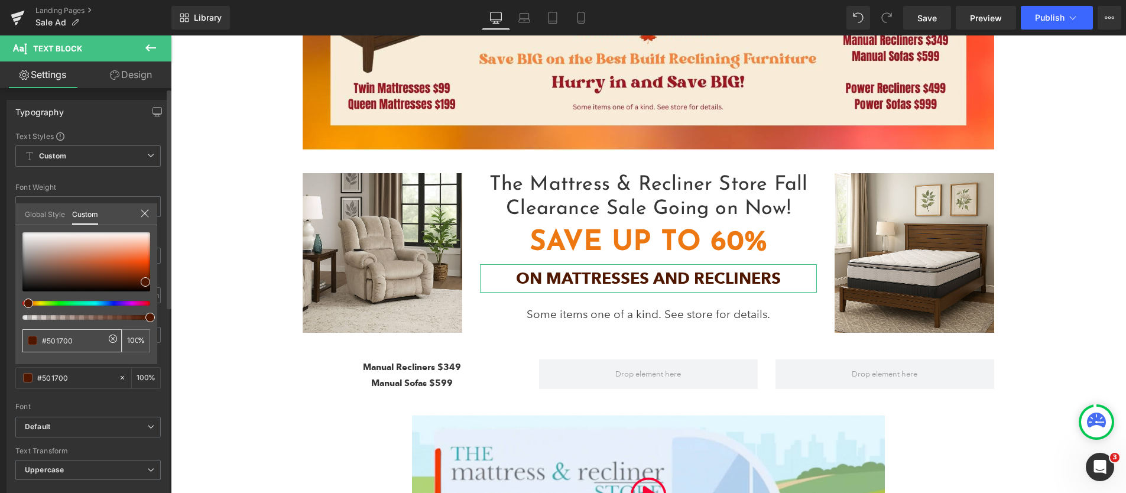
click at [55, 342] on input "#501700" at bounding box center [73, 341] width 63 height 12
paste input "961c1f"
type input "#961c1f"
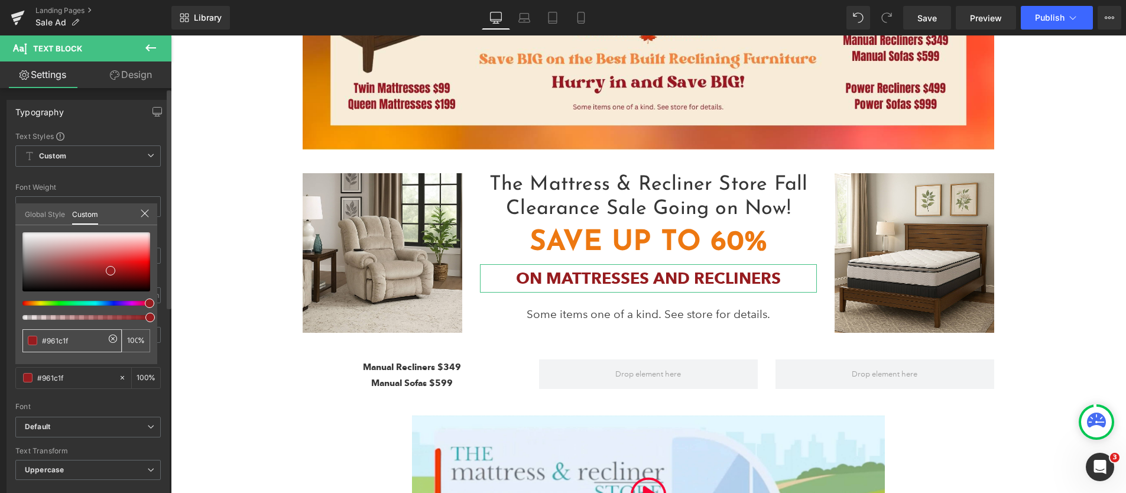
type input "#961c1f"
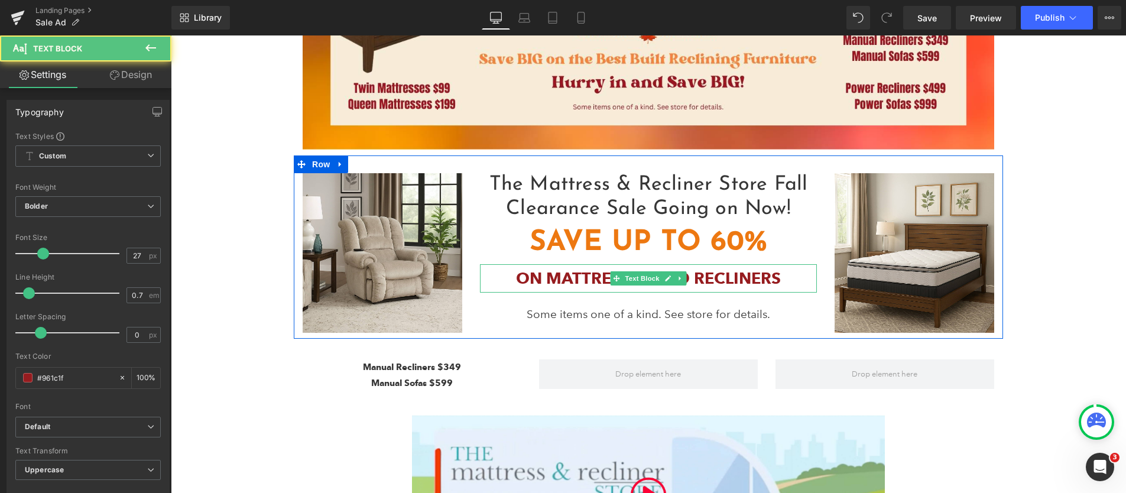
click at [548, 277] on p "On Mattresses and Recliners" at bounding box center [648, 278] width 337 height 29
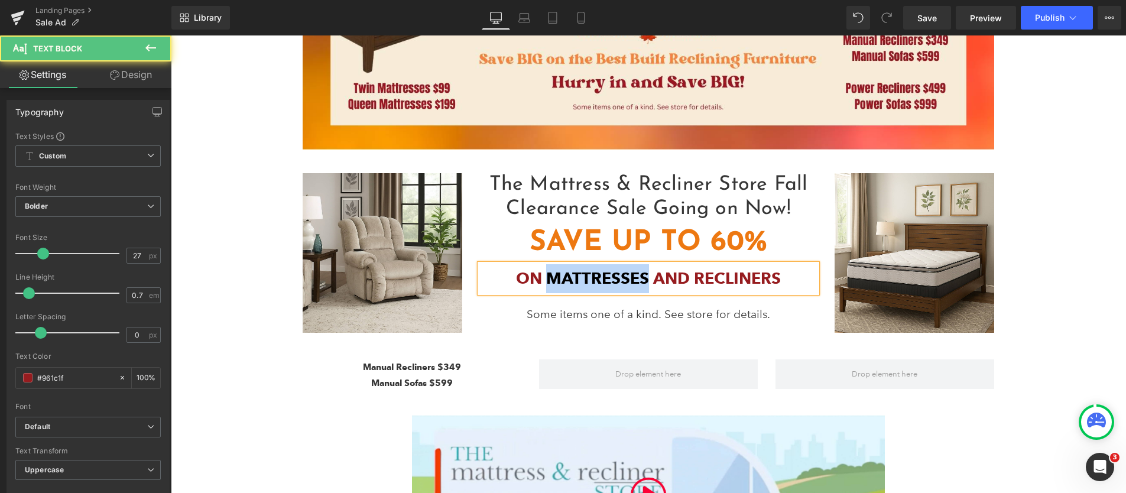
click at [549, 277] on p "On Mattresses and Recliners" at bounding box center [648, 278] width 337 height 29
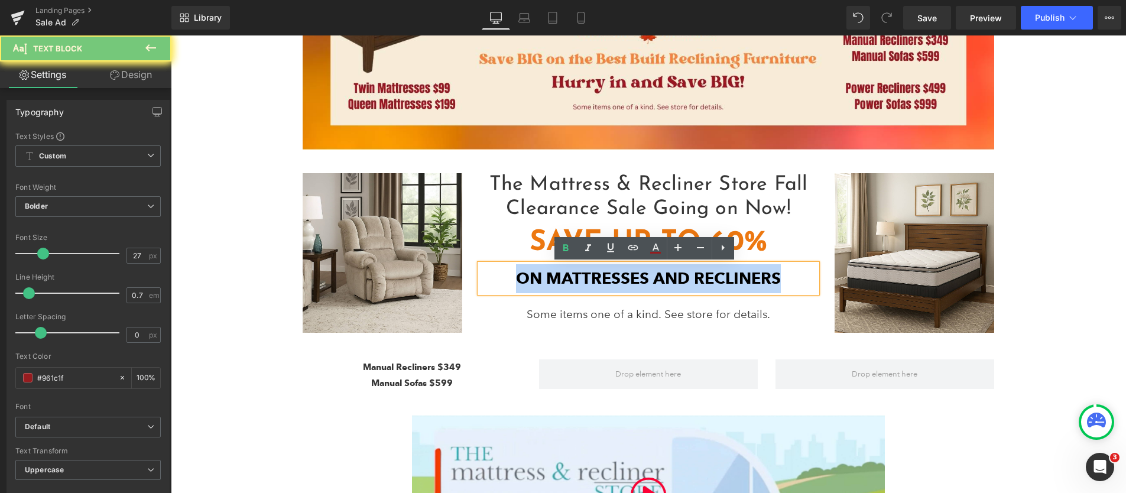
click at [549, 277] on p "On Mattresses and Recliners" at bounding box center [648, 278] width 337 height 29
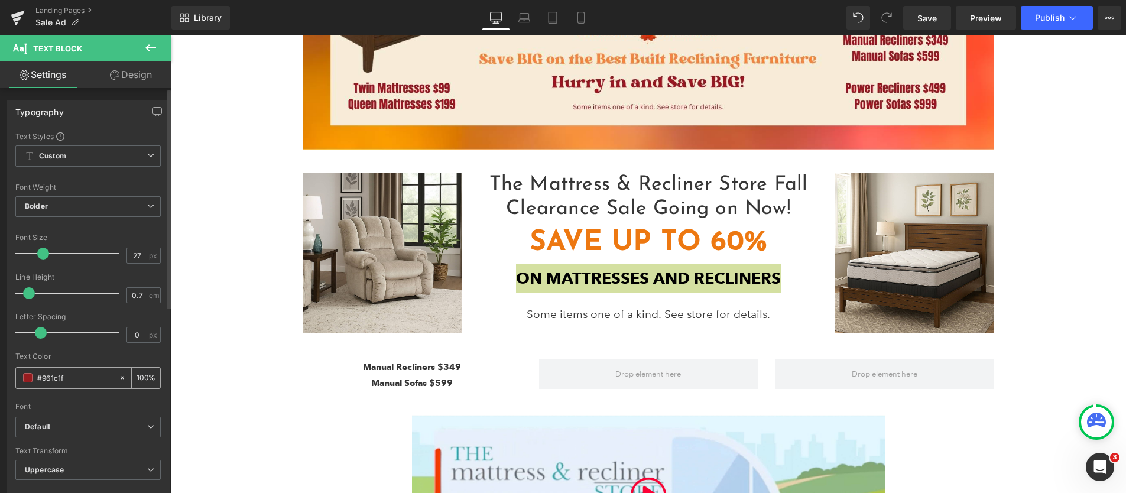
click at [54, 378] on input "#961c1f" at bounding box center [75, 377] width 76 height 13
click at [54, 377] on input "#961c1f" at bounding box center [75, 377] width 76 height 13
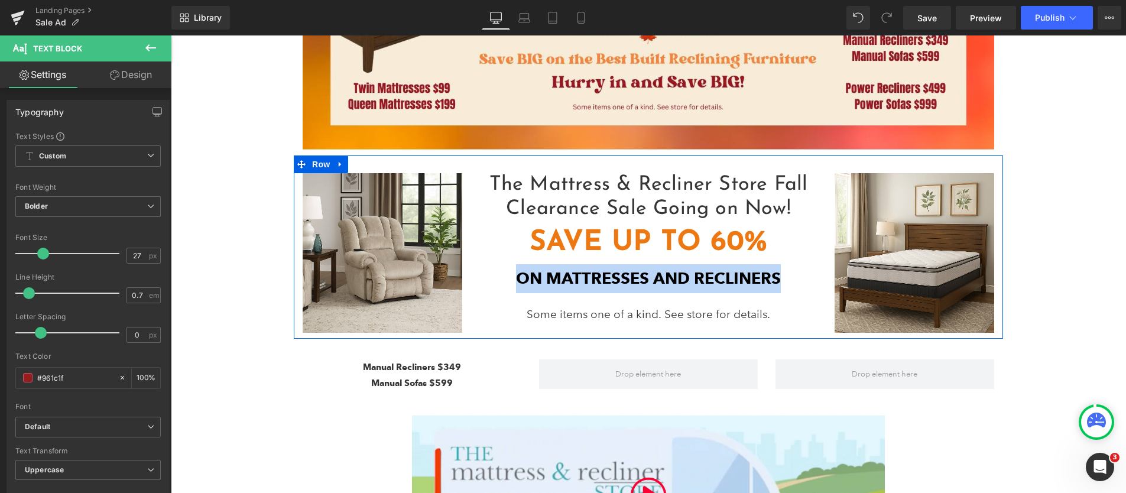
click at [573, 312] on p "Some items one of a kind. See store for details." at bounding box center [648, 314] width 337 height 20
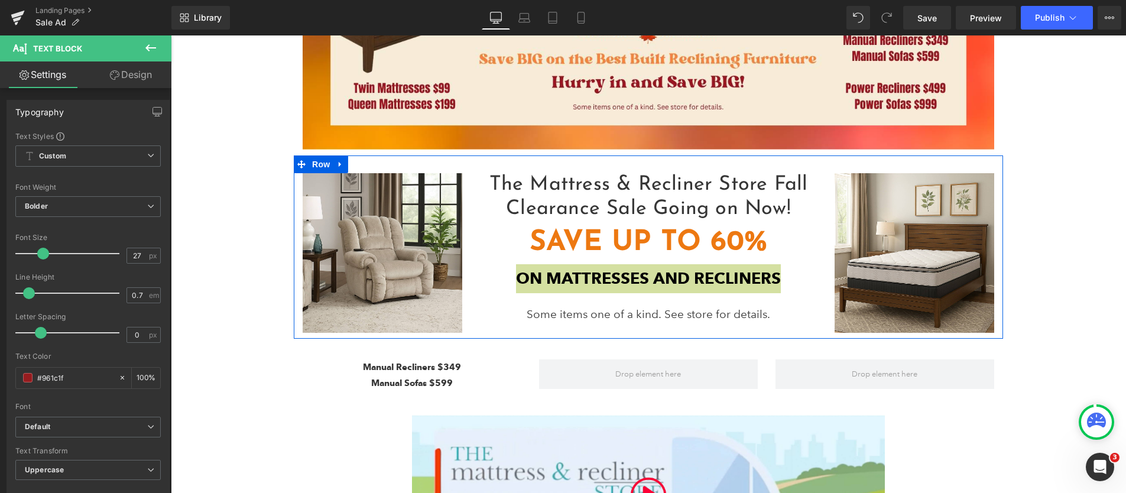
click at [0, 0] on link at bounding box center [0, 0] width 0 height 0
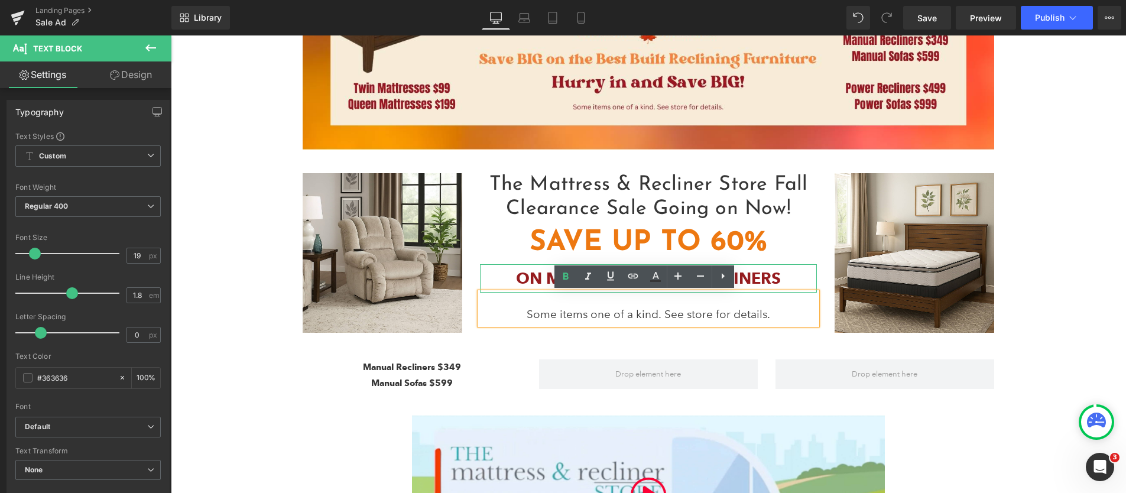
click at [535, 278] on p "On Mattresses and Recliners" at bounding box center [648, 278] width 337 height 29
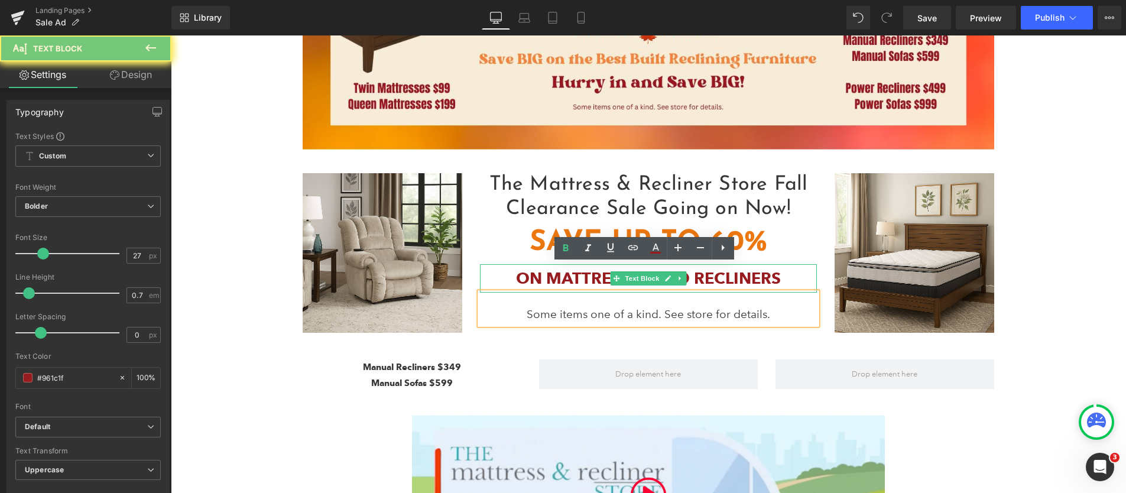
click at [530, 275] on p "On Mattresses and Recliners" at bounding box center [648, 278] width 337 height 29
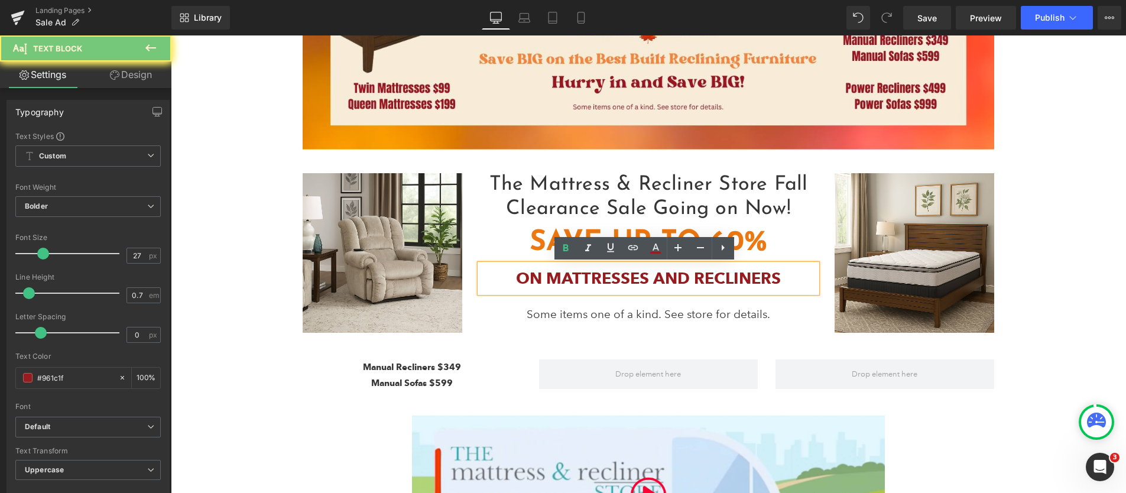
click at [531, 274] on p "On Mattresses and Recliners" at bounding box center [648, 278] width 337 height 29
click at [658, 250] on icon at bounding box center [655, 246] width 7 height 7
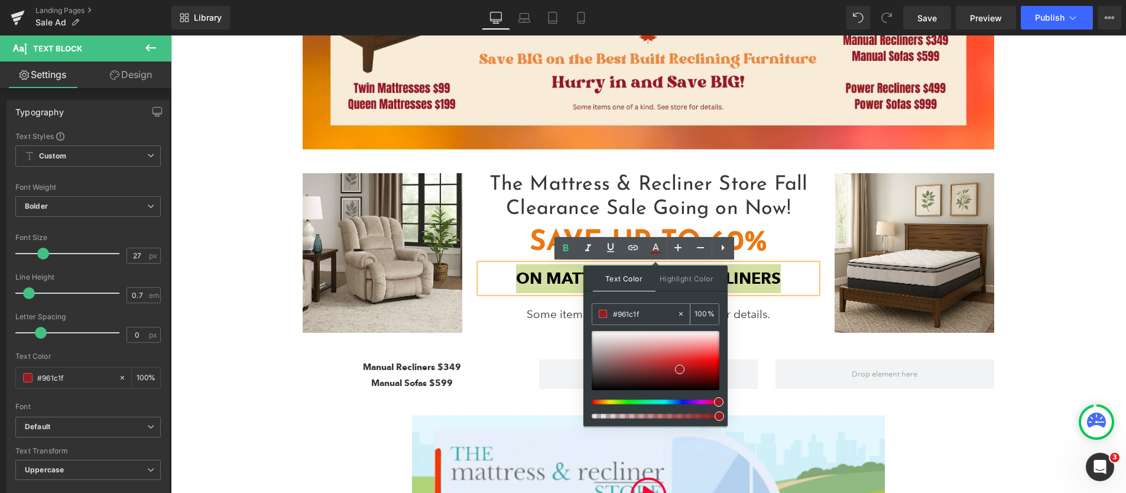
click at [626, 314] on input "#961c1f" at bounding box center [645, 313] width 64 height 13
click at [697, 366] on div at bounding box center [656, 360] width 128 height 59
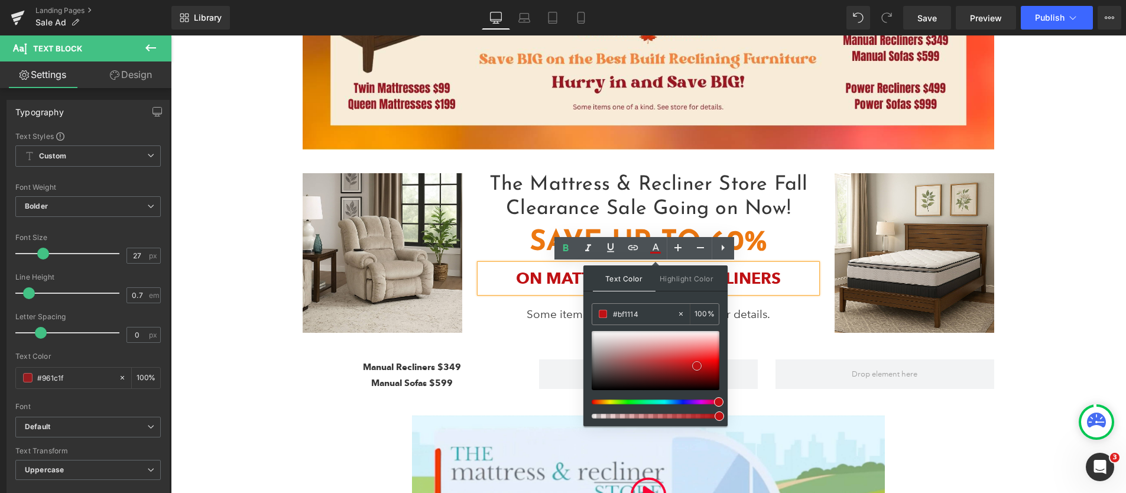
click at [695, 370] on span at bounding box center [696, 365] width 9 height 9
click at [691, 371] on div at bounding box center [656, 360] width 128 height 59
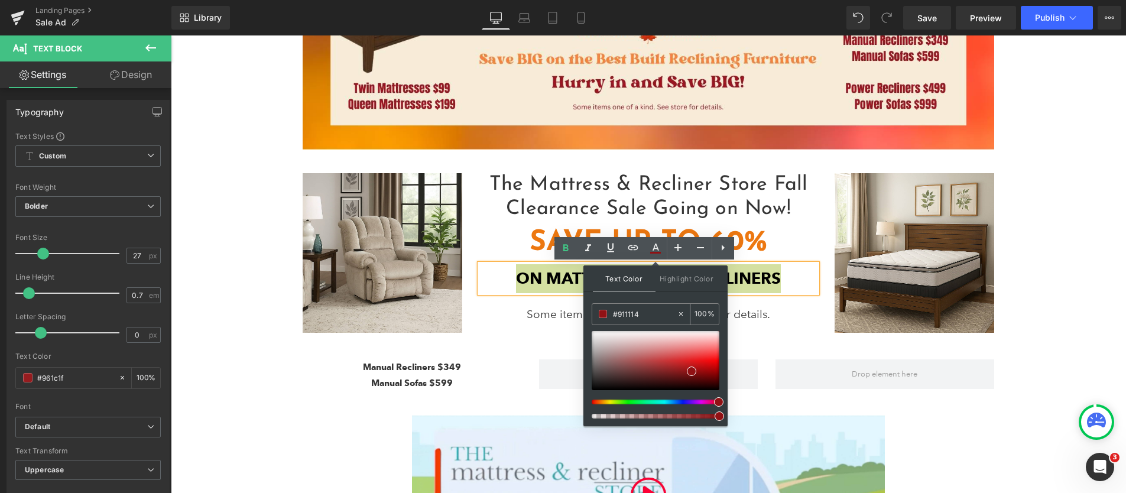
click at [631, 312] on input "#911114" at bounding box center [645, 313] width 64 height 13
click at [631, 313] on input "#911114" at bounding box center [645, 313] width 64 height 13
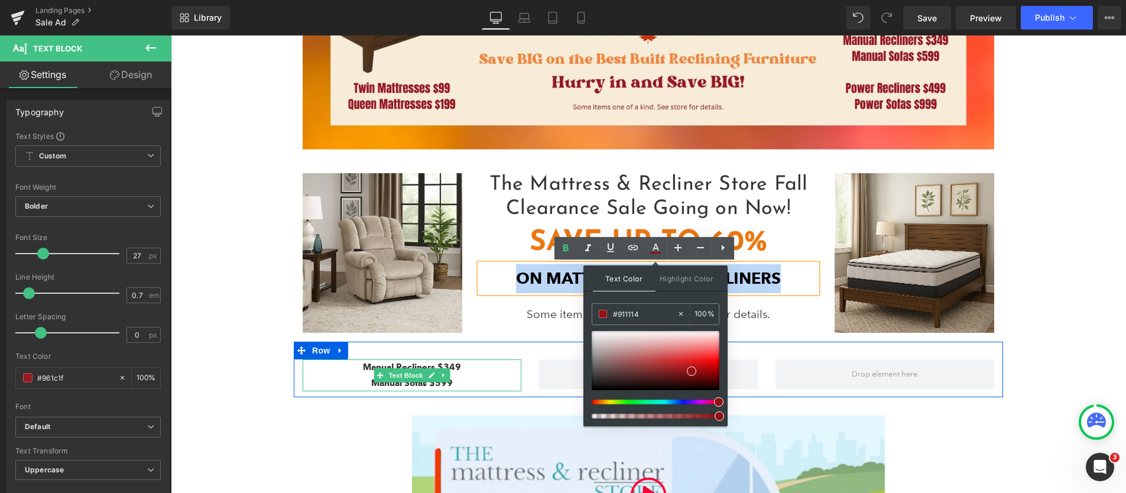
click at [452, 368] on p "Manual Recliners $349" at bounding box center [412, 367] width 219 height 16
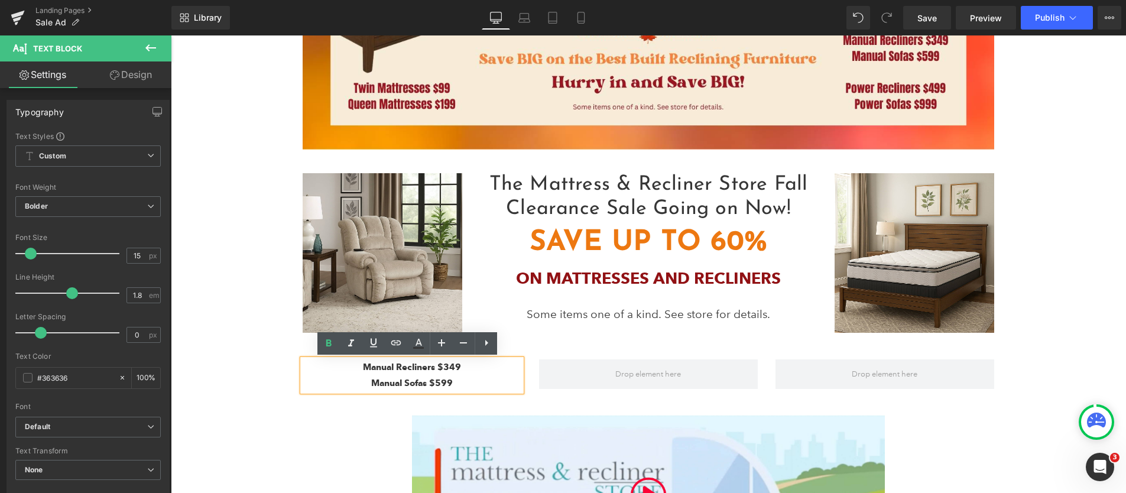
click at [436, 375] on p "Manual Sofas $599" at bounding box center [412, 383] width 219 height 16
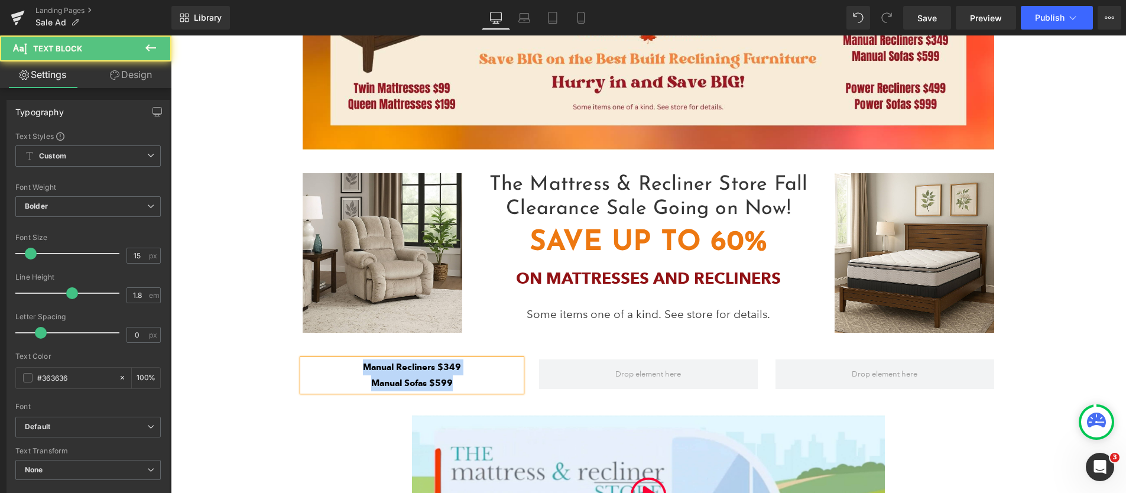
click at [436, 375] on p "Manual Sofas $599" at bounding box center [412, 383] width 219 height 16
click at [447, 381] on p "Manual Sofas $599" at bounding box center [412, 383] width 219 height 16
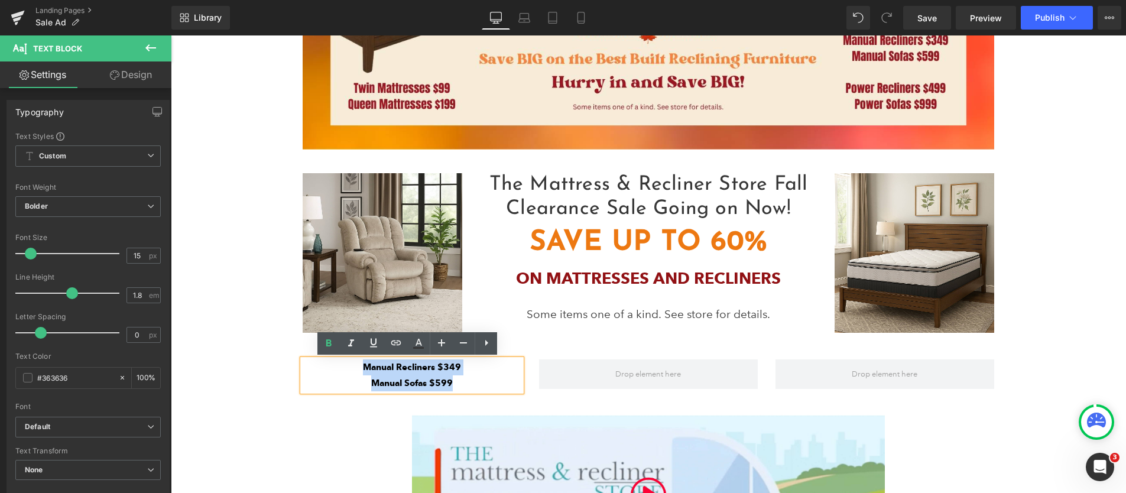
drag, startPoint x: 460, startPoint y: 381, endPoint x: 350, endPoint y: 363, distance: 110.9
click at [350, 363] on div "Manual Recliners $349 Manual Sofas $599" at bounding box center [412, 375] width 219 height 32
click at [419, 339] on icon at bounding box center [418, 343] width 14 height 14
type input "#363636"
type input "100"
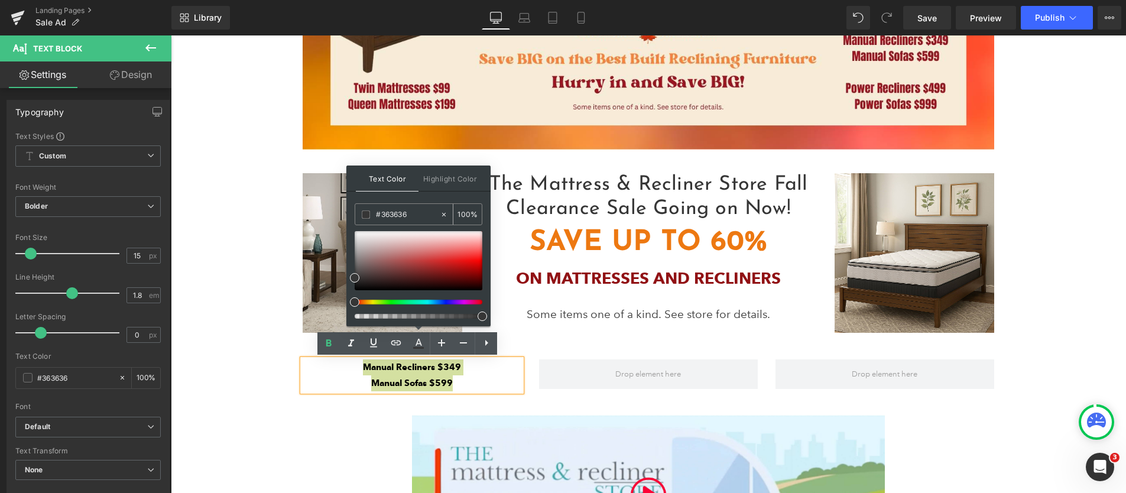
click at [394, 215] on input "#363636" at bounding box center [408, 214] width 64 height 13
click at [395, 215] on input "#363636" at bounding box center [408, 214] width 64 height 13
paste input "911114"
type input "#911114"
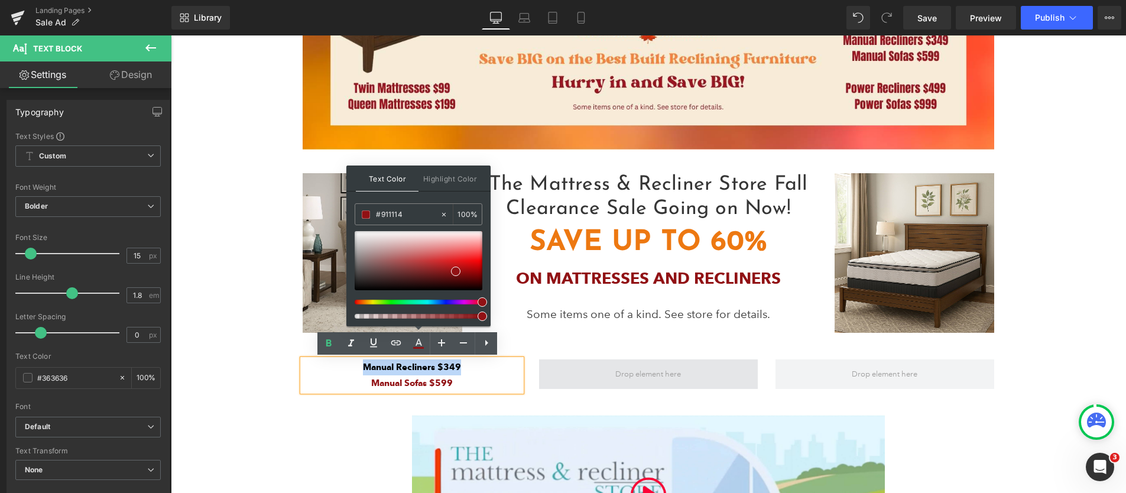
click at [595, 381] on span at bounding box center [648, 374] width 219 height 30
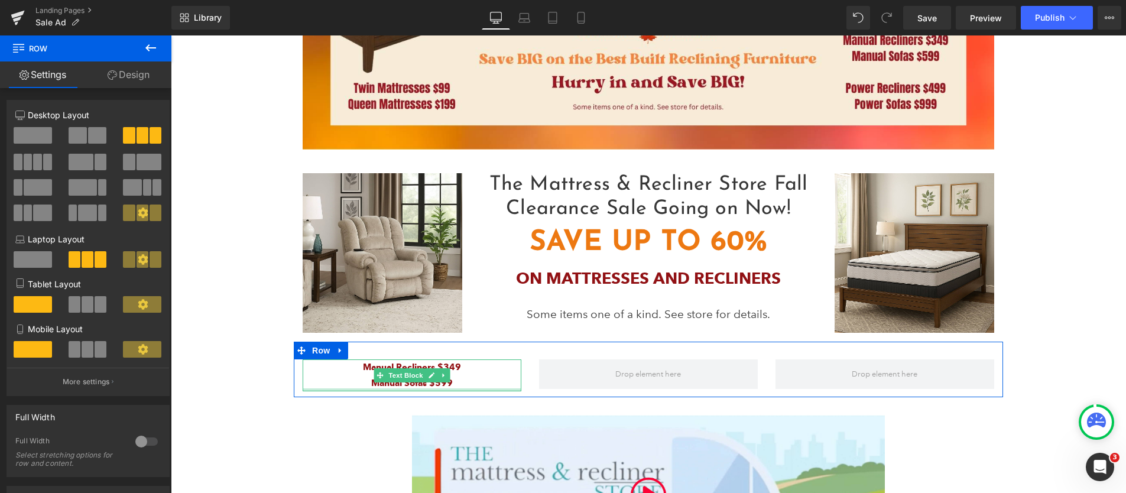
click at [465, 388] on div at bounding box center [412, 389] width 219 height 3
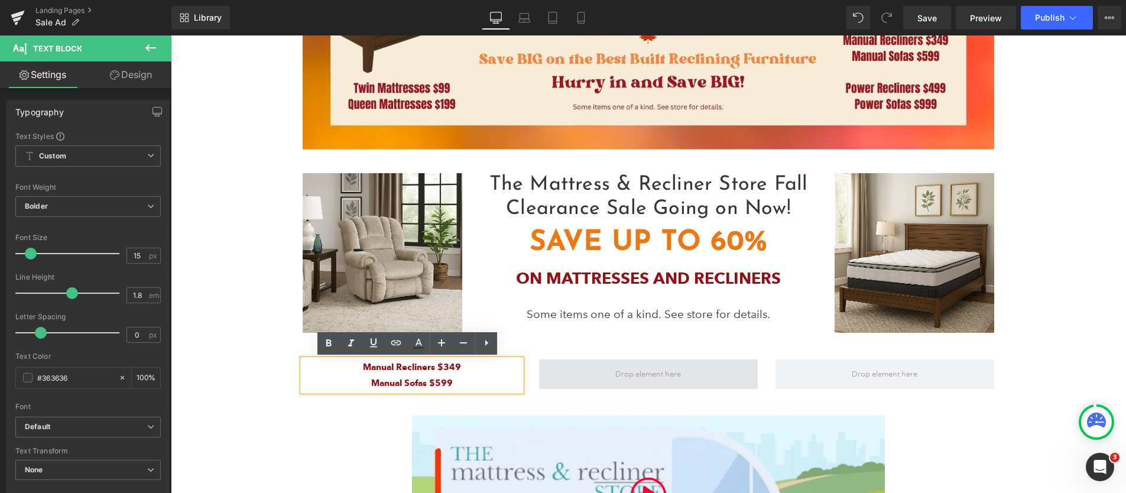
click at [622, 374] on span at bounding box center [648, 374] width 74 height 22
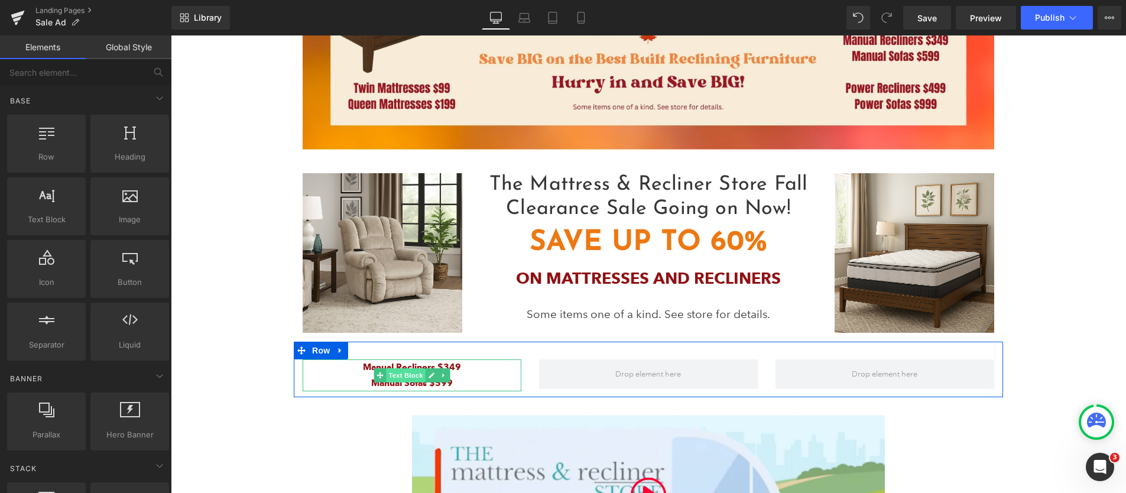
click at [411, 374] on span "Text Block" at bounding box center [405, 375] width 39 height 14
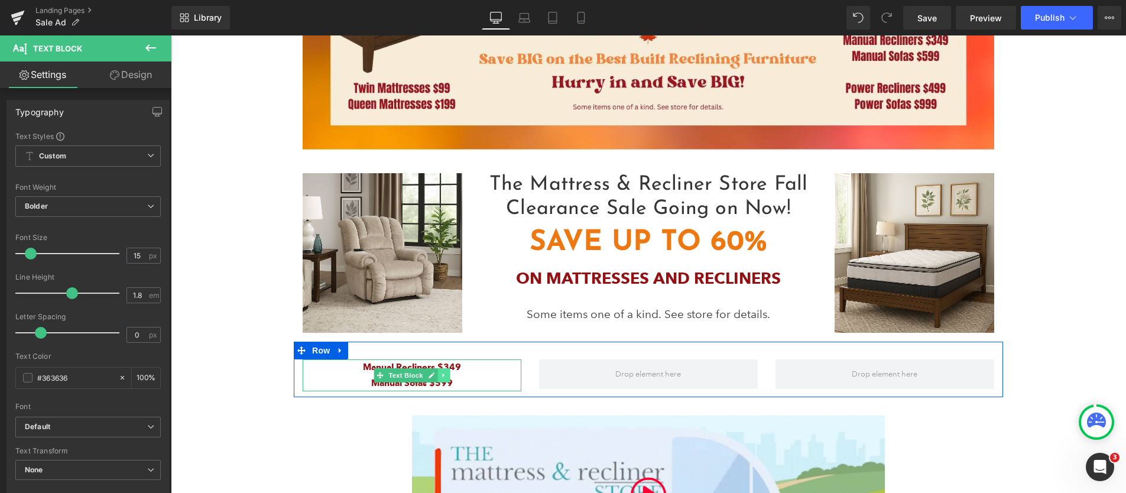
click at [440, 374] on icon at bounding box center [443, 375] width 7 height 7
click at [434, 374] on icon at bounding box center [437, 375] width 7 height 7
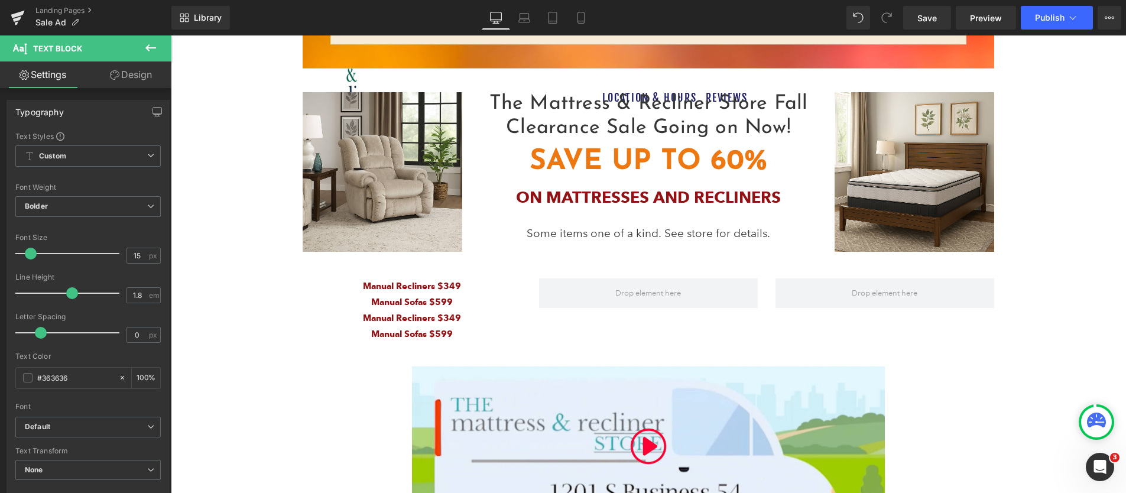
scroll to position [478, 0]
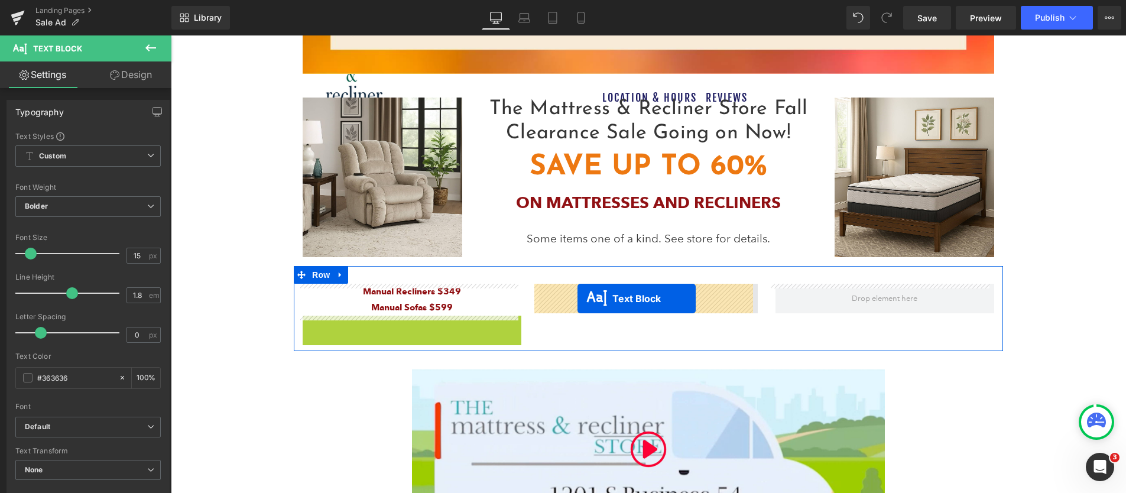
drag, startPoint x: 450, startPoint y: 312, endPoint x: 578, endPoint y: 298, distance: 129.0
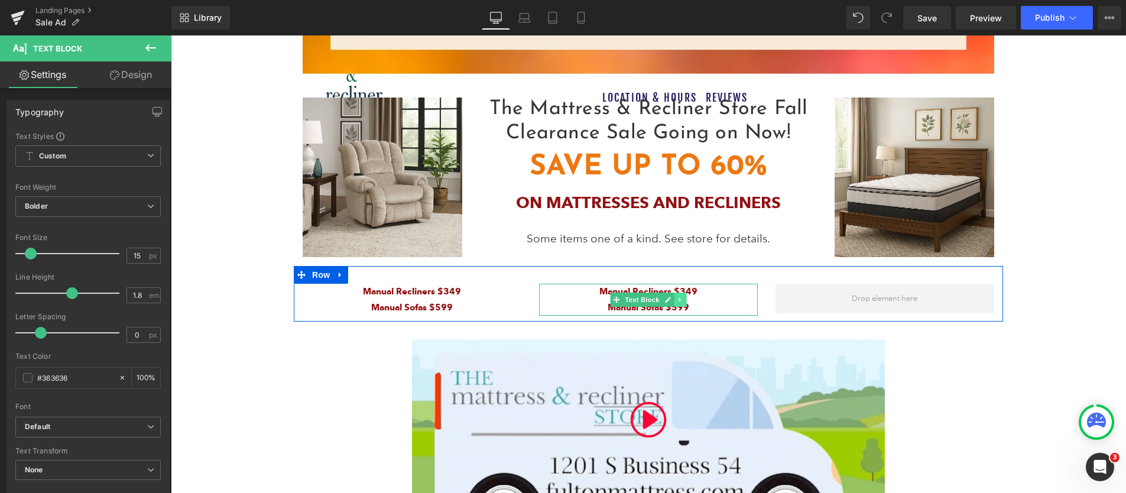
click at [678, 298] on icon at bounding box center [679, 300] width 2 height 4
click at [671, 298] on icon at bounding box center [674, 299] width 7 height 7
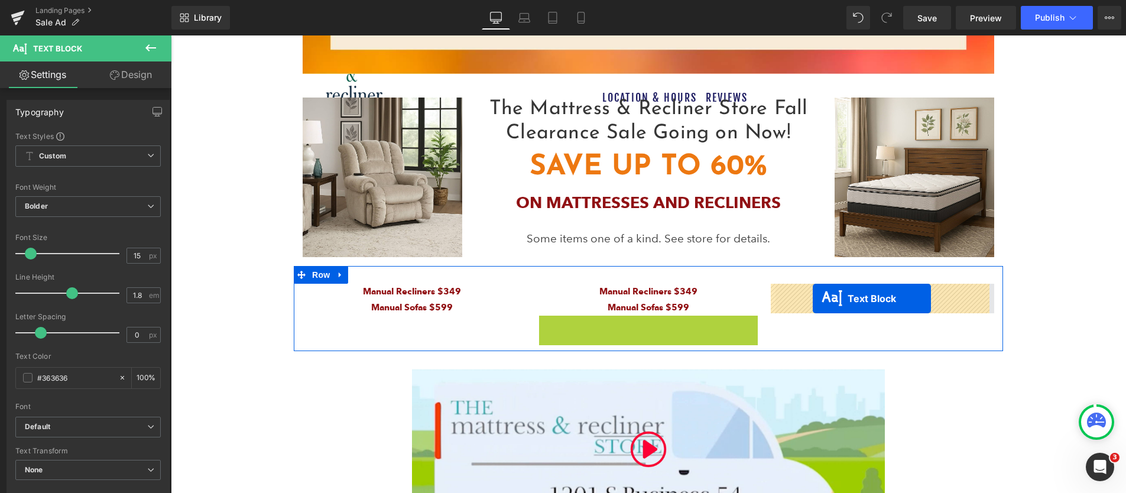
drag, startPoint x: 609, startPoint y: 331, endPoint x: 813, endPoint y: 298, distance: 205.9
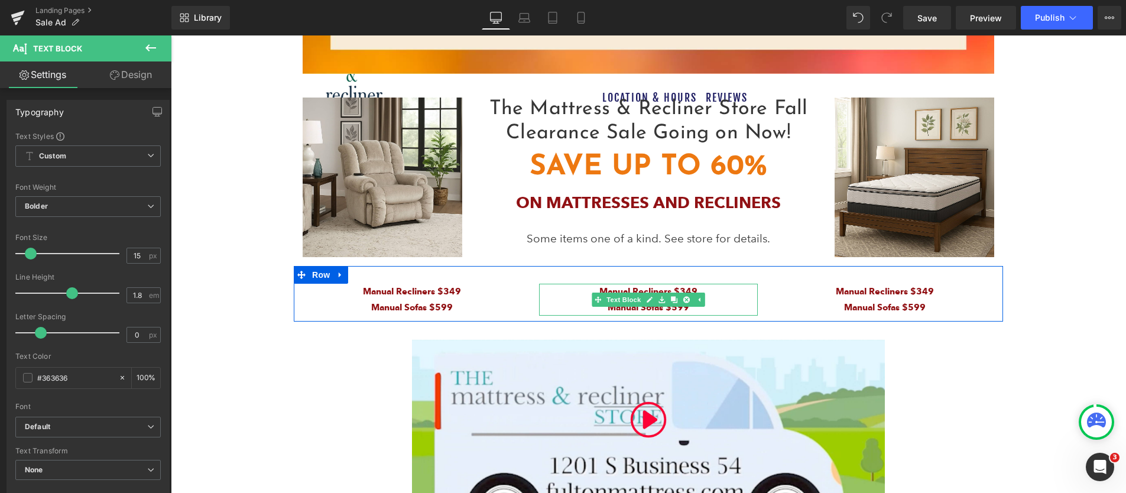
click at [564, 295] on p "Manual Recliners $349" at bounding box center [648, 292] width 219 height 16
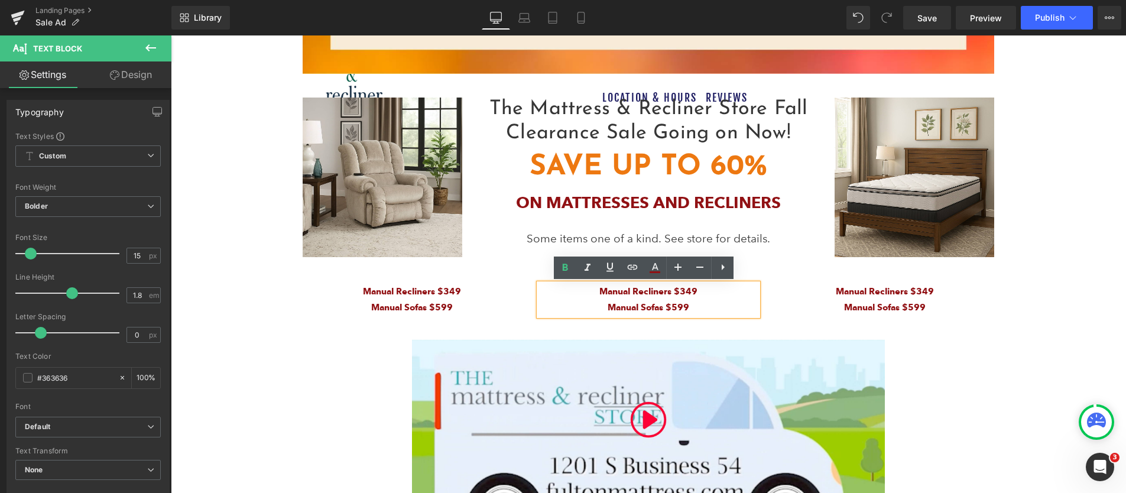
click at [605, 290] on span "Manual Recliners $349" at bounding box center [648, 291] width 98 height 11
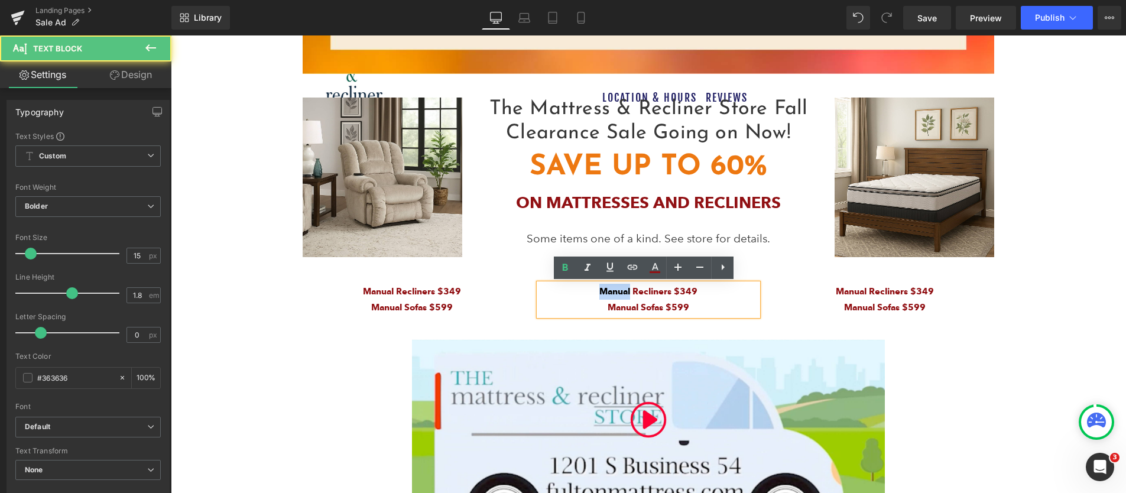
click at [605, 290] on span "Manual Recliners $349" at bounding box center [648, 291] width 98 height 11
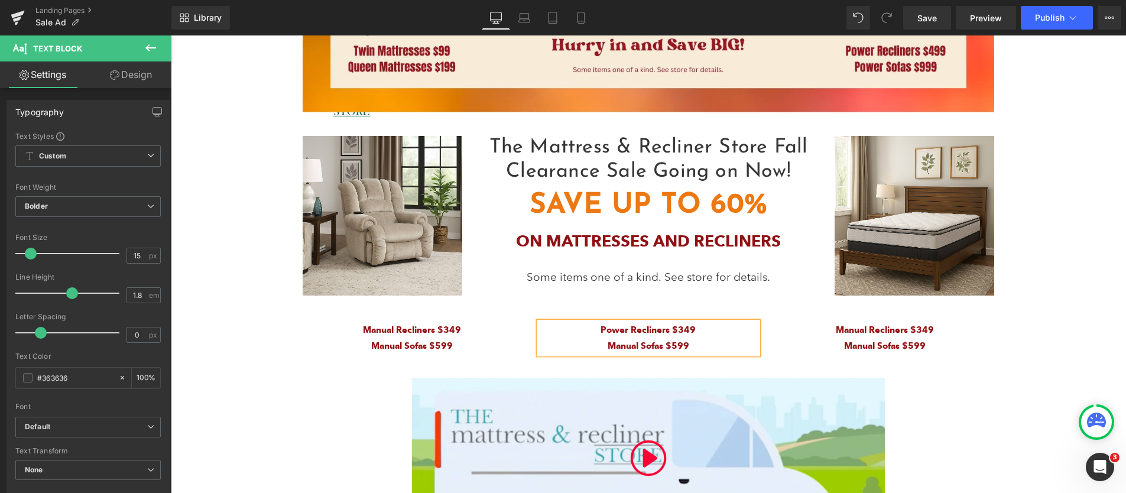
scroll to position [405, 0]
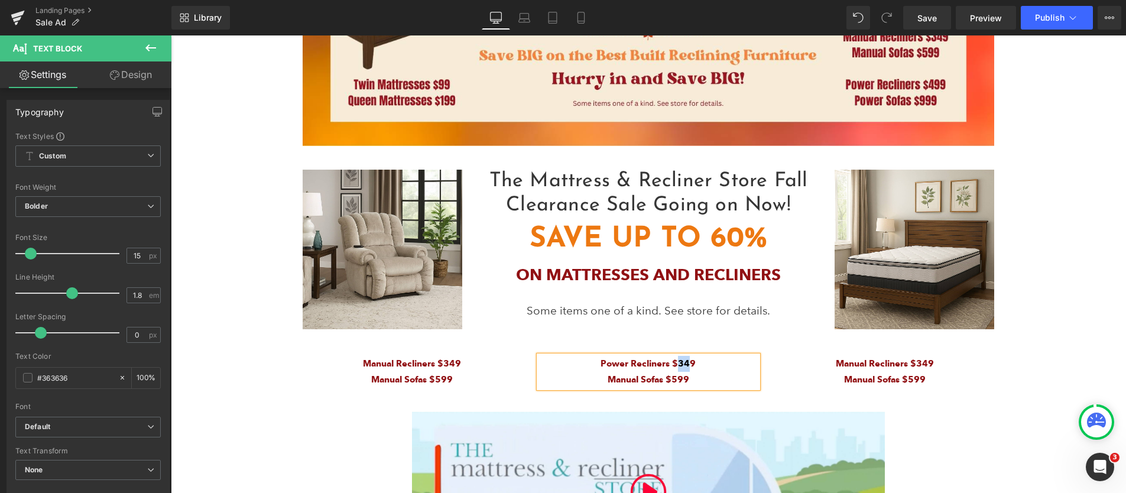
drag, startPoint x: 674, startPoint y: 363, endPoint x: 685, endPoint y: 363, distance: 10.6
click at [685, 363] on span "Power Recliners $349" at bounding box center [647, 363] width 95 height 11
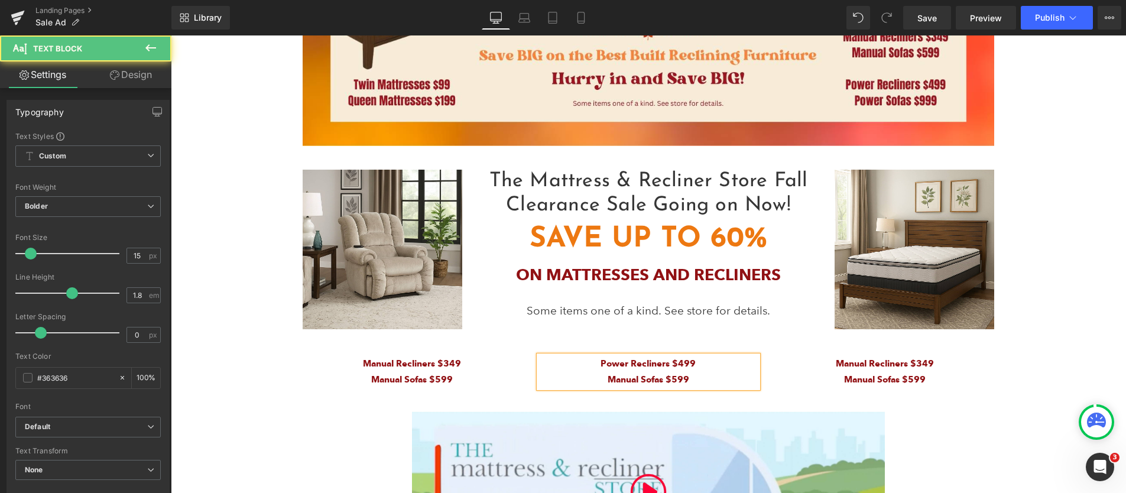
click at [631, 379] on span "Manual Sofas $599" at bounding box center [649, 379] width 82 height 11
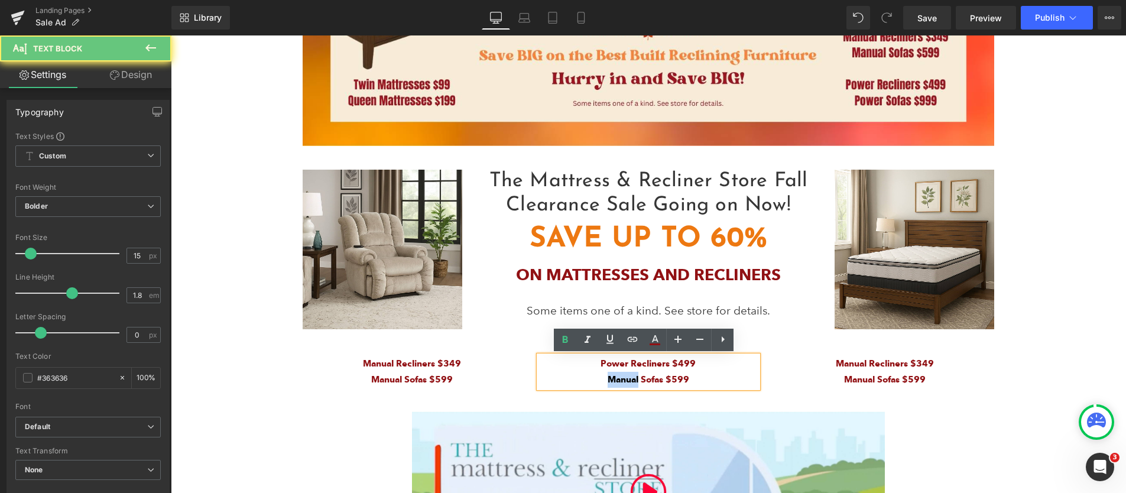
click at [631, 379] on span "Manual Sofas $599" at bounding box center [649, 379] width 82 height 11
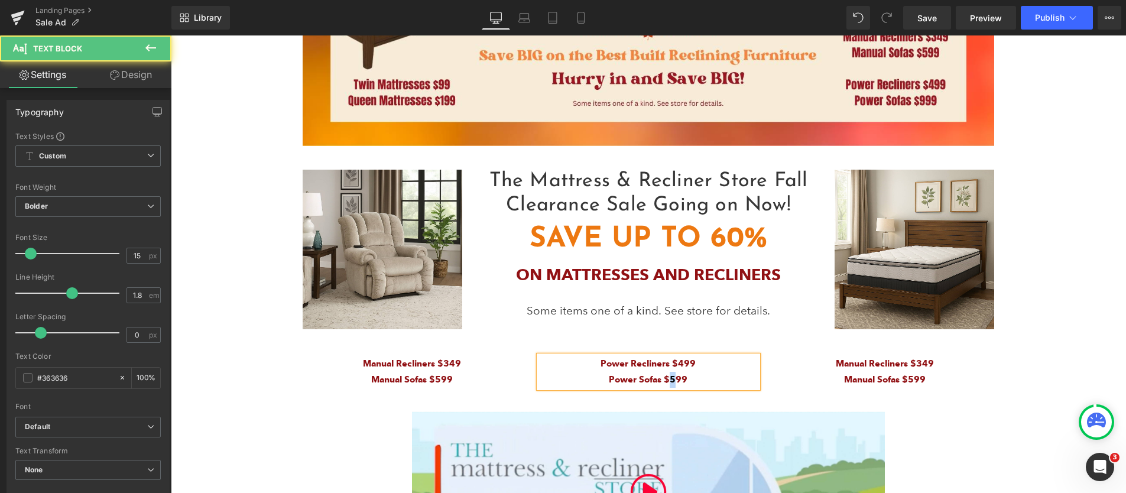
click at [670, 380] on span "Power Sofas $599" at bounding box center [648, 379] width 79 height 11
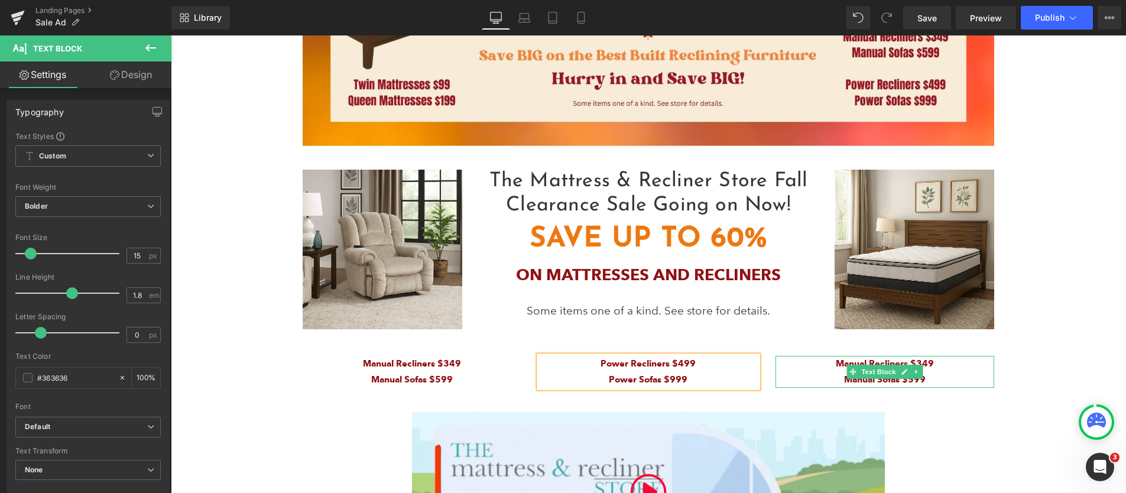
click at [933, 371] on p "Manual Recliners $349" at bounding box center [884, 364] width 219 height 16
click at [922, 362] on span "Manual Recliners $349" at bounding box center [885, 363] width 98 height 11
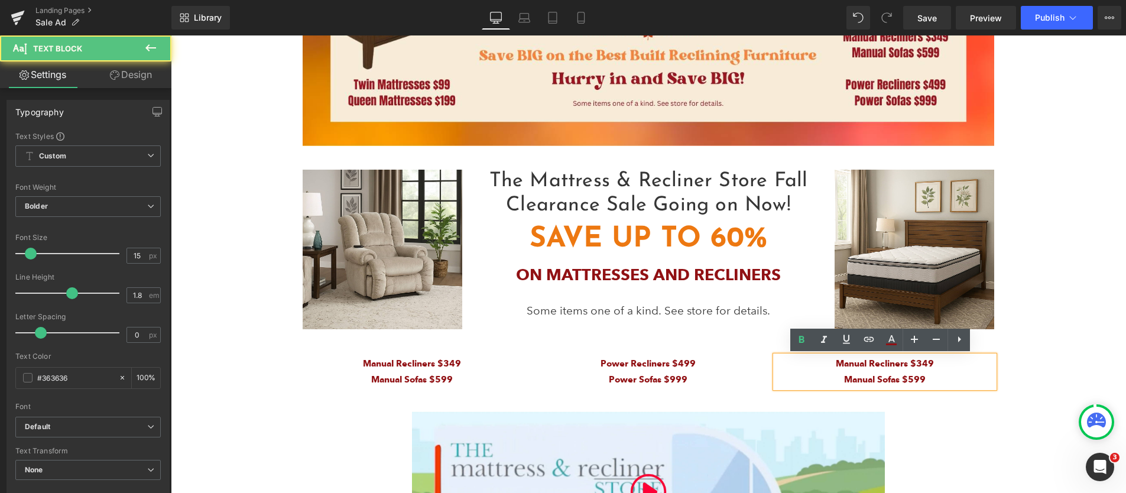
click at [889, 374] on span "Manual Sofas $599" at bounding box center [885, 379] width 82 height 11
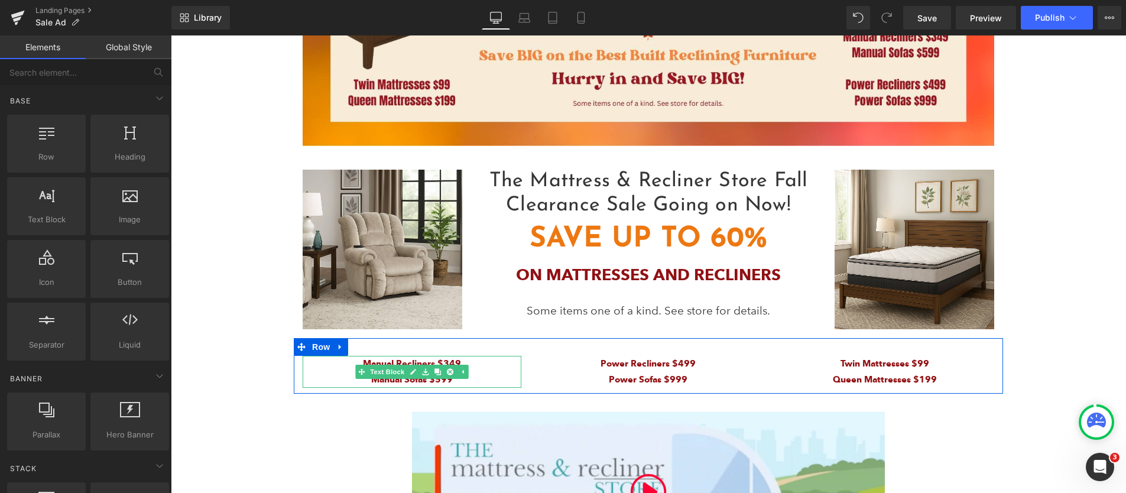
click at [422, 384] on span "Manual Sofas $599" at bounding box center [412, 379] width 82 height 11
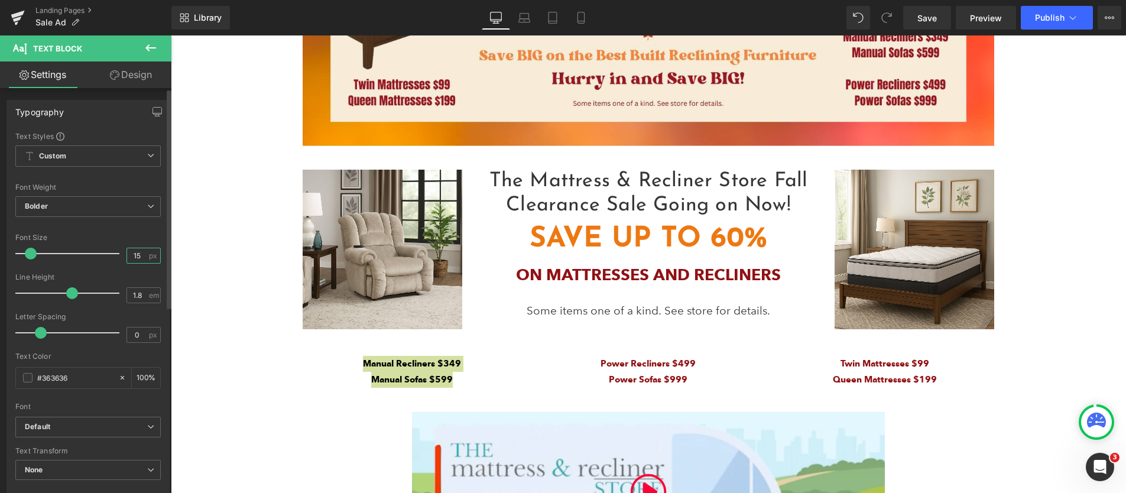
click at [131, 253] on input "15" at bounding box center [137, 255] width 21 height 15
type input "18"
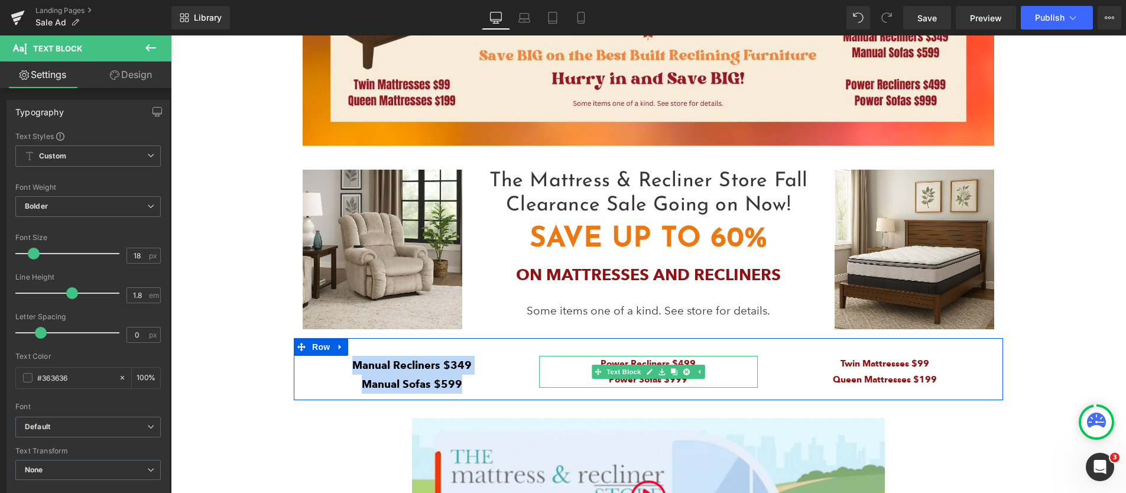
click at [623, 379] on span "Power Sofas $999" at bounding box center [648, 379] width 79 height 11
click at [622, 381] on span "Power Sofas $999" at bounding box center [648, 379] width 79 height 11
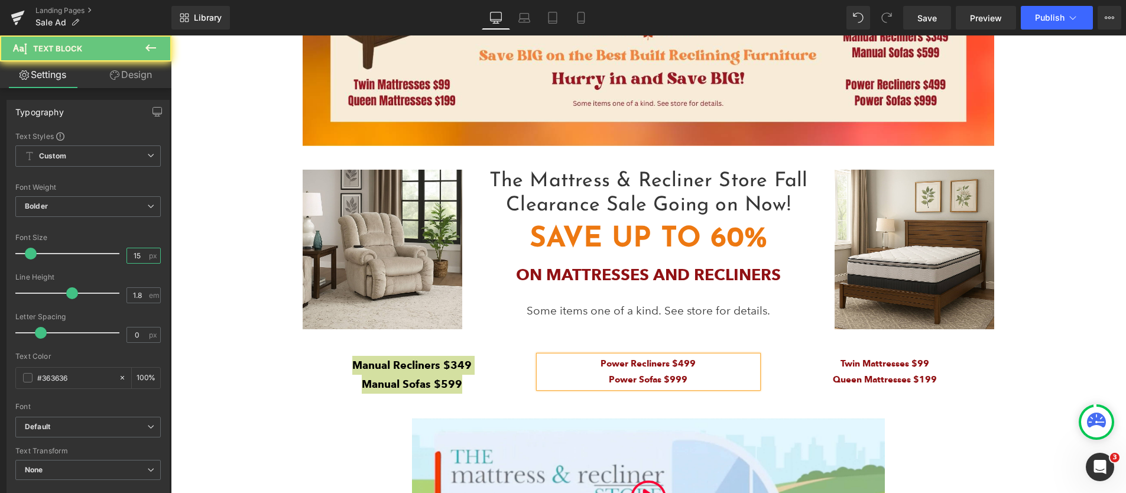
click at [134, 252] on input "15" at bounding box center [137, 255] width 21 height 15
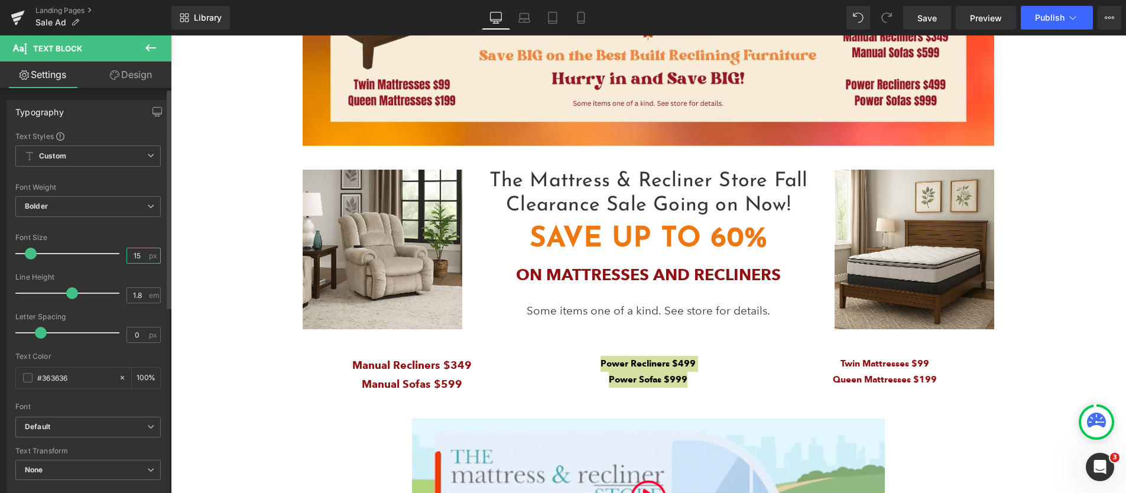
click at [132, 254] on input "15" at bounding box center [137, 255] width 21 height 15
type input "18"
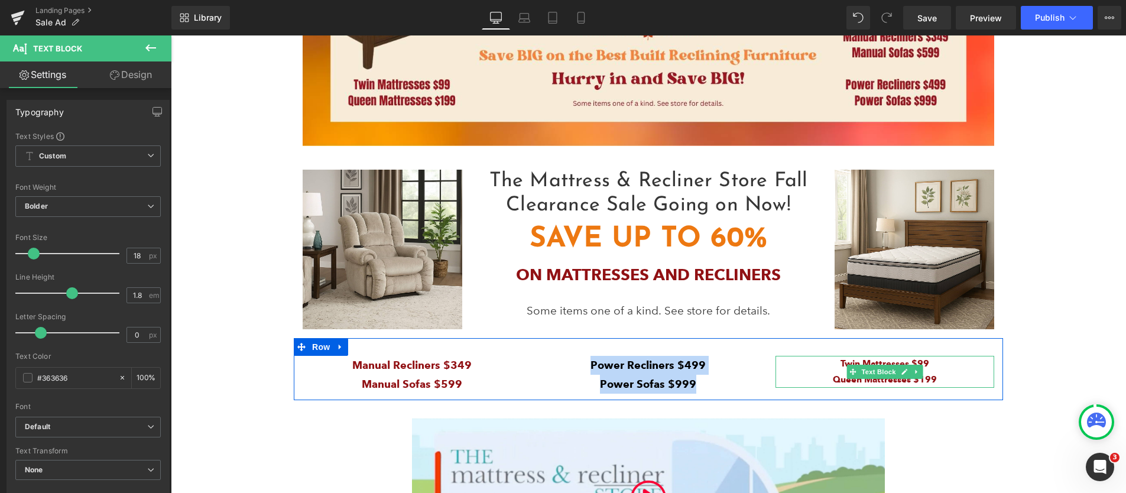
click at [868, 381] on span "Queen Mattresses $199" at bounding box center [885, 379] width 104 height 11
click at [869, 381] on span "Queen Mattresses $199" at bounding box center [885, 379] width 104 height 11
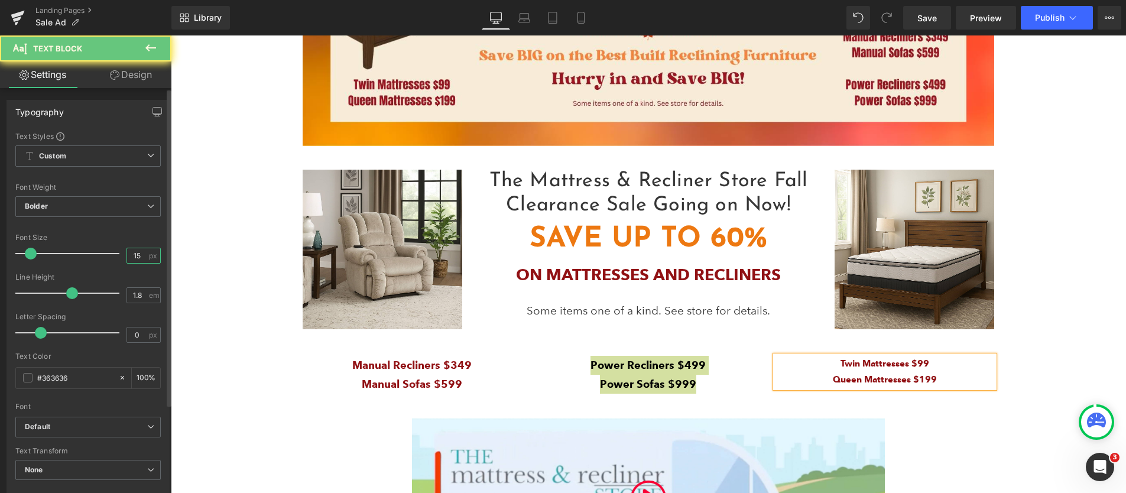
click at [132, 254] on input "15" at bounding box center [137, 255] width 21 height 15
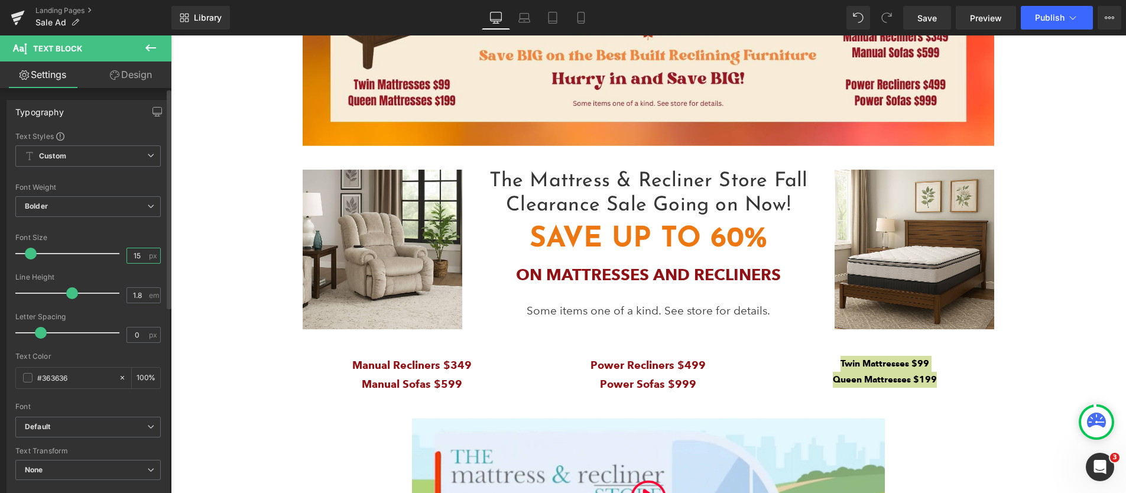
click at [132, 254] on input "15" at bounding box center [137, 255] width 21 height 15
type input "18"
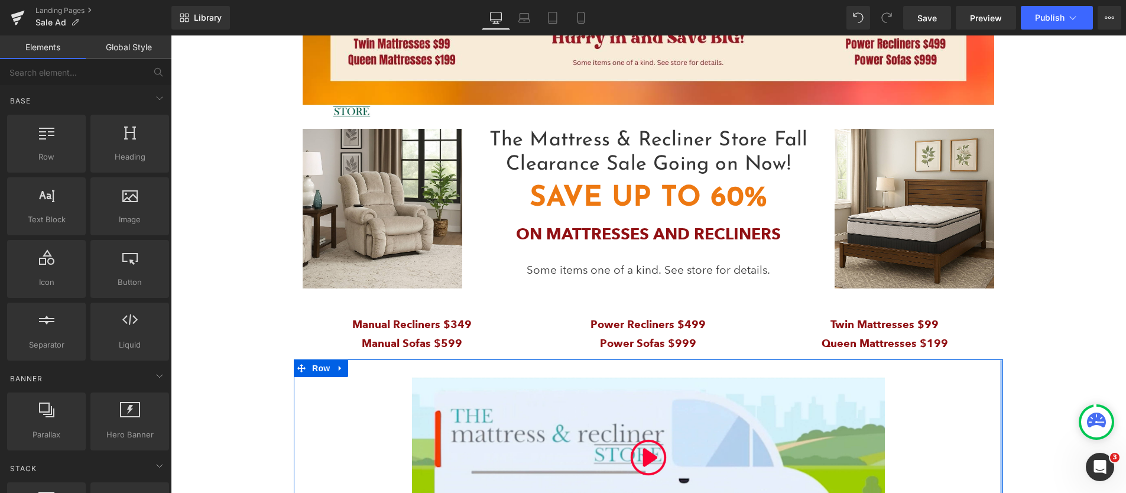
scroll to position [478, 0]
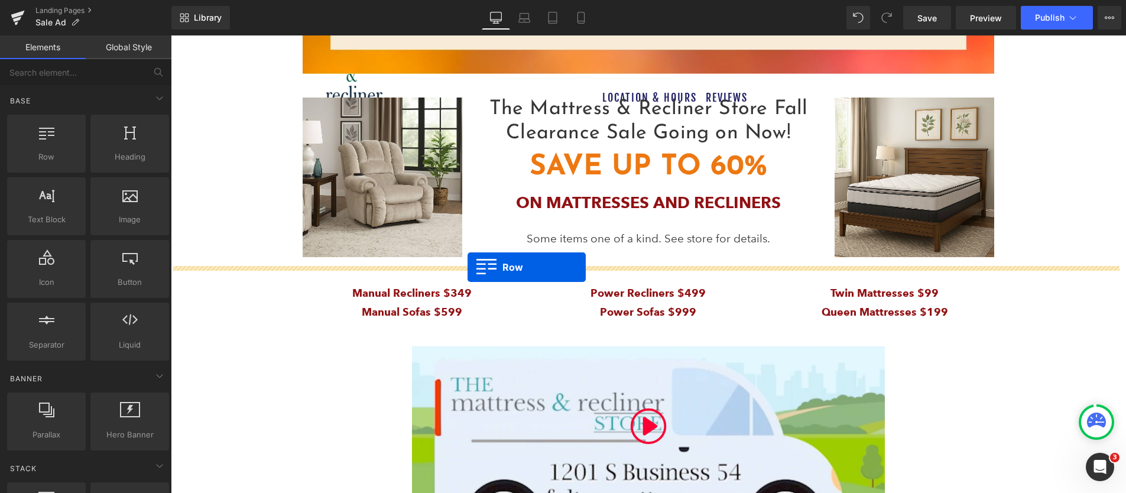
drag, startPoint x: 216, startPoint y: 164, endPoint x: 467, endPoint y: 267, distance: 272.0
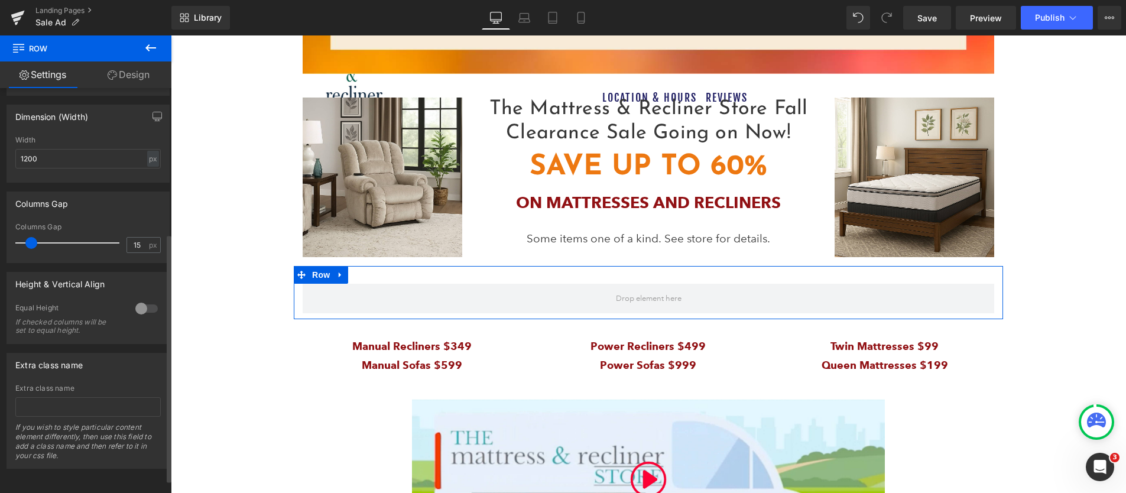
scroll to position [258, 0]
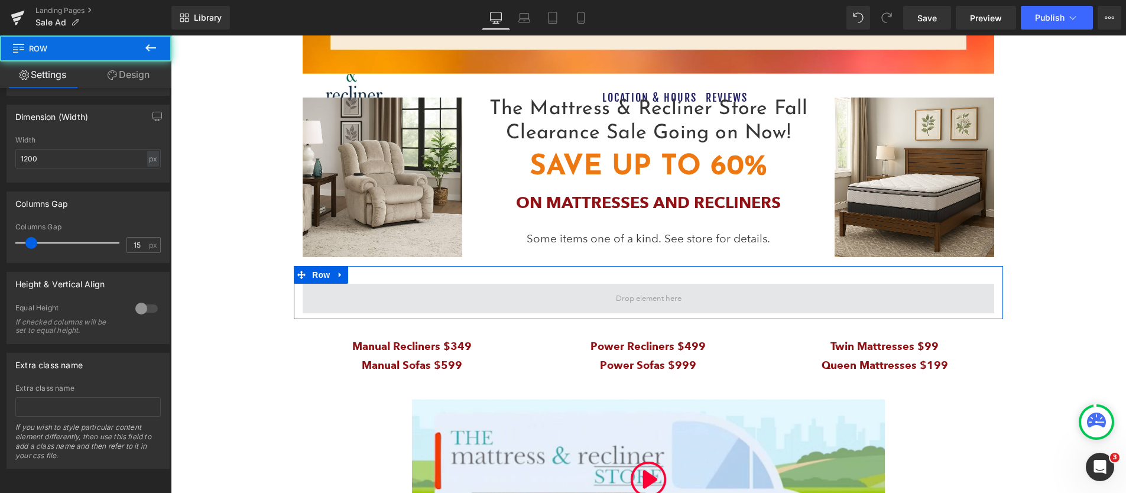
click at [368, 304] on span at bounding box center [648, 299] width 691 height 30
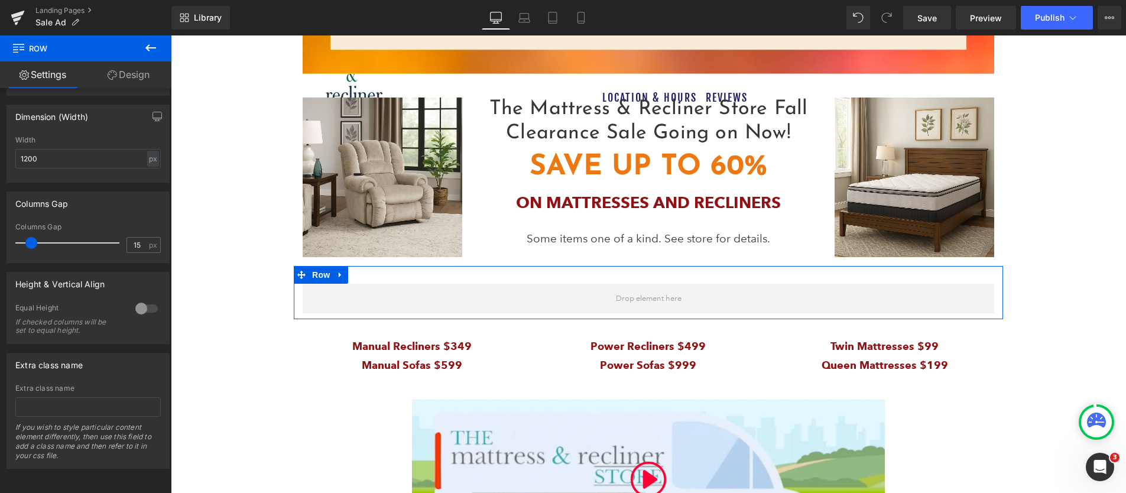
click at [124, 71] on link "Design" at bounding box center [129, 74] width 86 height 27
click at [0, 0] on div "Background" at bounding box center [0, 0] width 0 height 0
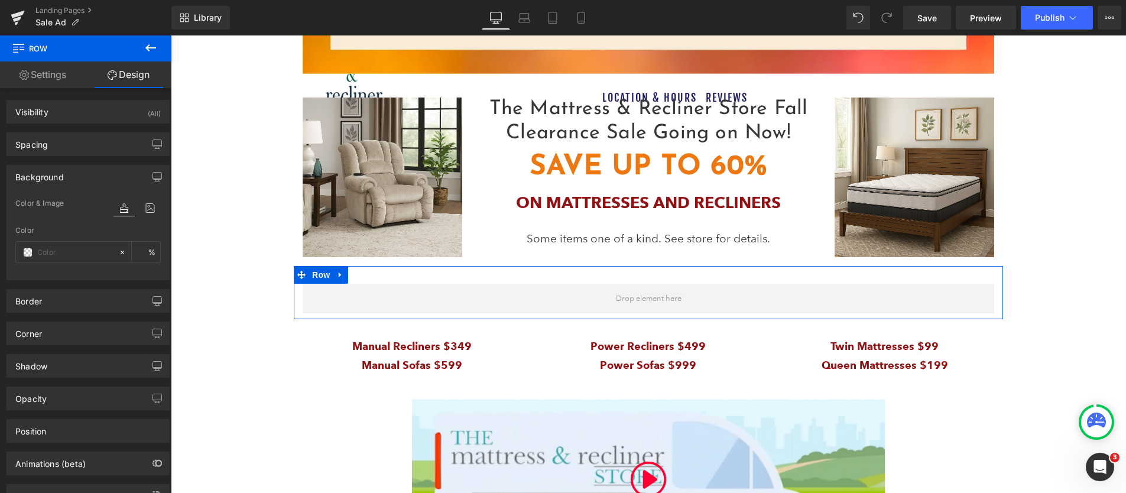
type input "transparent"
type input "0"
click at [51, 252] on input "transparent" at bounding box center [75, 252] width 76 height 13
paste input "911114"
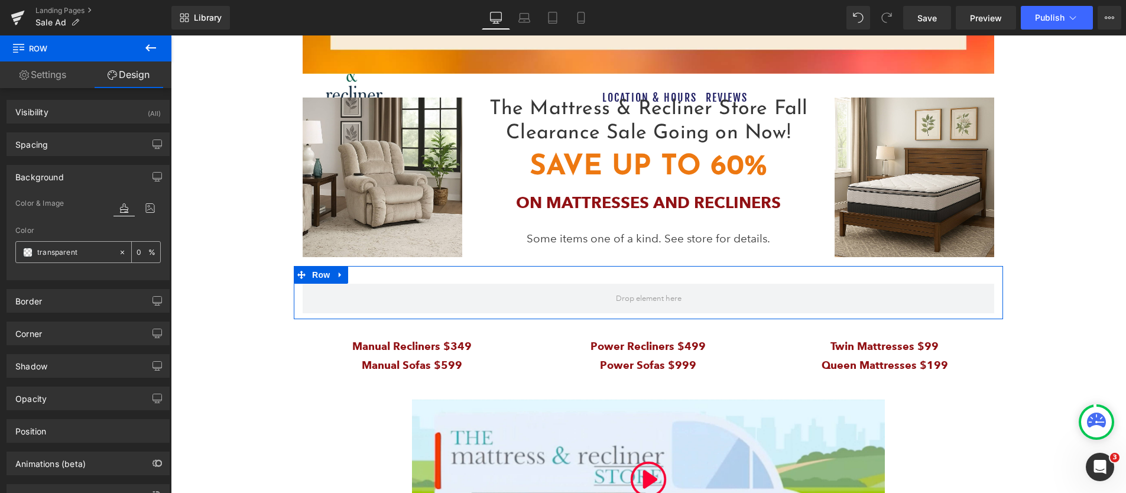
type input "911114"
type input "100"
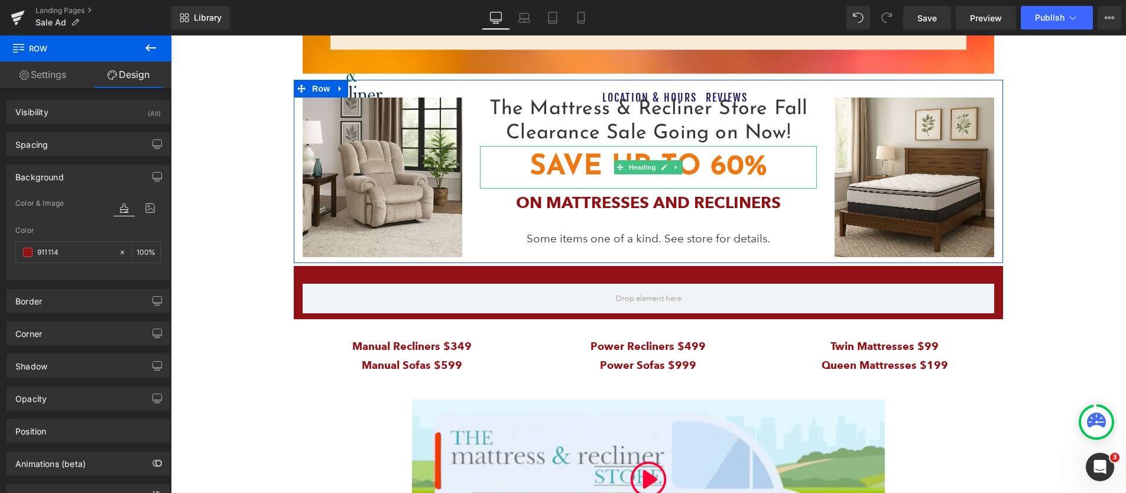
click at [567, 173] on h2 "SAVE UP TO 60%" at bounding box center [648, 167] width 337 height 43
click at [567, 167] on h2 "SAVE UP TO 60%" at bounding box center [648, 167] width 337 height 43
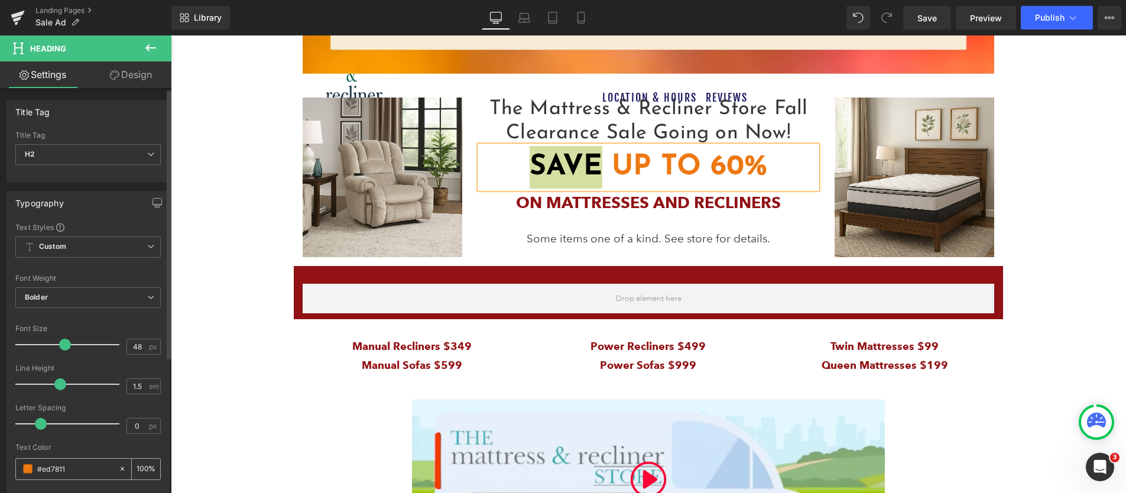
click at [51, 472] on input "#ed7811" at bounding box center [75, 468] width 76 height 13
click at [51, 471] on input "#ed7811" at bounding box center [75, 468] width 76 height 13
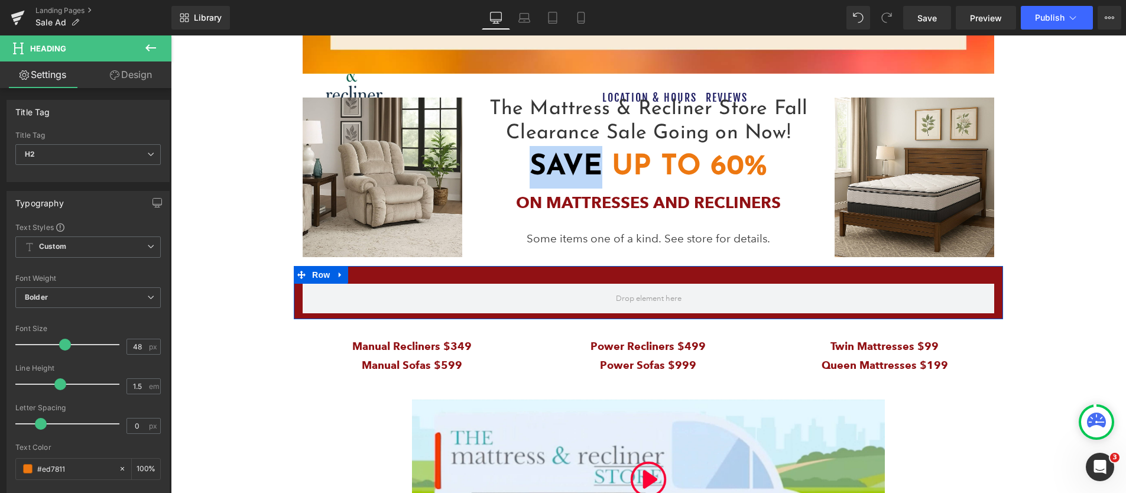
click at [394, 269] on div "Row" at bounding box center [648, 292] width 709 height 53
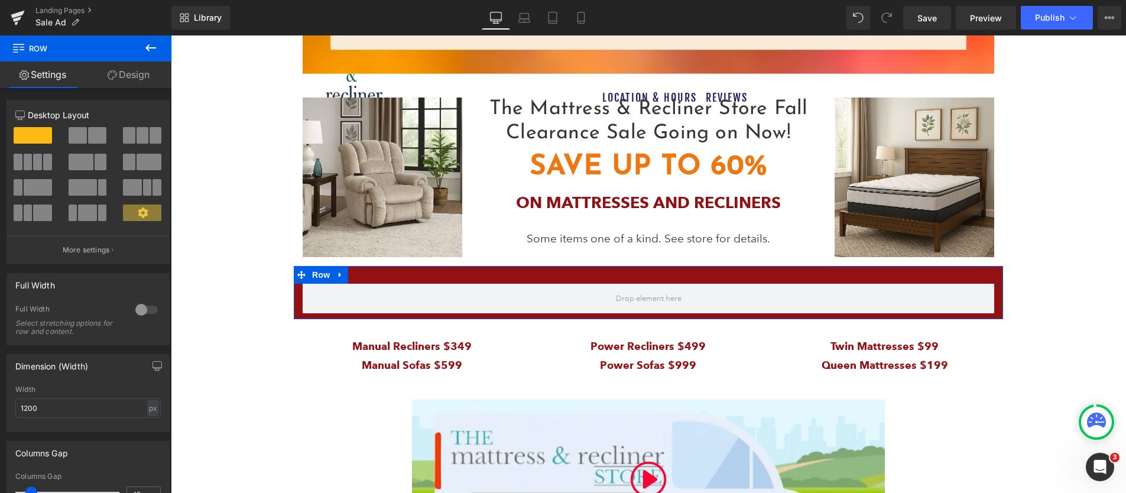
click at [135, 76] on link "Design" at bounding box center [129, 74] width 86 height 27
click at [0, 0] on div "Background" at bounding box center [0, 0] width 0 height 0
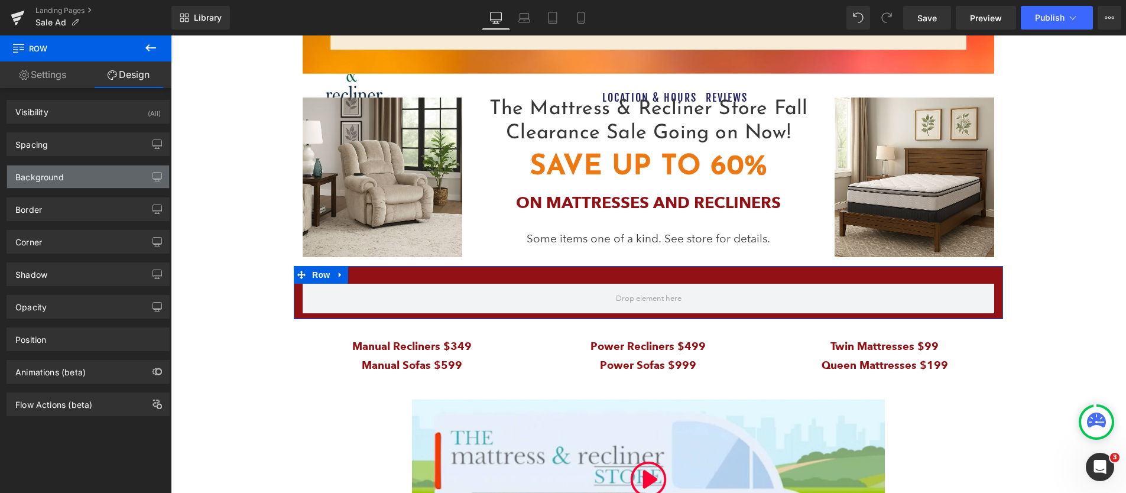
click at [53, 174] on div "Background" at bounding box center [39, 173] width 48 height 17
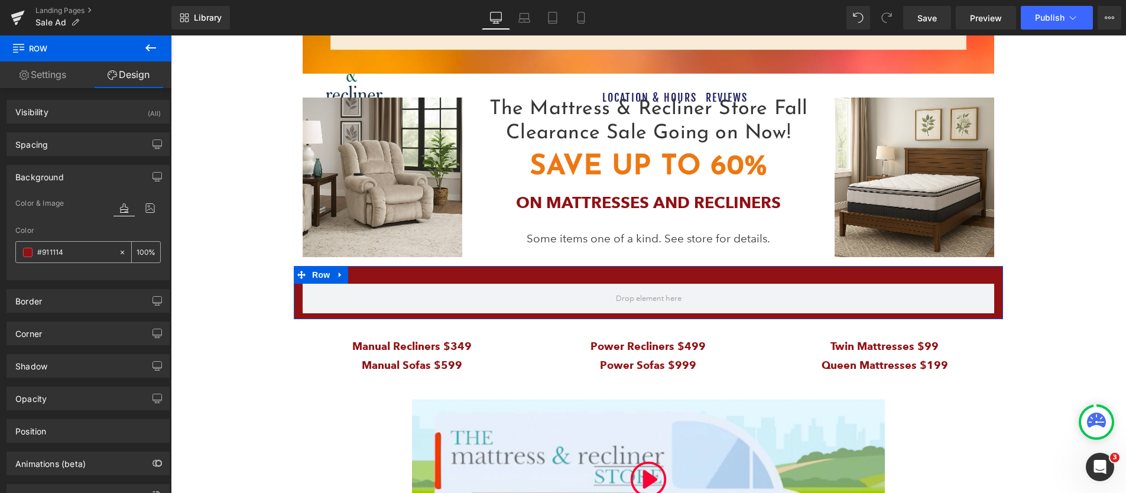
click at [50, 252] on input "#911114" at bounding box center [75, 252] width 76 height 13
click at [51, 252] on input "#911114" at bounding box center [75, 252] width 76 height 13
paste input "ed7811"
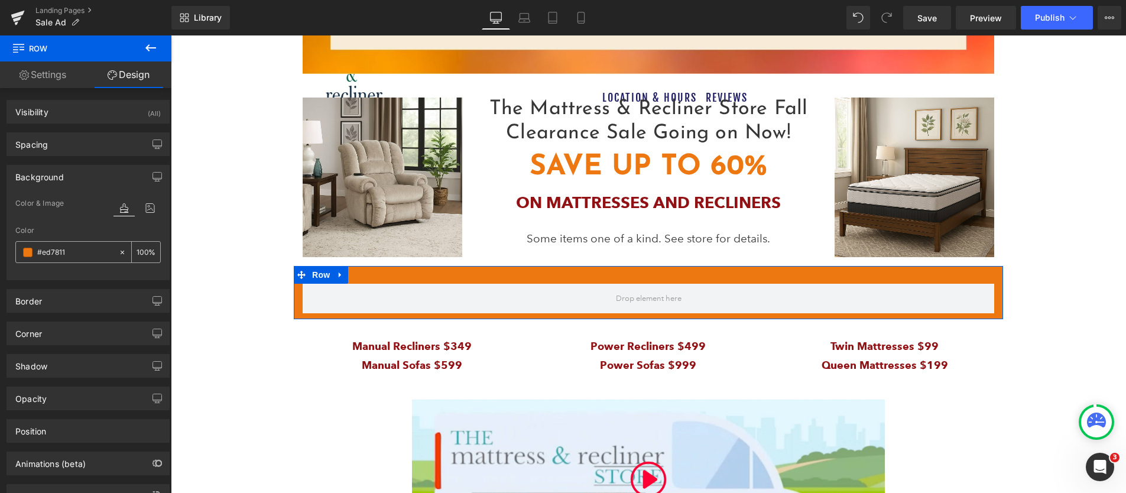
type input "#ed7811"
click at [152, 47] on icon at bounding box center [151, 48] width 14 height 14
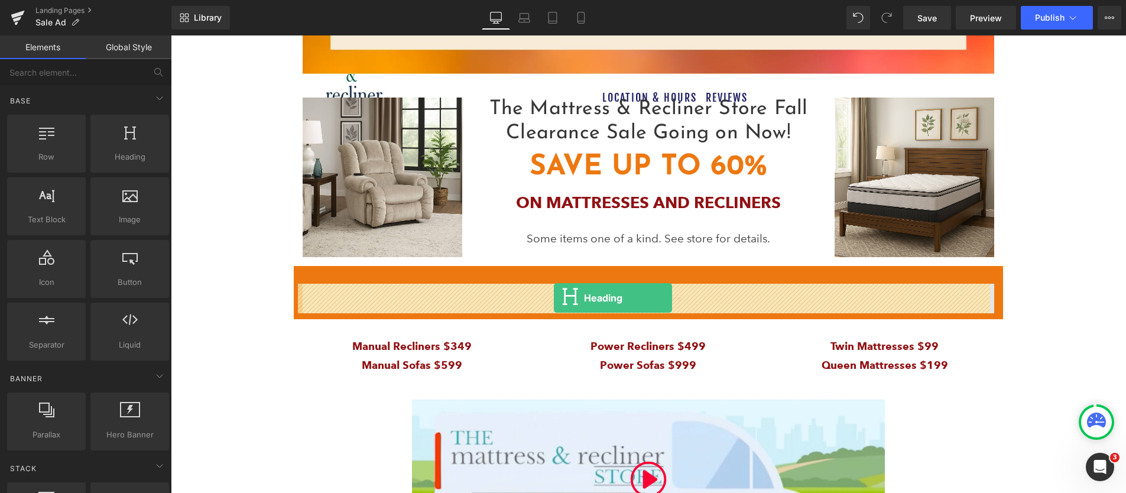
drag, startPoint x: 293, startPoint y: 178, endPoint x: 554, endPoint y: 298, distance: 286.9
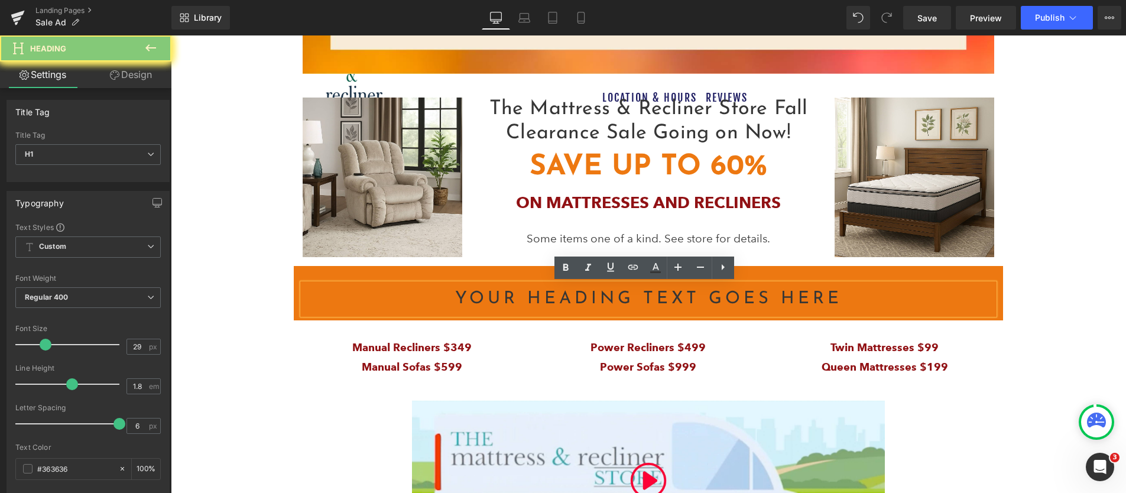
click at [554, 298] on h1 "Your heading text goes here" at bounding box center [648, 299] width 691 height 31
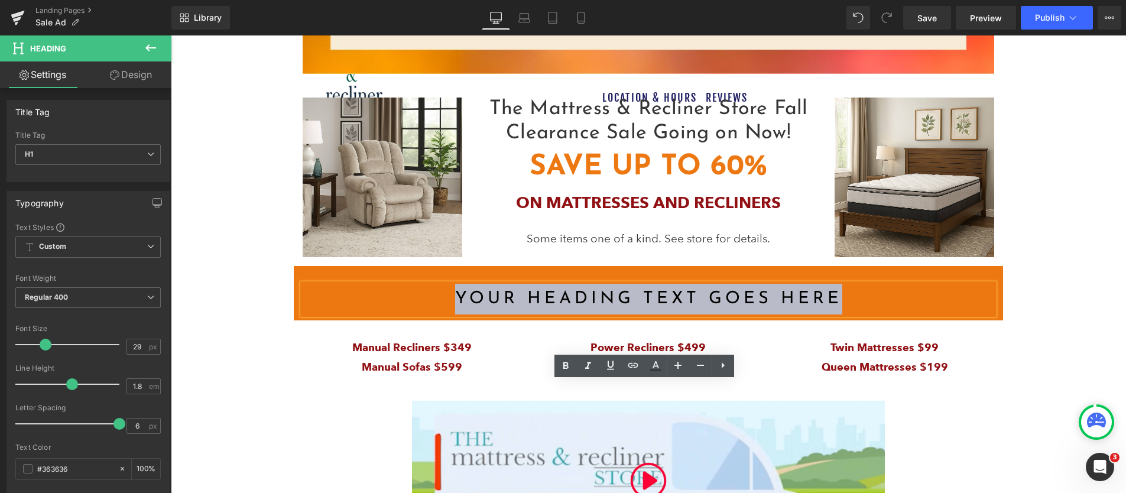
scroll to position [379, 0]
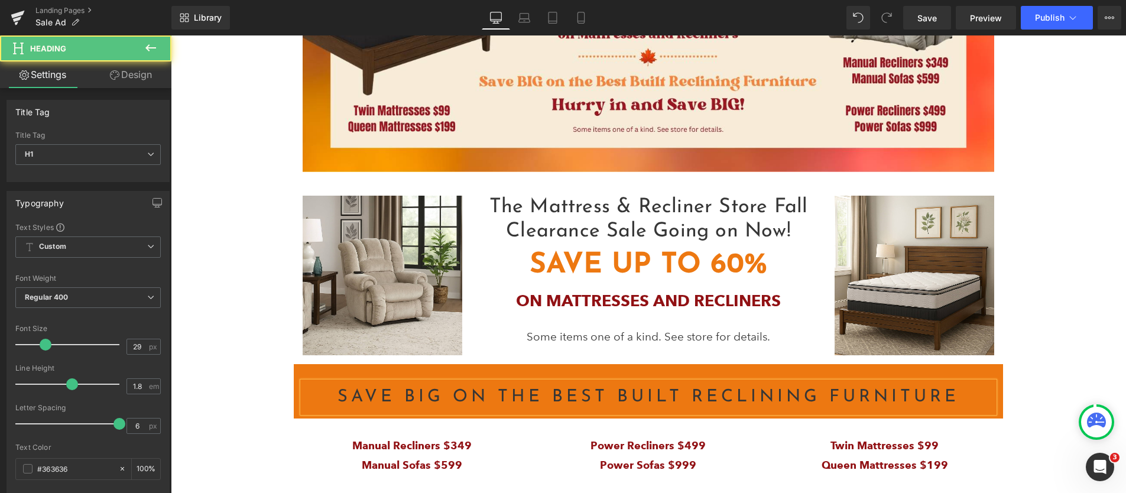
click at [541, 388] on h1 "SAVE BIG on the Best built reclining furniture" at bounding box center [648, 397] width 691 height 31
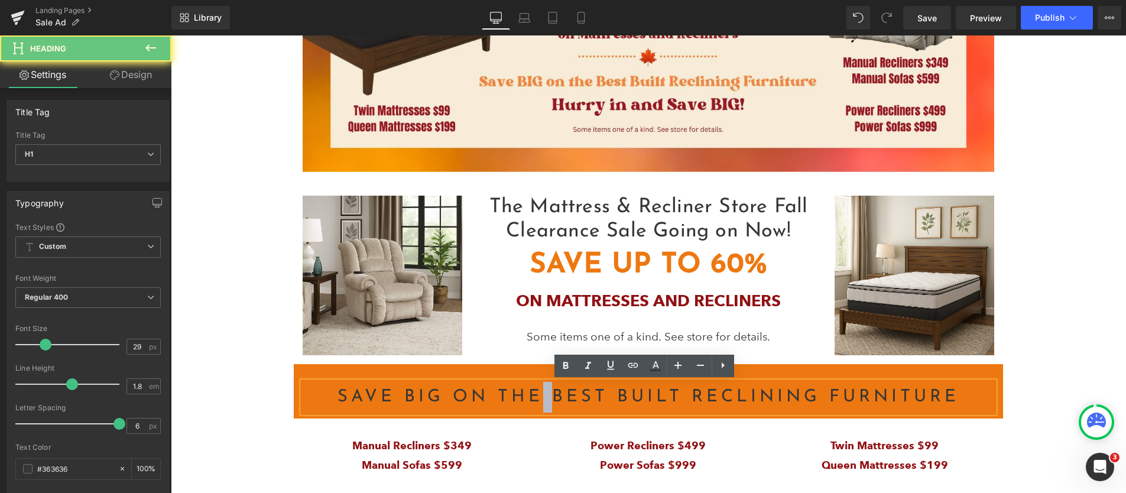
click at [541, 388] on h1 "SAVE BIG on the Best built reclining furniture" at bounding box center [648, 397] width 691 height 31
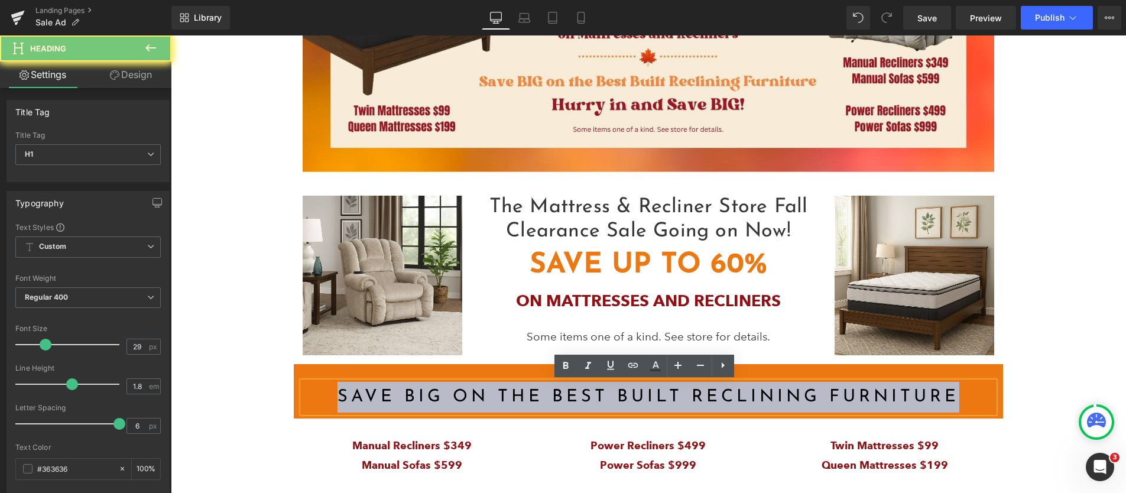
click at [543, 388] on h1 "SAVE BIG on the Best built reclining furniture" at bounding box center [648, 397] width 691 height 31
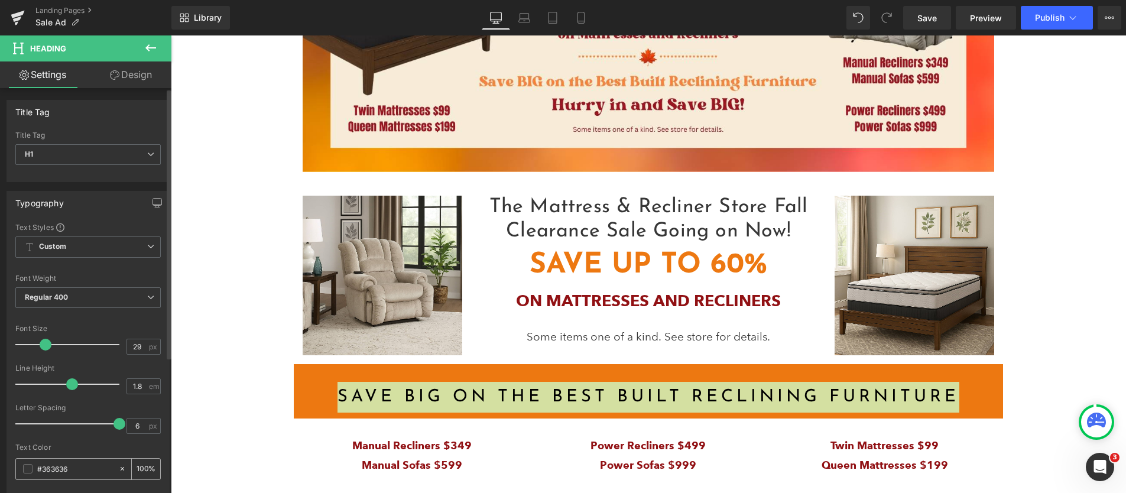
click at [54, 472] on input "#363636" at bounding box center [75, 468] width 76 height 13
click at [56, 469] on input "#363636" at bounding box center [75, 468] width 76 height 13
type input "#fff"
type input "100"
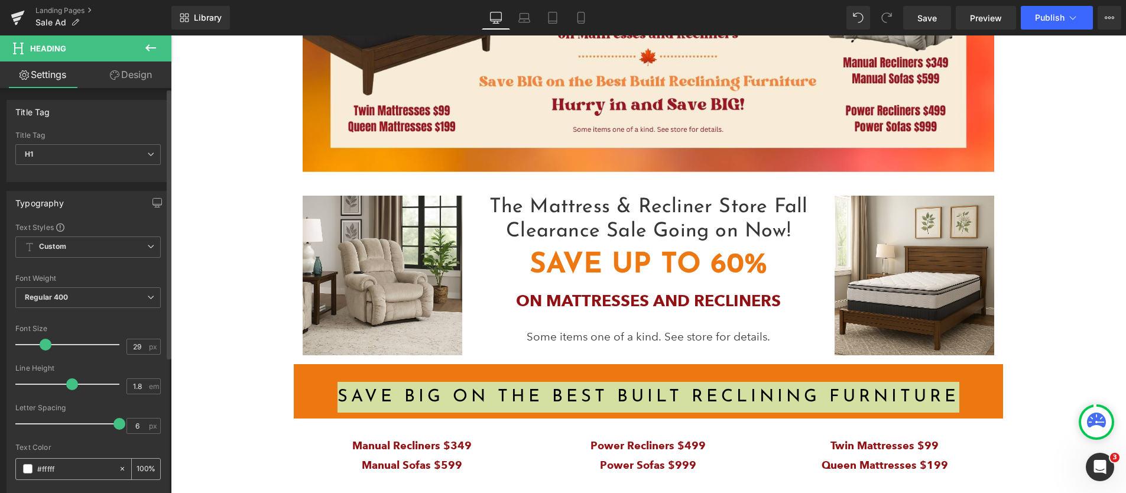
type input "#ffffff"
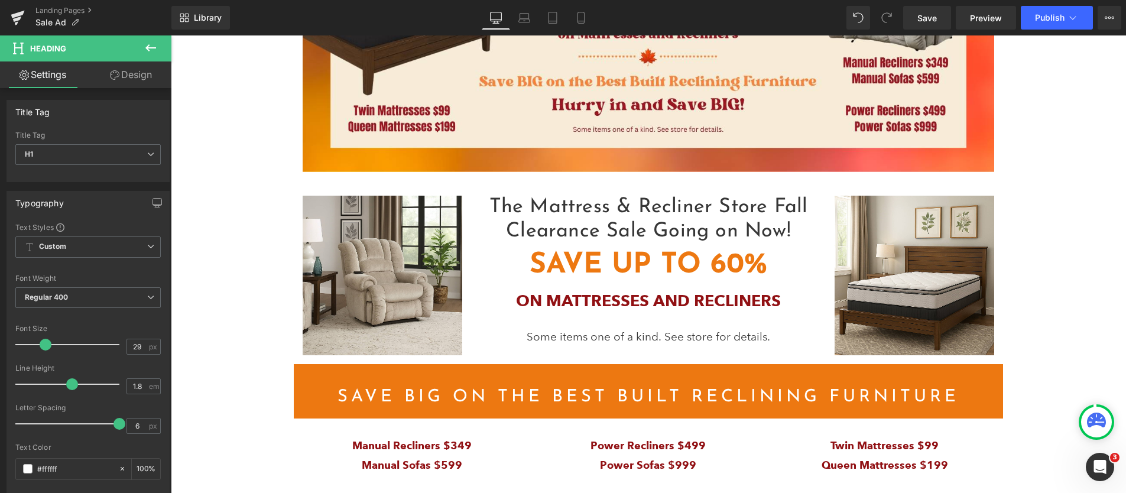
type input "100"
type input "#ffffff"
click at [131, 424] on input "6" at bounding box center [137, 425] width 21 height 15
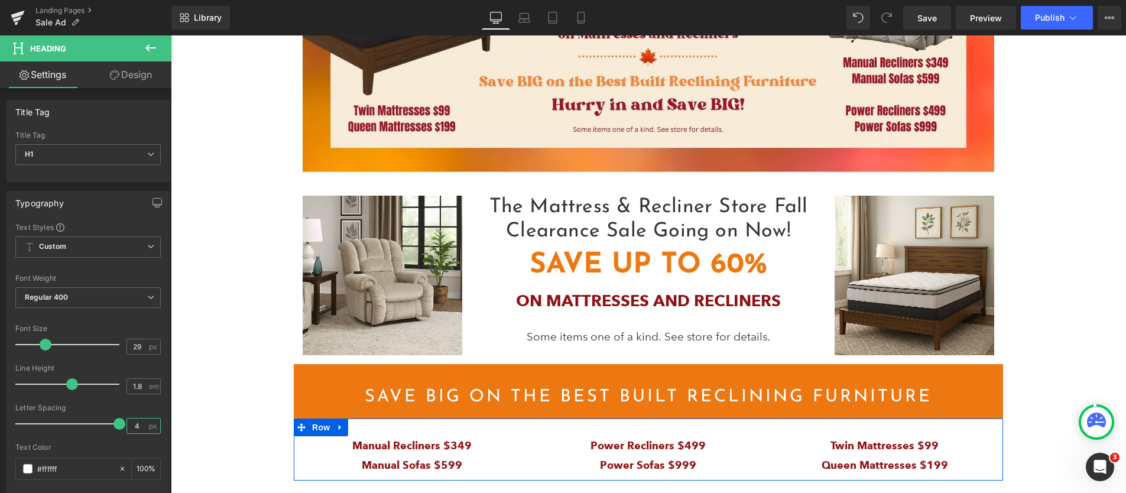
type input "4"
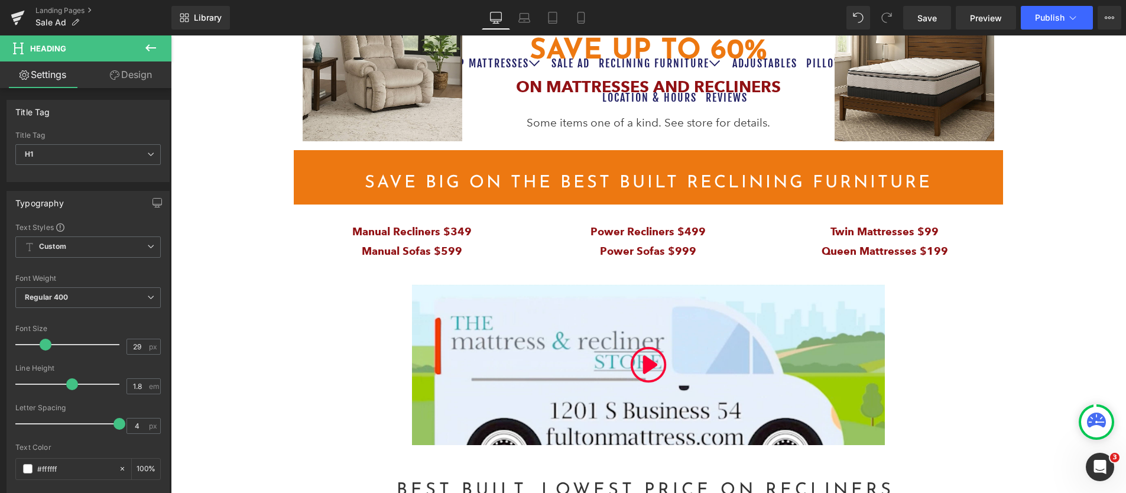
scroll to position [615, 0]
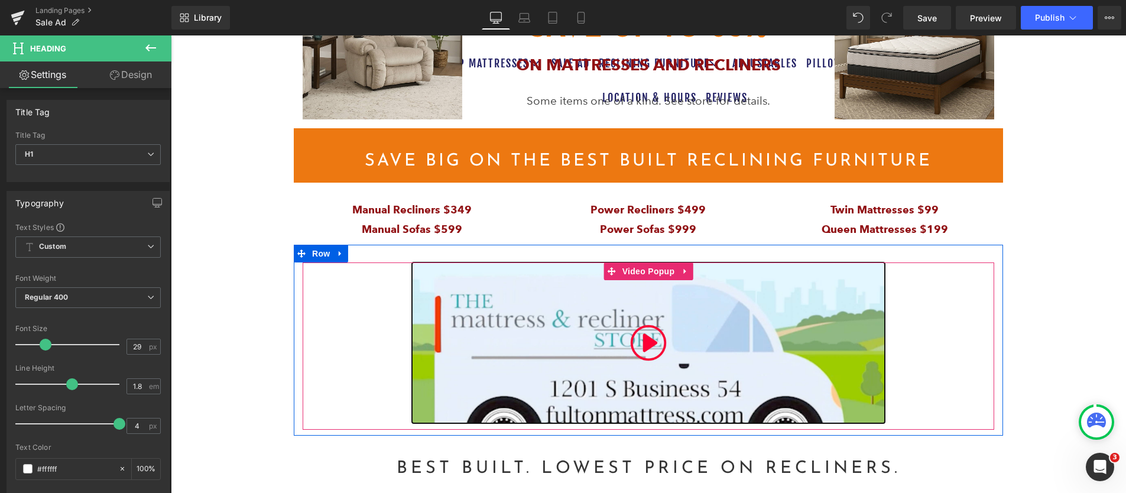
click at [561, 345] on img at bounding box center [648, 342] width 473 height 161
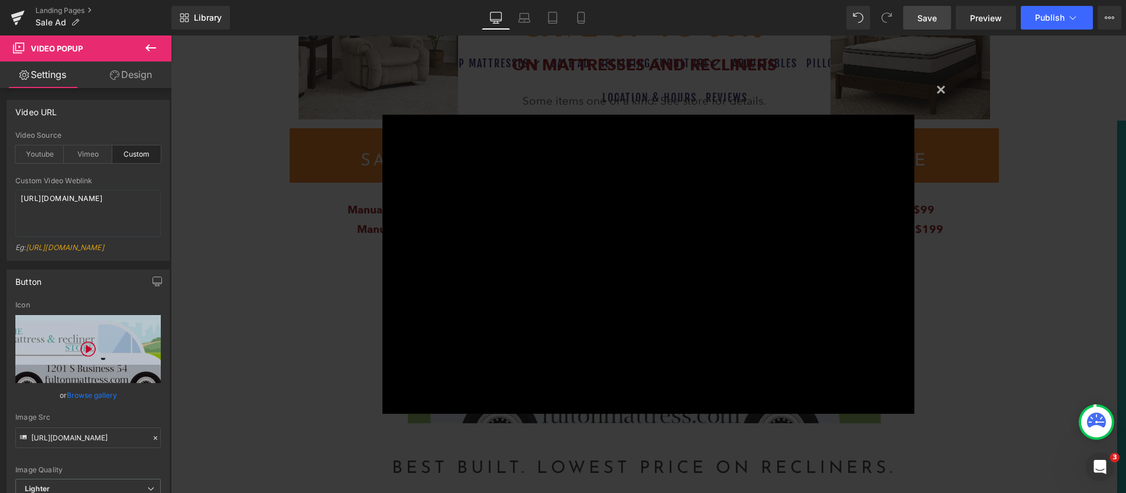
click at [928, 12] on span "Save" at bounding box center [927, 18] width 20 height 12
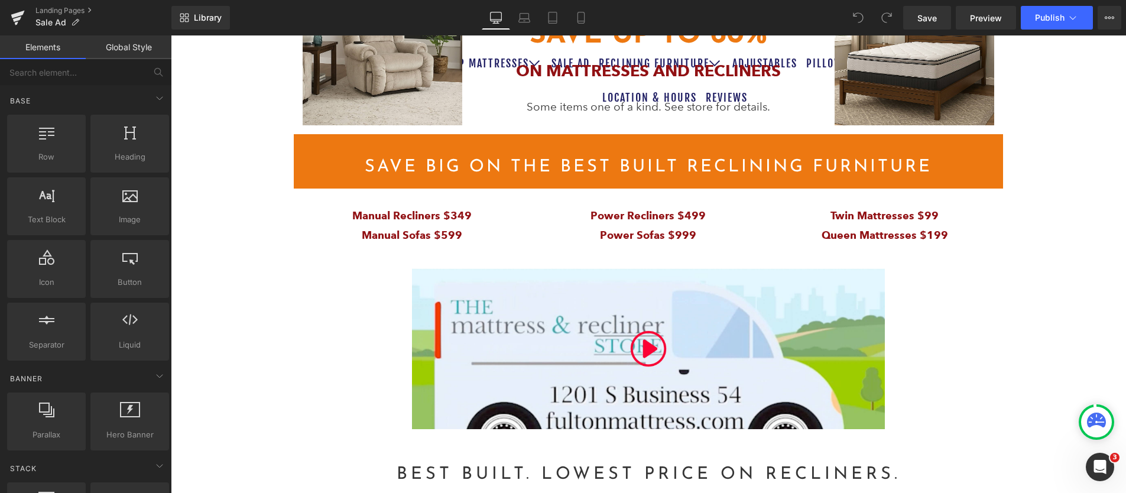
scroll to position [610, 0]
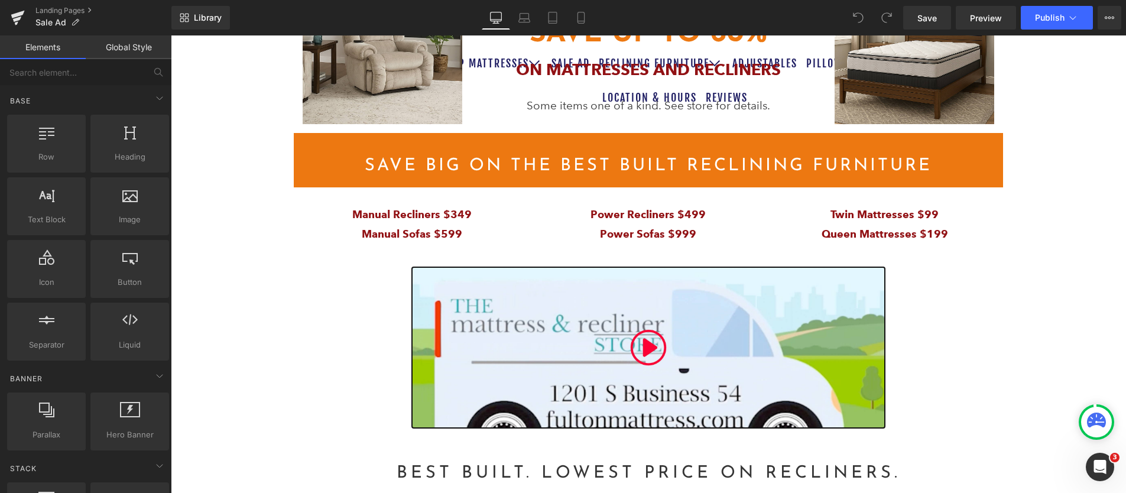
click at [535, 378] on img at bounding box center [648, 347] width 473 height 161
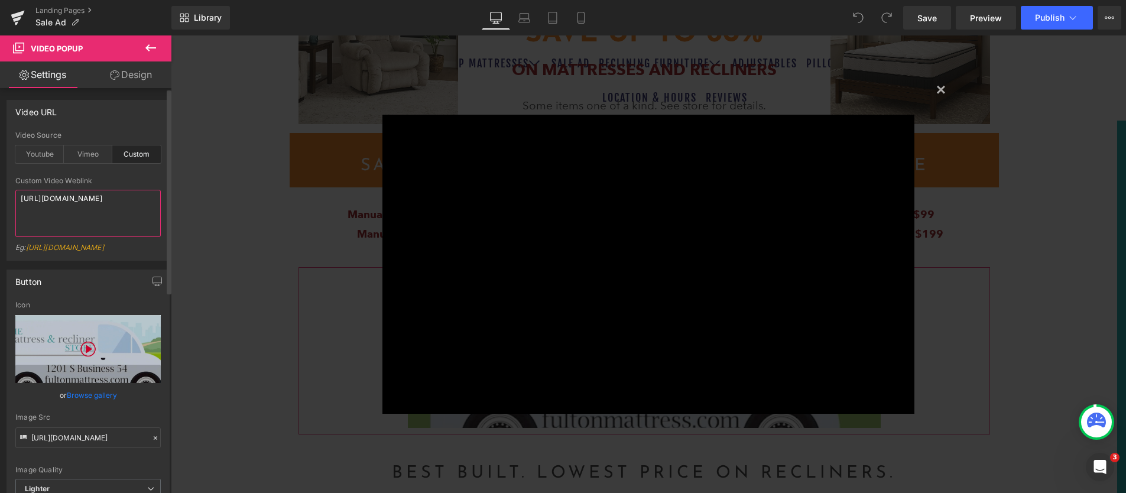
click at [79, 207] on textarea "[URL][DOMAIN_NAME]" at bounding box center [87, 213] width 145 height 47
paste textarea "b2de13abf52446a9a1203929a87014b0"
type textarea "[URL][DOMAIN_NAME]"
click at [936, 87] on button "×" at bounding box center [941, 89] width 24 height 24
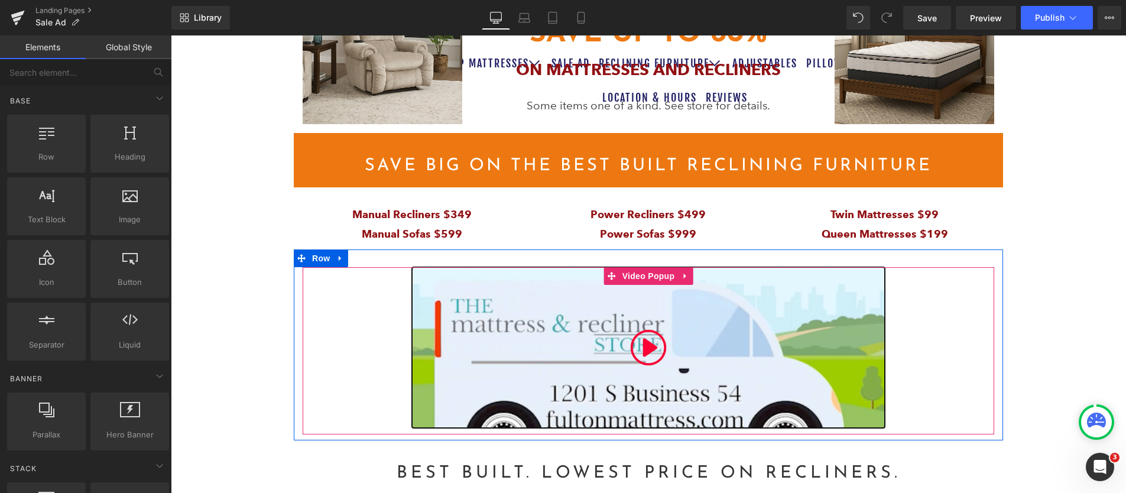
click at [489, 379] on img at bounding box center [648, 347] width 473 height 161
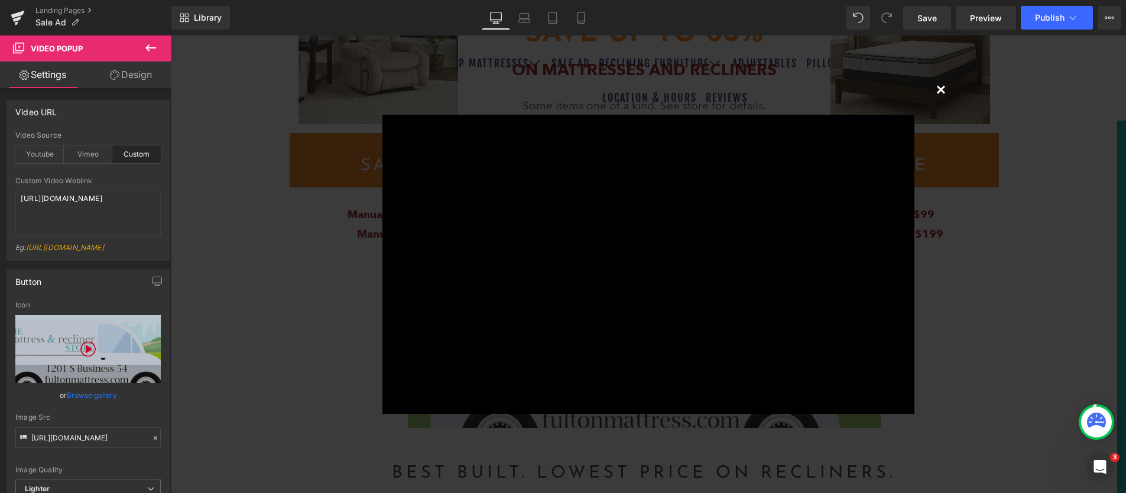
click at [938, 86] on button "×" at bounding box center [941, 89] width 24 height 24
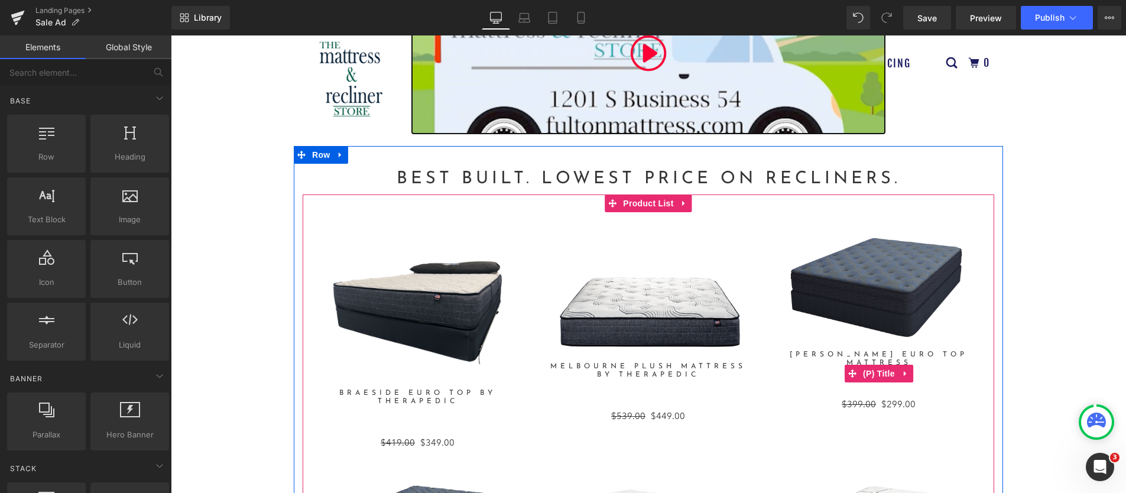
scroll to position [904, 0]
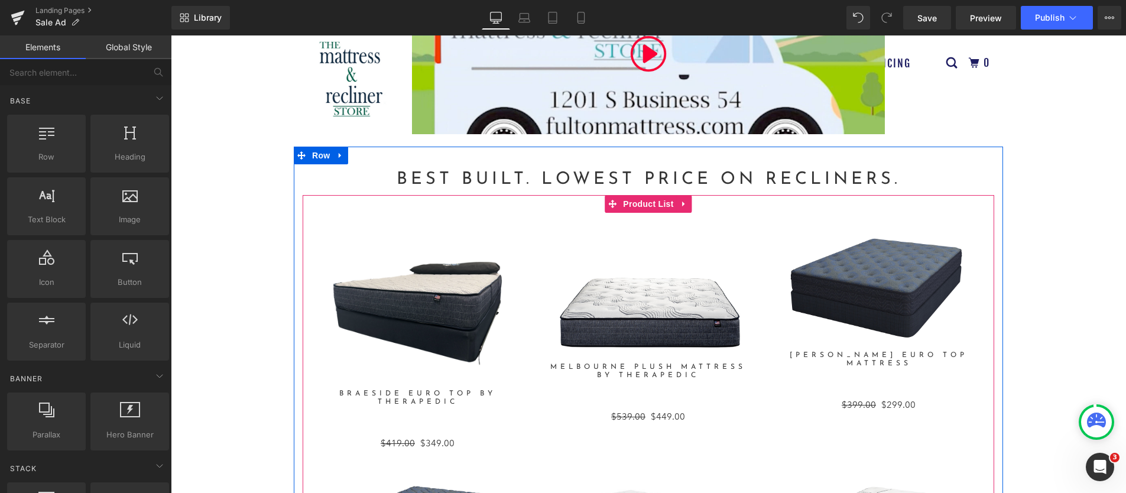
click at [537, 262] on div "MUST GO" at bounding box center [648, 324] width 230 height 223
click at [648, 204] on span "Product List" at bounding box center [648, 204] width 56 height 18
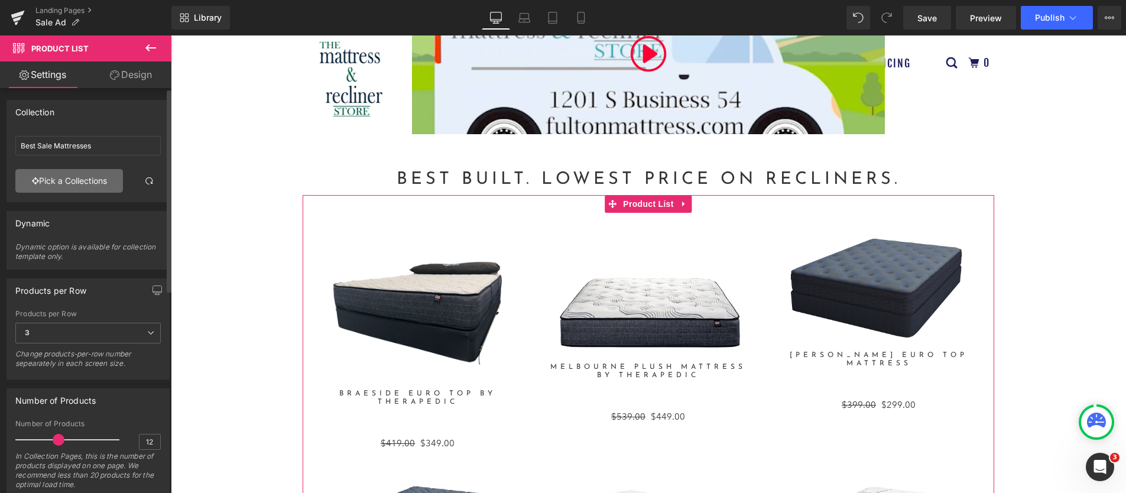
click at [85, 177] on link "Pick a Collections" at bounding box center [69, 181] width 108 height 24
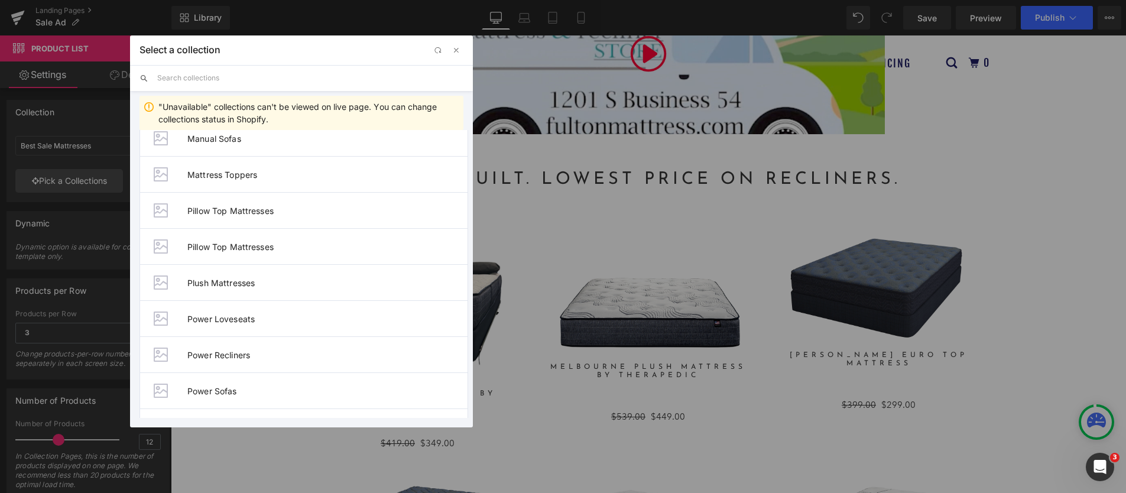
scroll to position [694, 0]
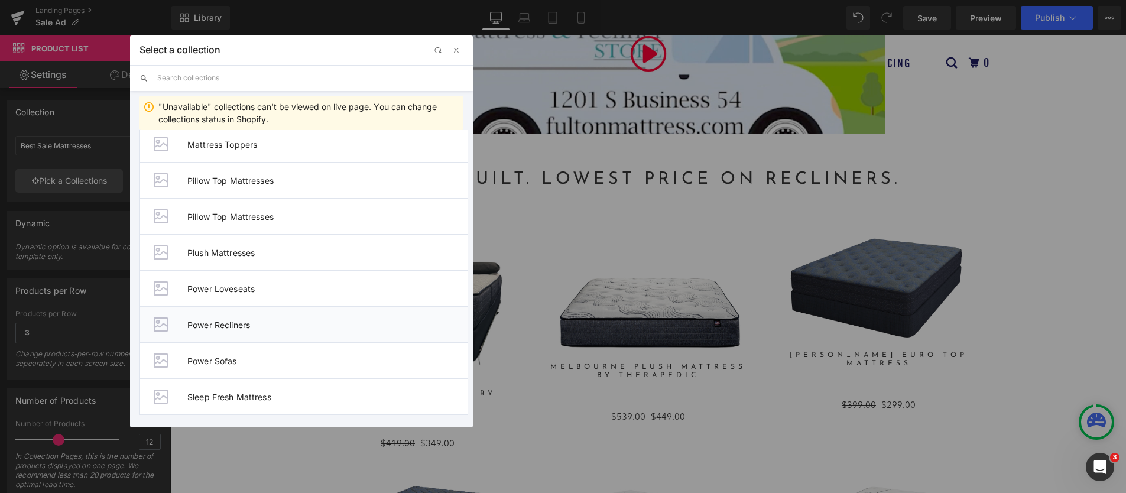
click at [225, 324] on span "Power Recliners" at bounding box center [327, 325] width 280 height 10
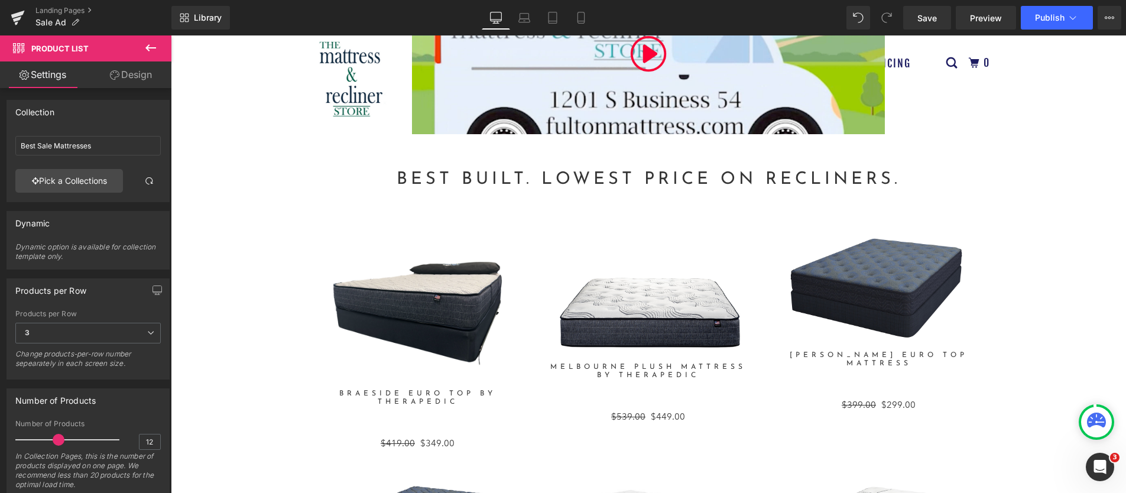
type input "Power Recliners"
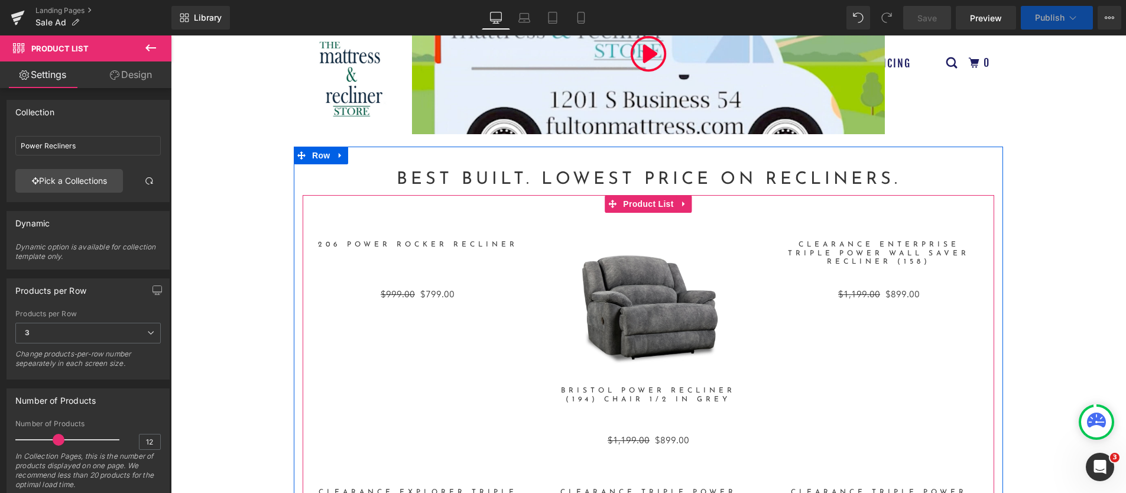
scroll to position [1006, 0]
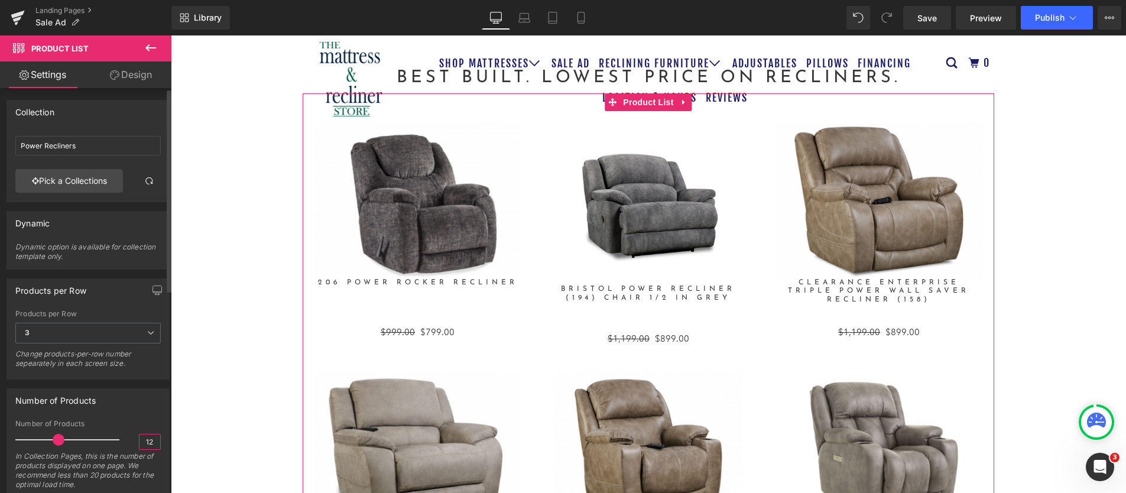
click at [152, 443] on input "12" at bounding box center [149, 441] width 21 height 15
drag, startPoint x: 152, startPoint y: 443, endPoint x: 142, endPoint y: 442, distance: 9.5
click at [142, 442] on input "12" at bounding box center [149, 441] width 21 height 15
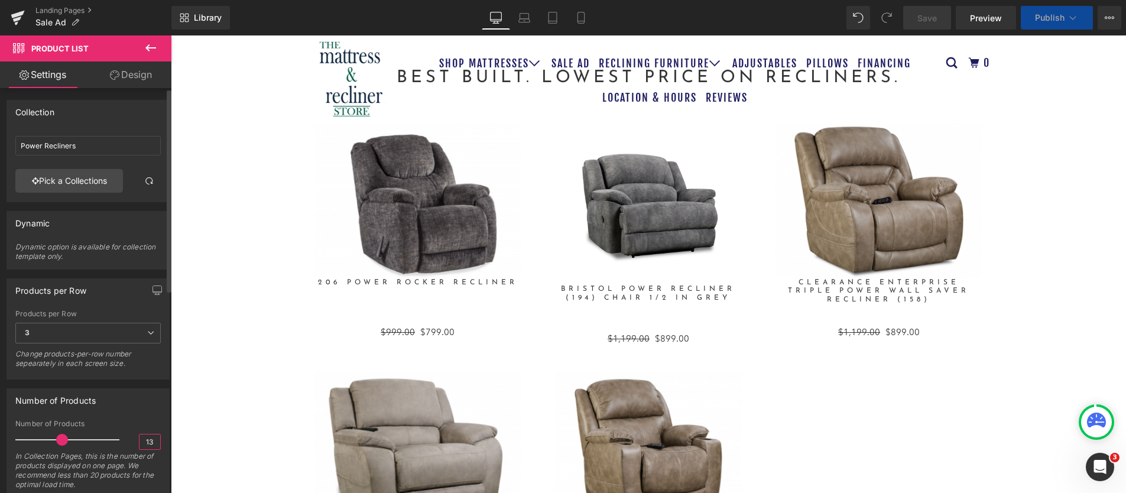
click at [154, 448] on input "13" at bounding box center [149, 441] width 21 height 15
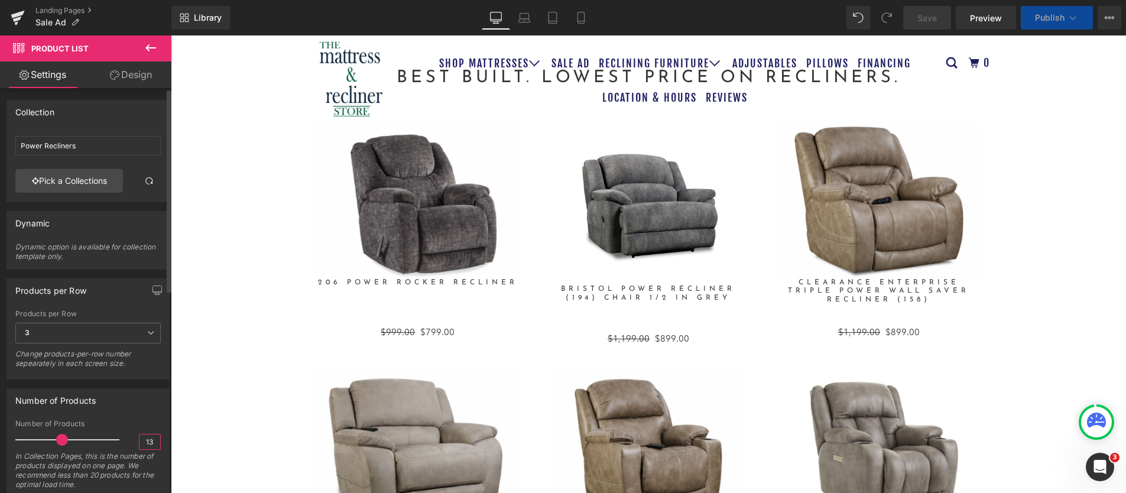
click at [144, 441] on input "13" at bounding box center [149, 441] width 21 height 15
type input "3"
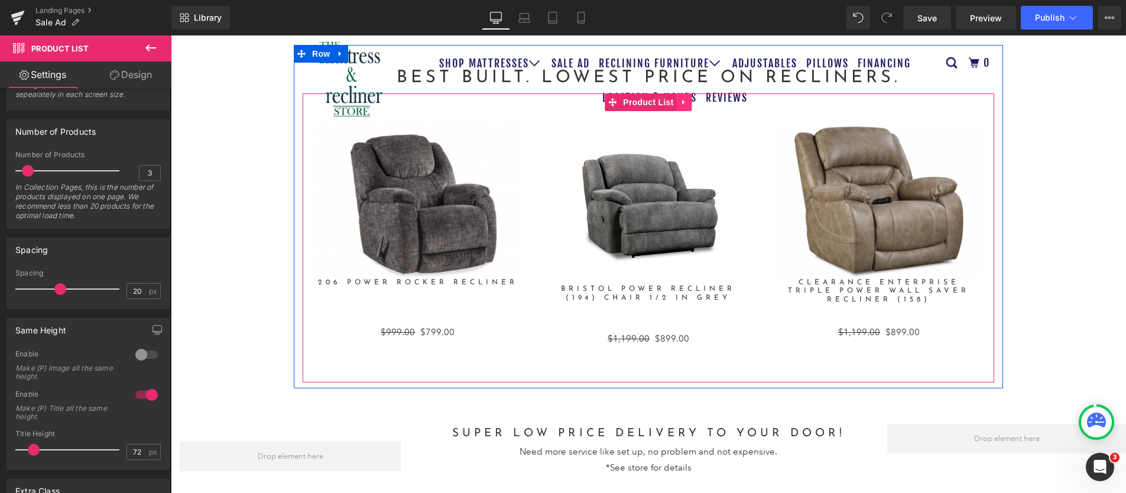
click at [682, 100] on icon at bounding box center [683, 102] width 2 height 5
click at [673, 102] on icon at bounding box center [677, 102] width 8 height 8
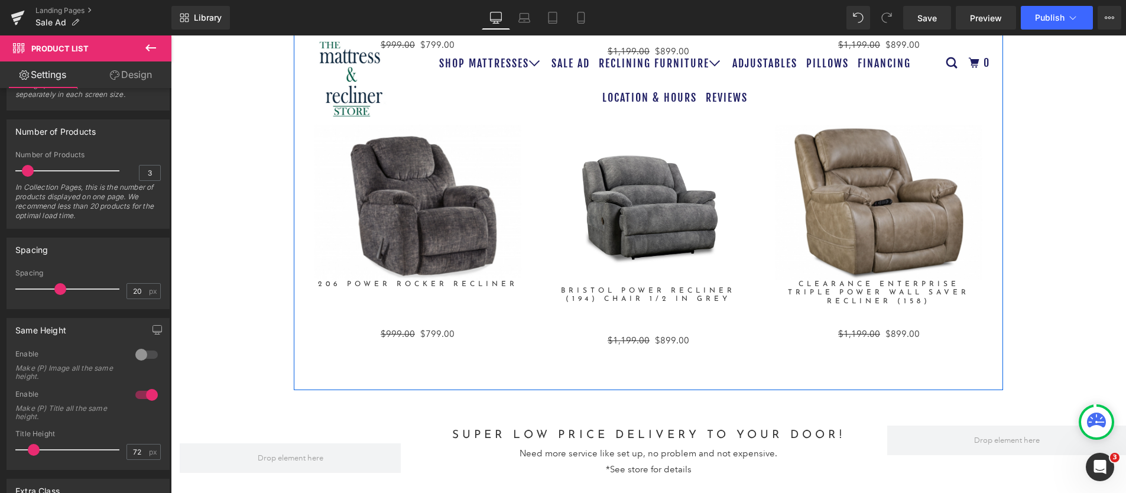
scroll to position [1306, 0]
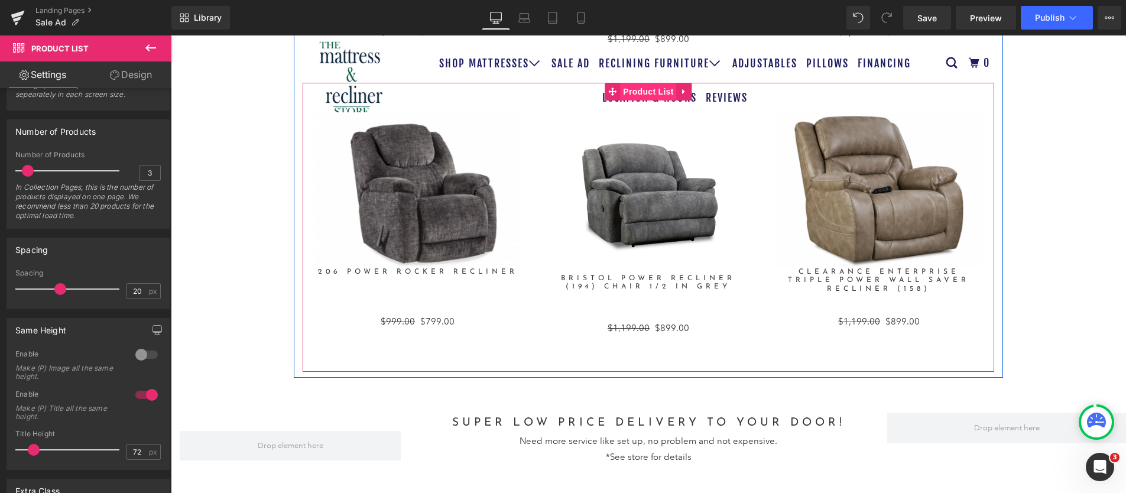
click at [638, 92] on span "Product List" at bounding box center [648, 92] width 56 height 18
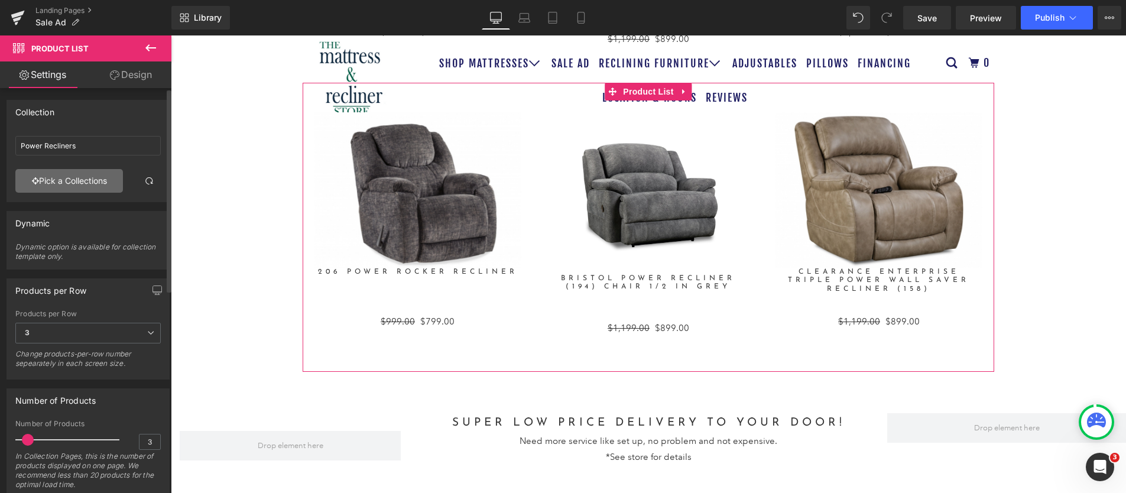
click at [87, 178] on link "Pick a Collections" at bounding box center [69, 181] width 108 height 24
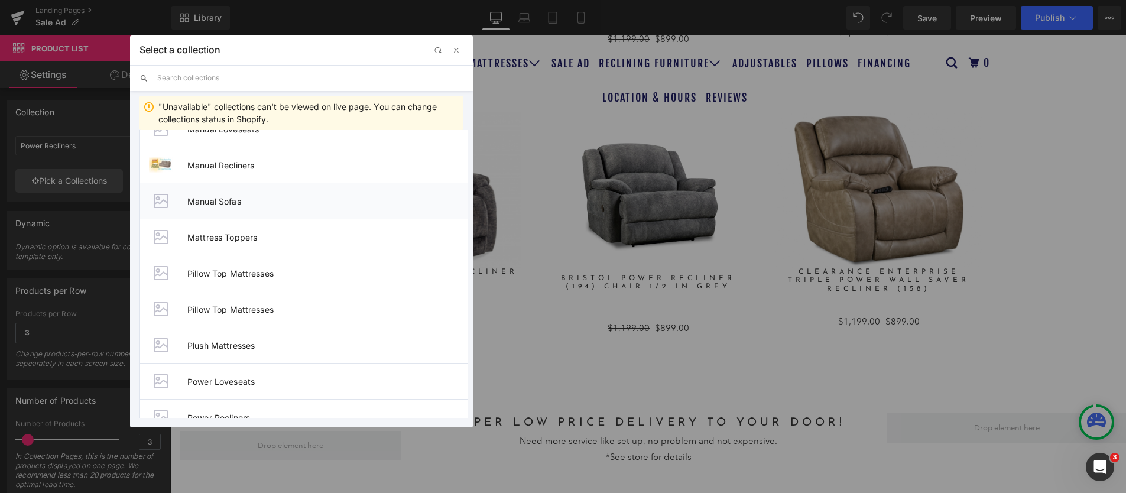
scroll to position [597, 0]
drag, startPoint x: 219, startPoint y: 168, endPoint x: 48, endPoint y: 132, distance: 174.4
click at [219, 168] on span "Manual Recliners" at bounding box center [327, 169] width 280 height 10
type input "Manual Recliners"
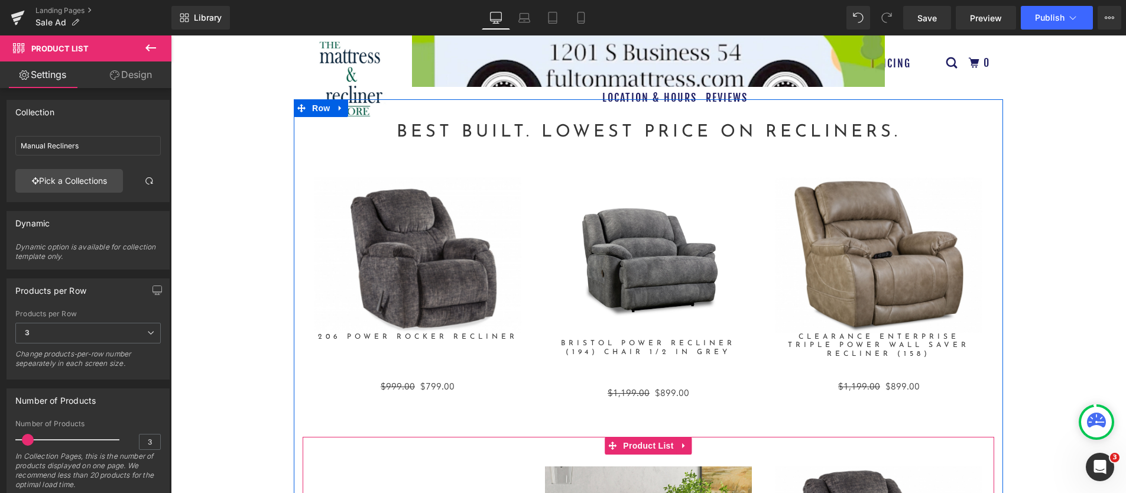
scroll to position [898, 0]
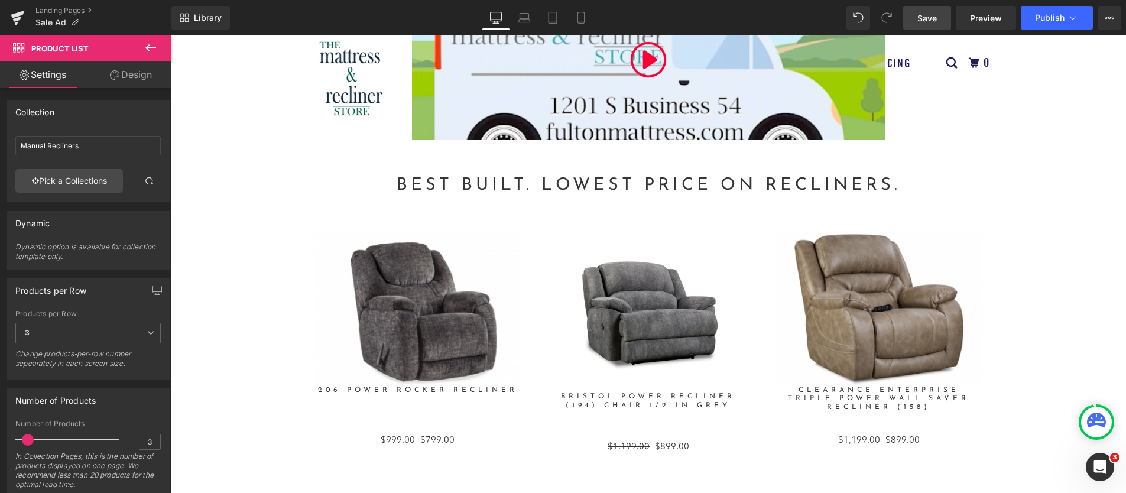
click at [925, 14] on span "Save" at bounding box center [927, 18] width 20 height 12
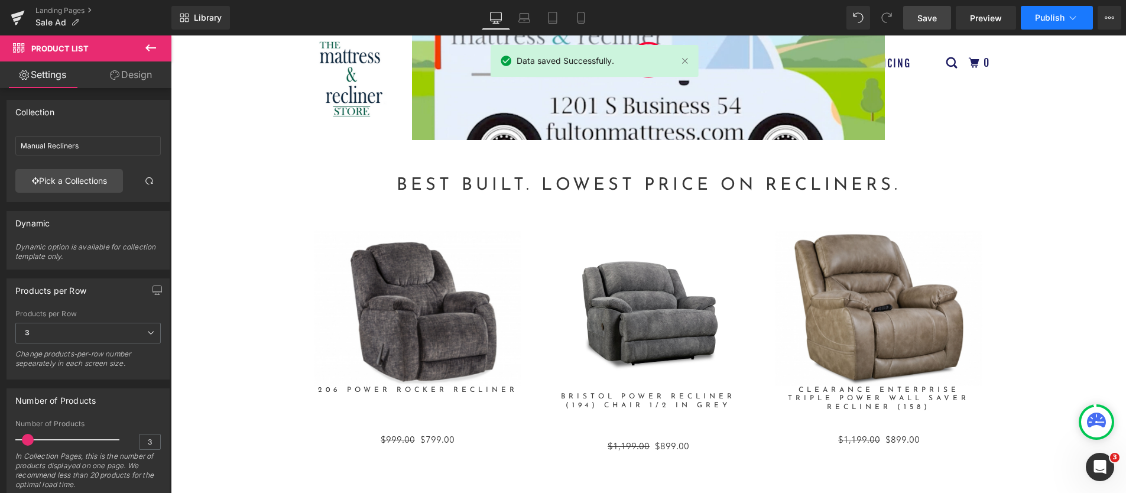
click at [1053, 18] on span "Publish" at bounding box center [1050, 17] width 30 height 9
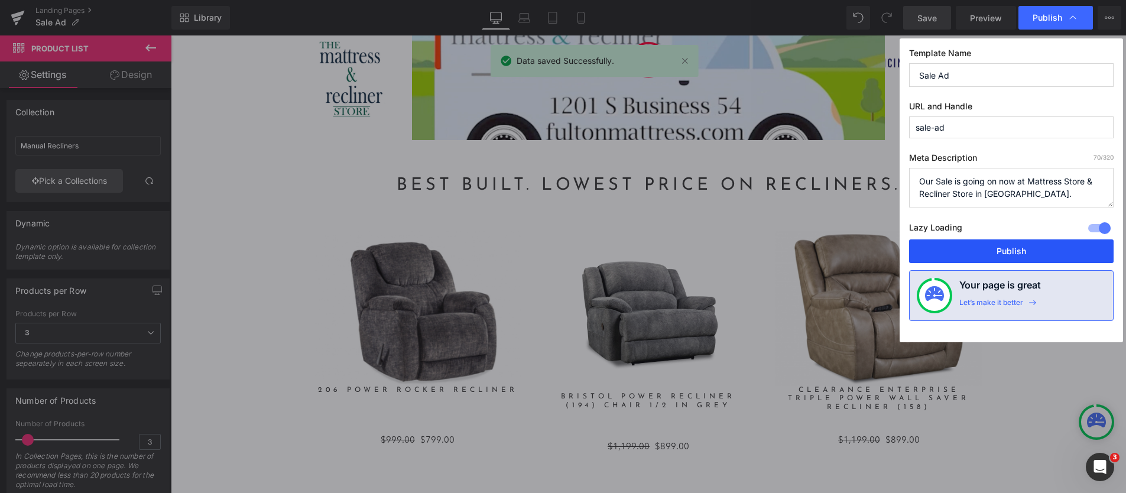
drag, startPoint x: 1011, startPoint y: 252, endPoint x: 696, endPoint y: 211, distance: 318.3
click at [1011, 252] on button "Publish" at bounding box center [1011, 251] width 204 height 24
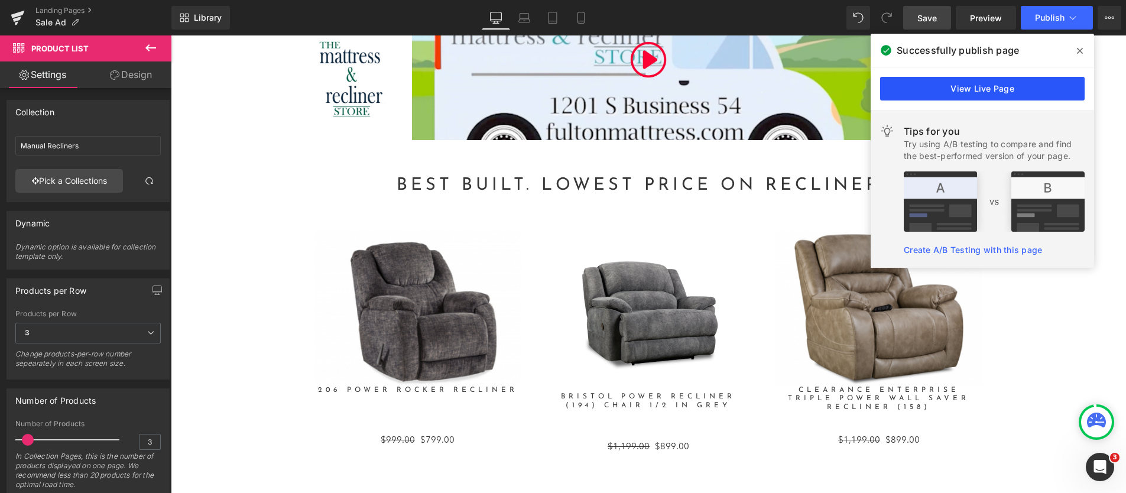
click at [949, 89] on link "View Live Page" at bounding box center [982, 89] width 204 height 24
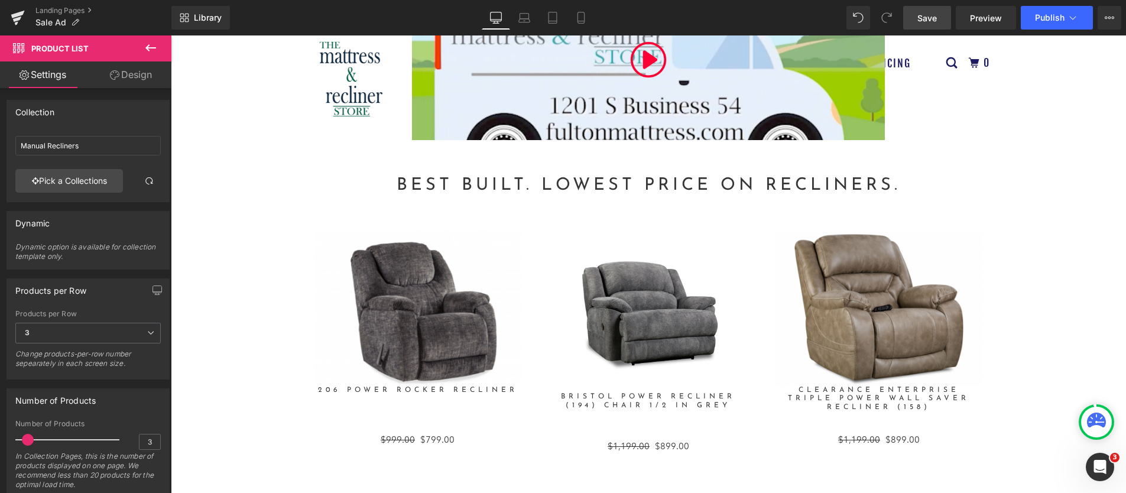
click at [152, 46] on icon at bounding box center [151, 48] width 14 height 14
